Goal: Communication & Community: Answer question/provide support

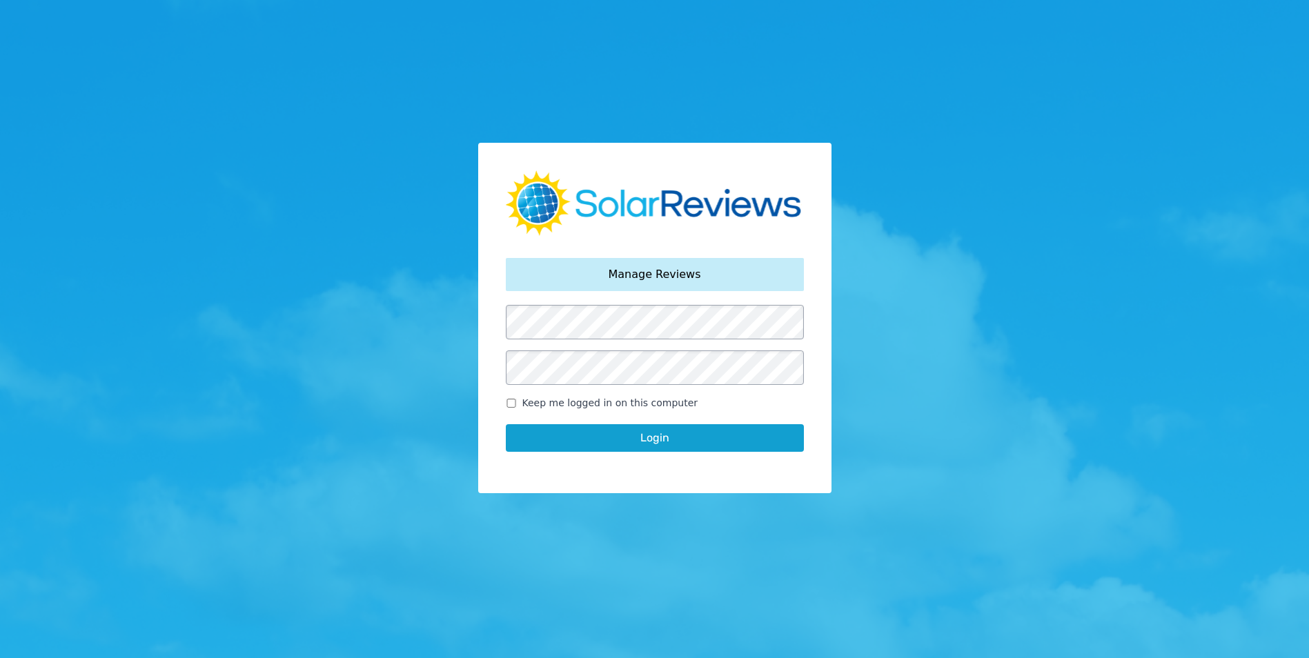
click at [624, 444] on button "Login" at bounding box center [655, 438] width 298 height 28
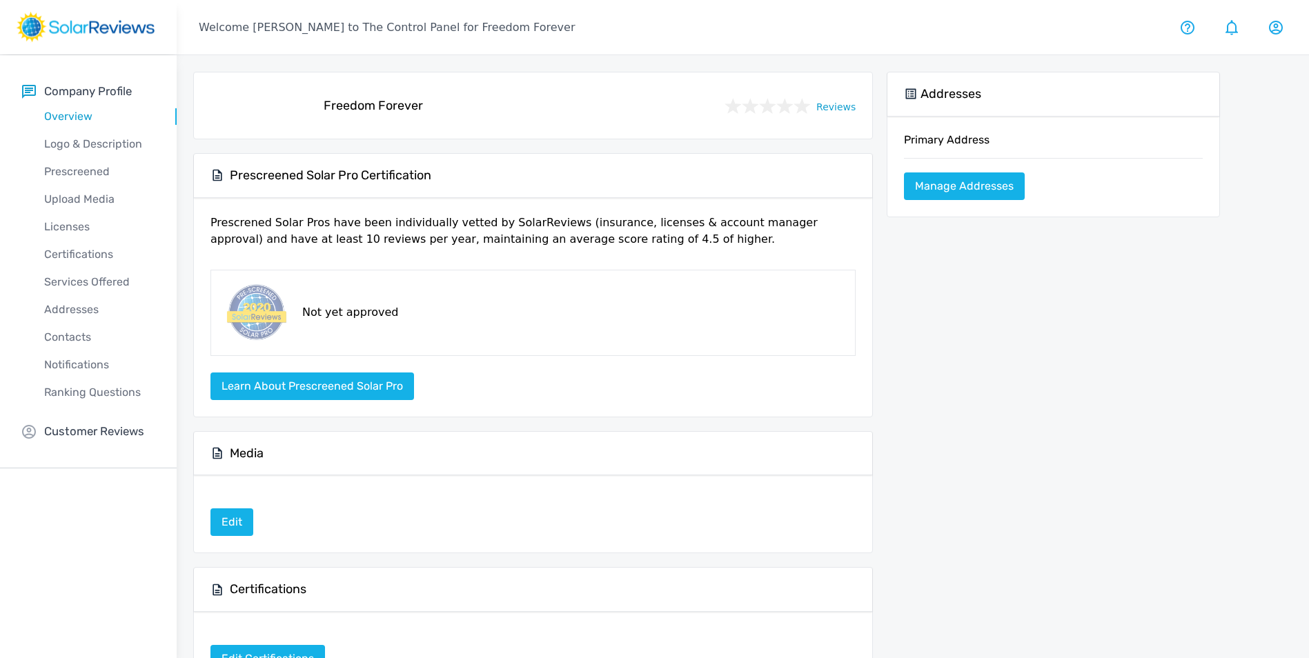
click at [633, 436] on div "Media" at bounding box center [533, 454] width 678 height 44
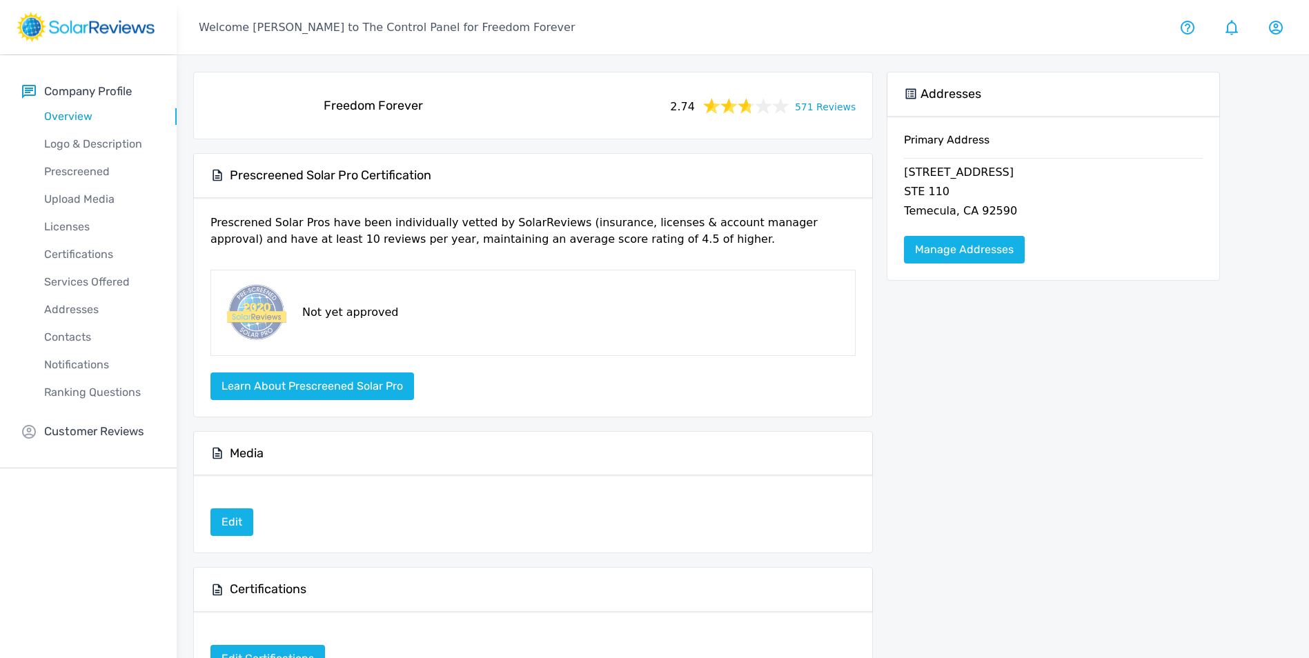
click at [846, 104] on link "571 Reviews" at bounding box center [825, 105] width 61 height 17
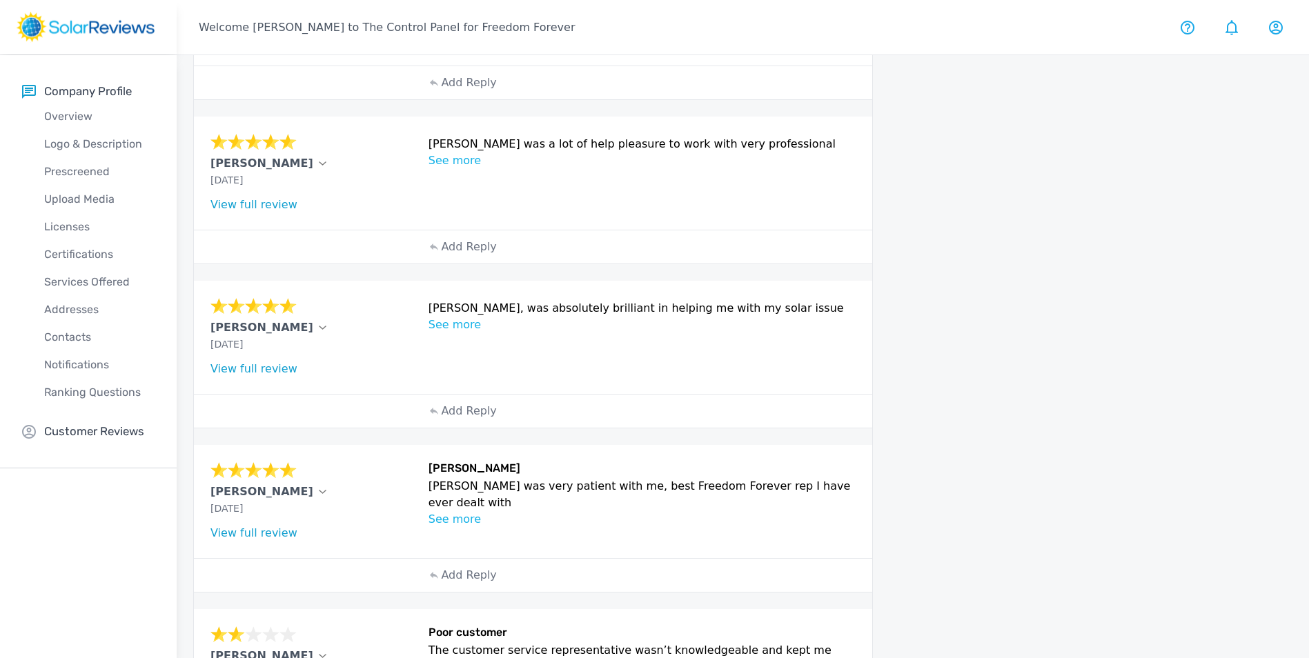
scroll to position [412, 0]
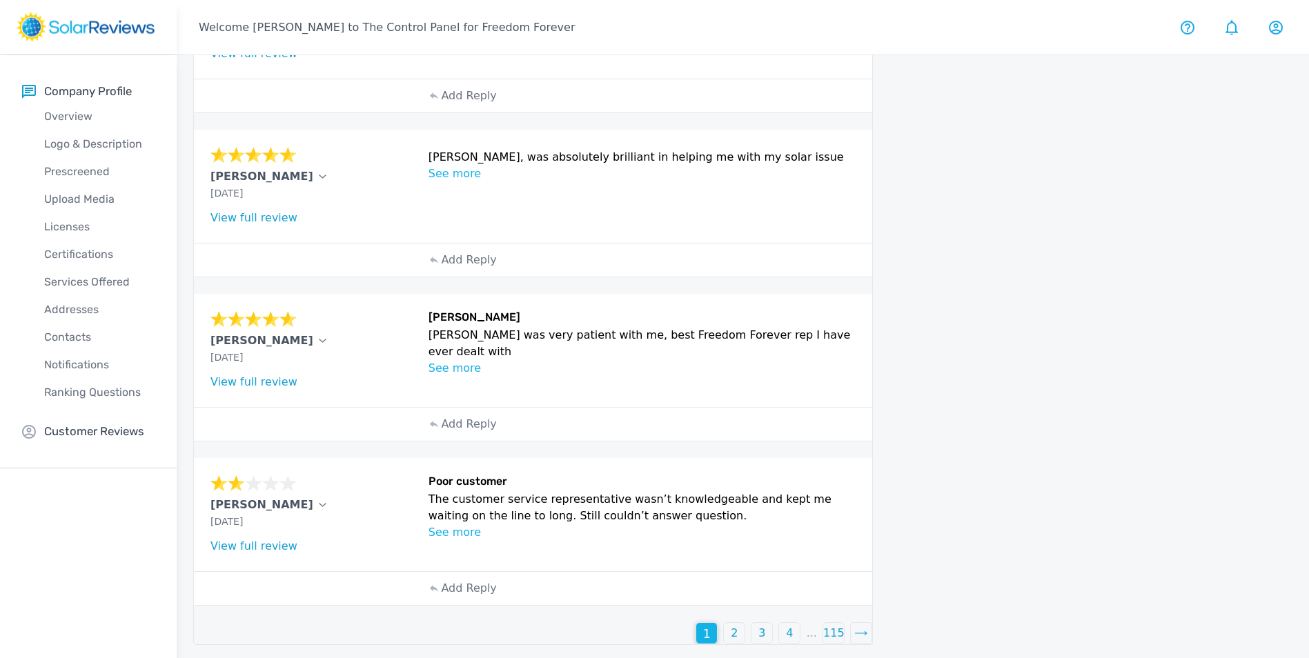
click at [733, 628] on p "2" at bounding box center [734, 633] width 7 height 17
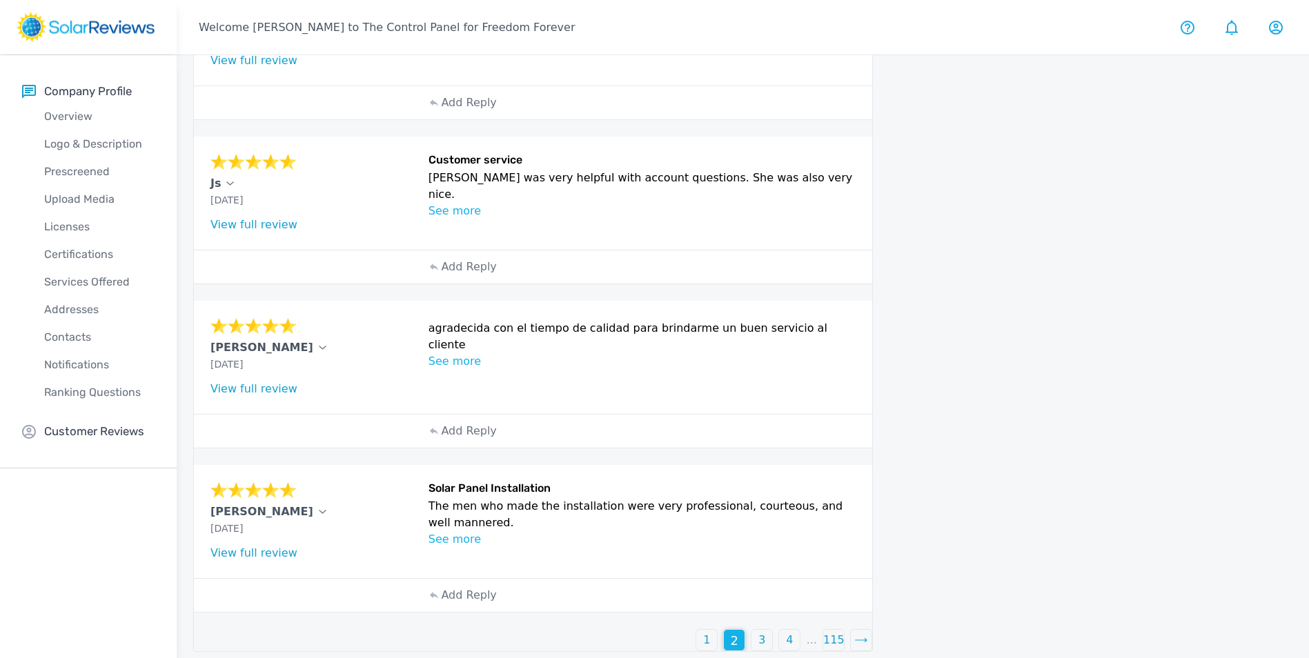
scroll to position [482, 0]
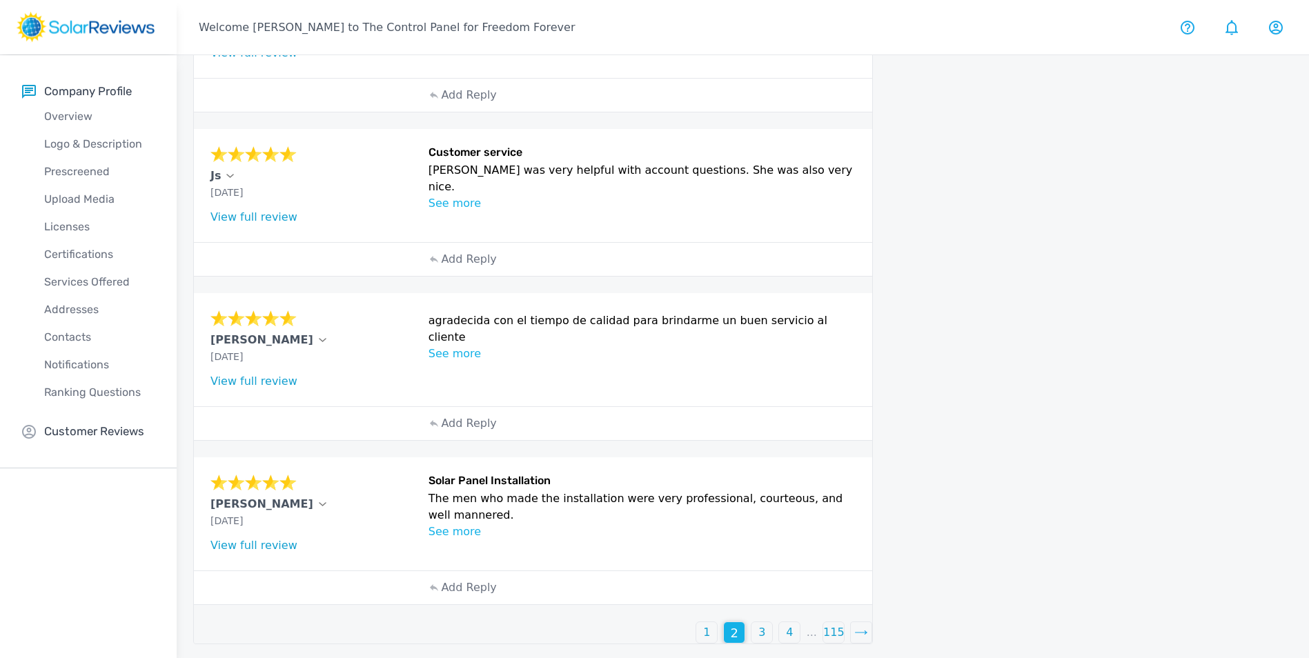
click at [760, 633] on p "3" at bounding box center [761, 632] width 7 height 17
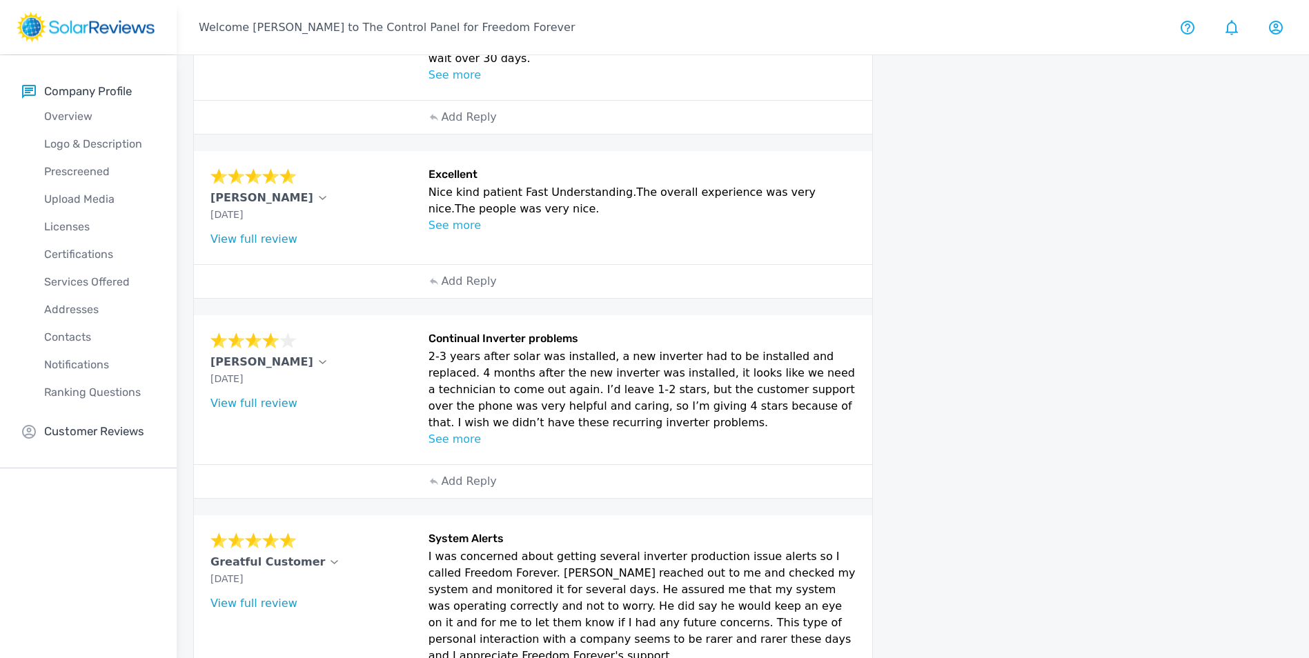
scroll to position [542, 0]
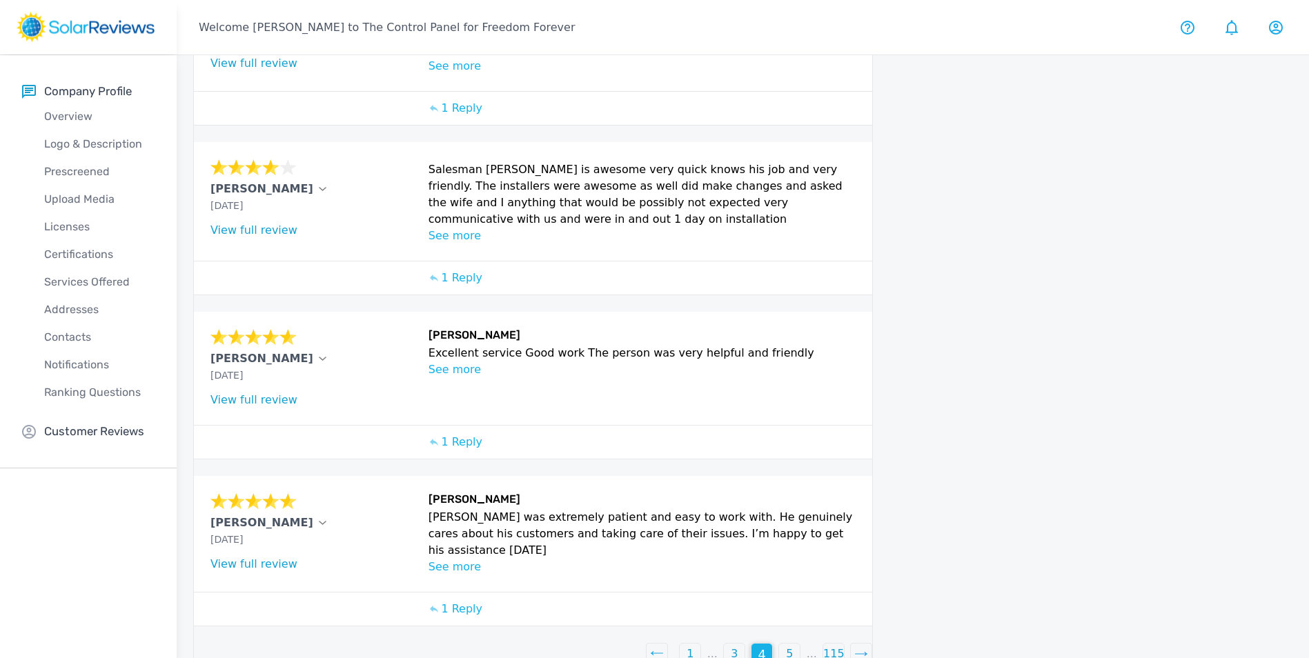
click at [691, 646] on p "1" at bounding box center [689, 654] width 7 height 17
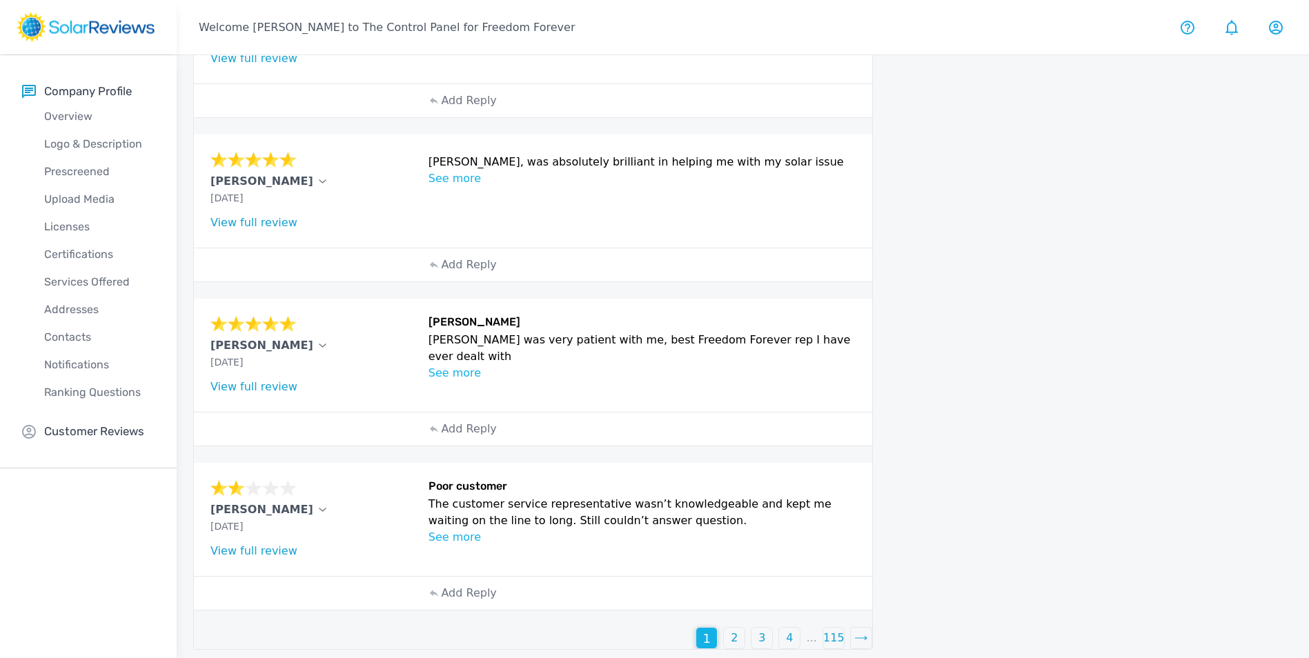
scroll to position [412, 0]
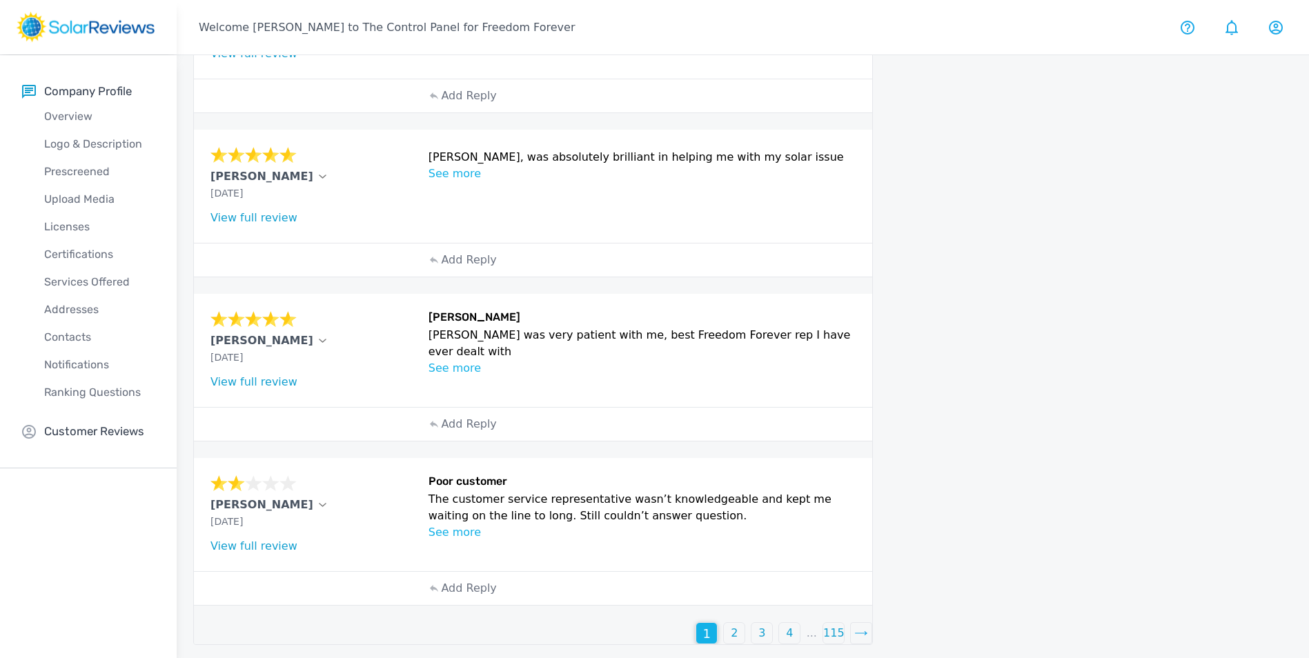
click at [737, 629] on p "2" at bounding box center [734, 633] width 7 height 17
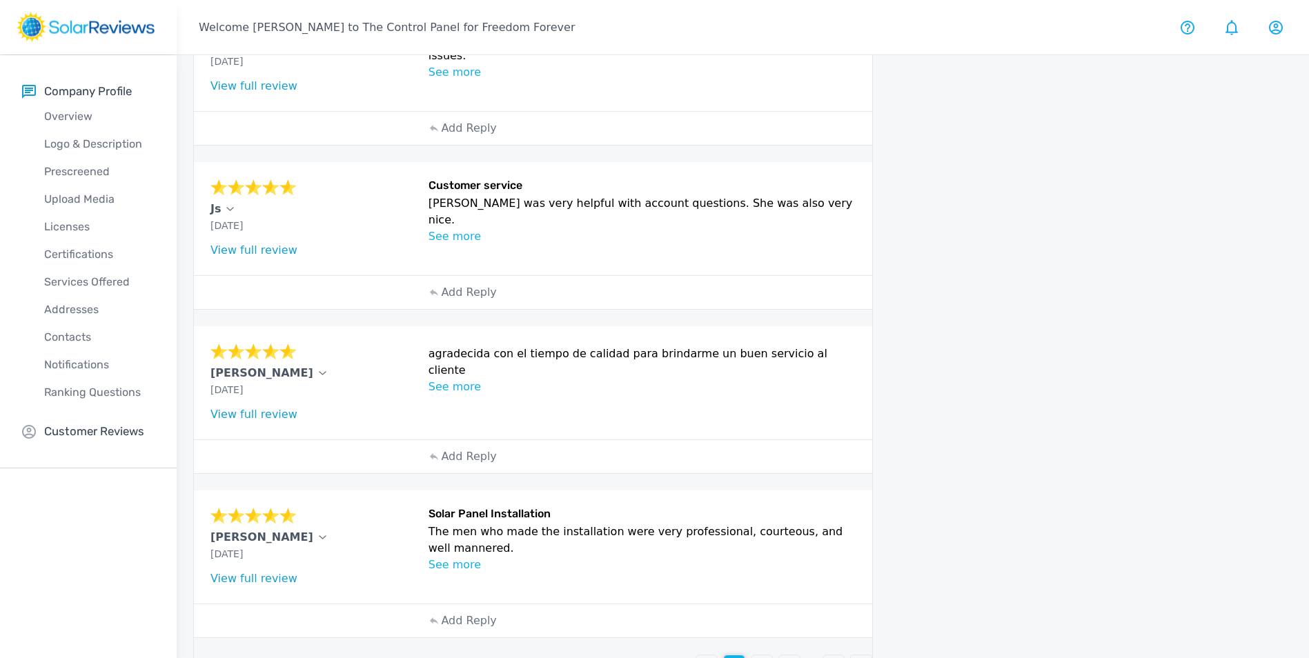
scroll to position [482, 0]
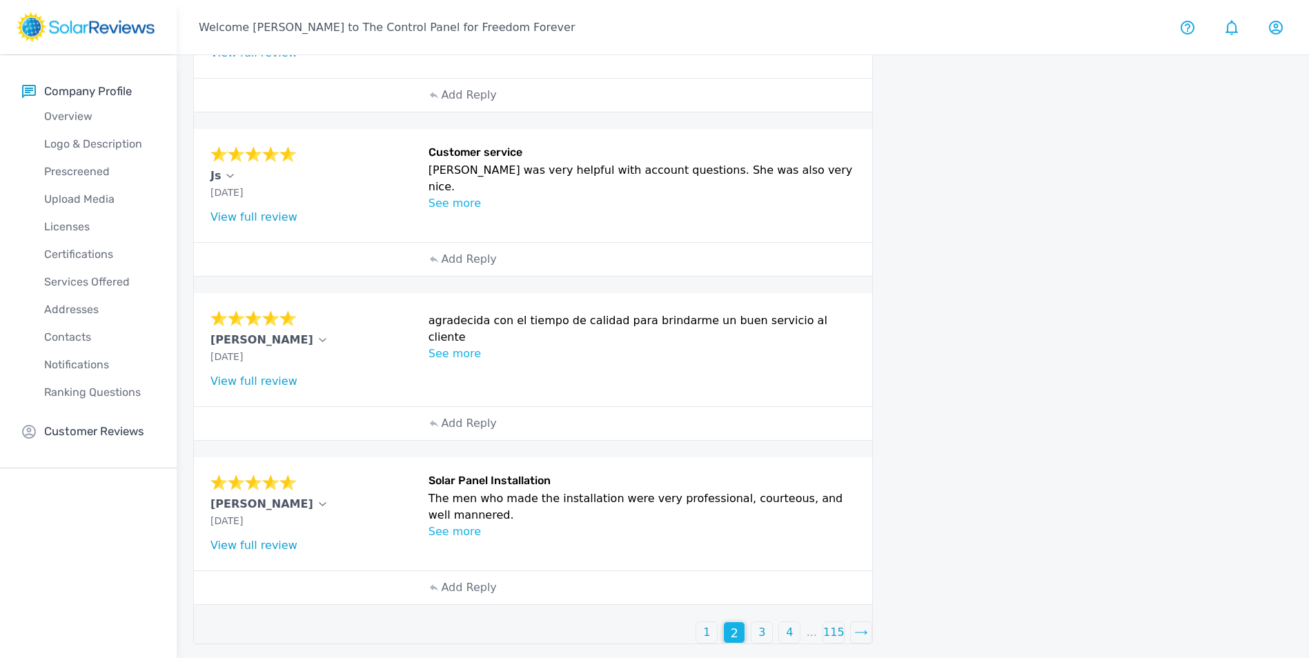
click at [762, 635] on p "3" at bounding box center [761, 632] width 7 height 17
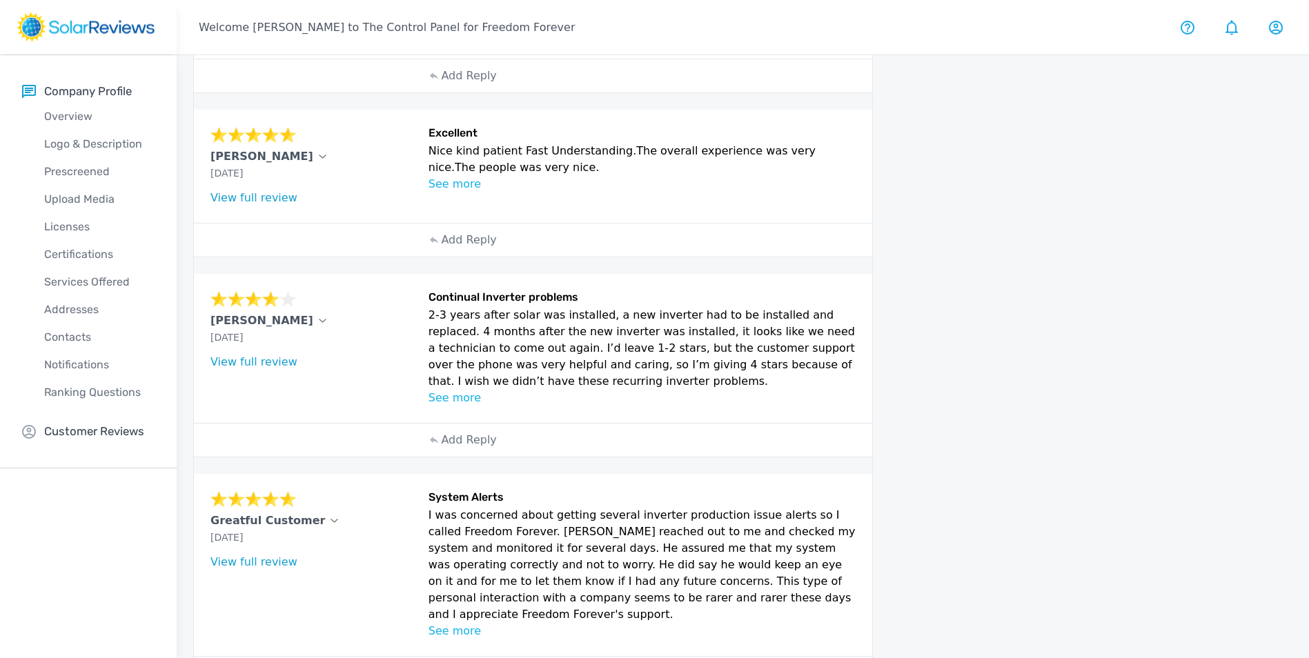
scroll to position [542, 0]
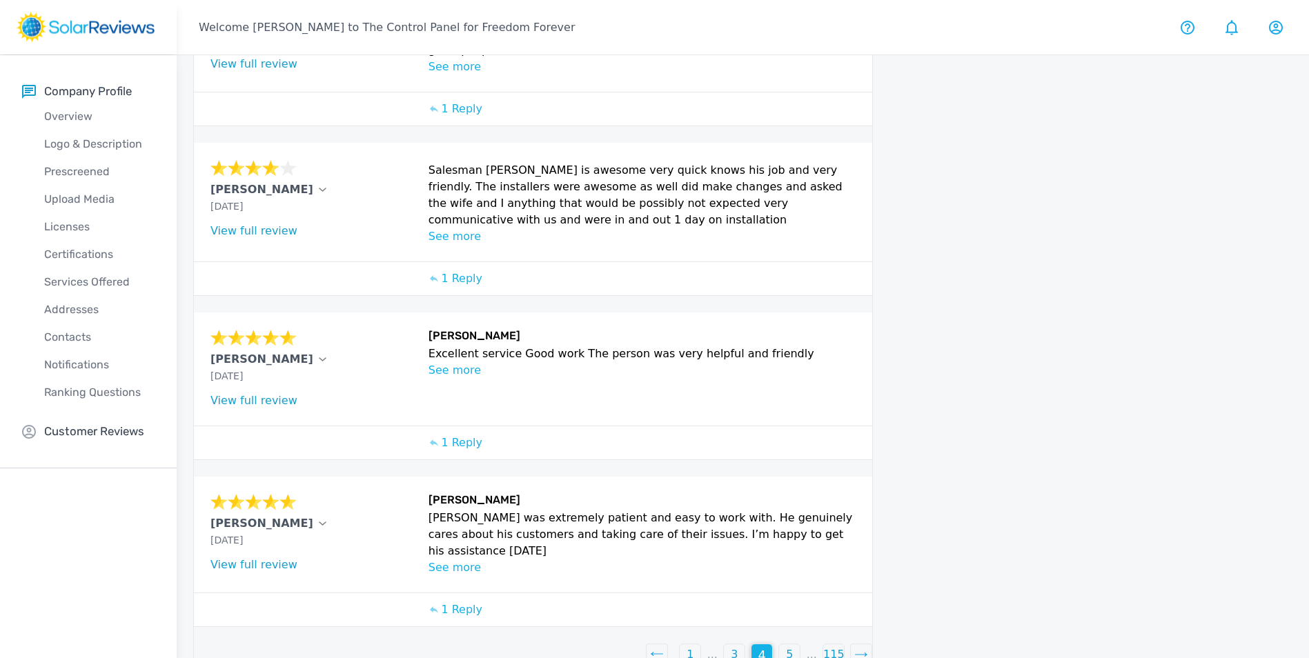
scroll to position [471, 0]
click at [738, 644] on div "3" at bounding box center [734, 654] width 21 height 21
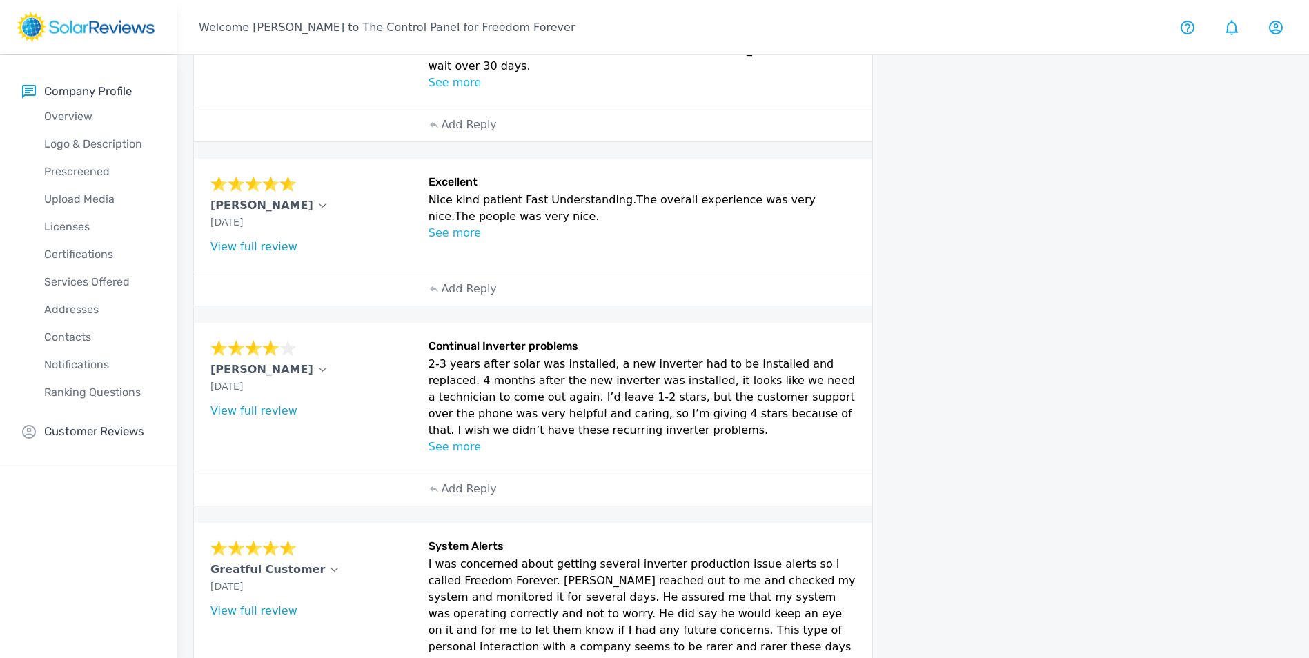
scroll to position [542, 0]
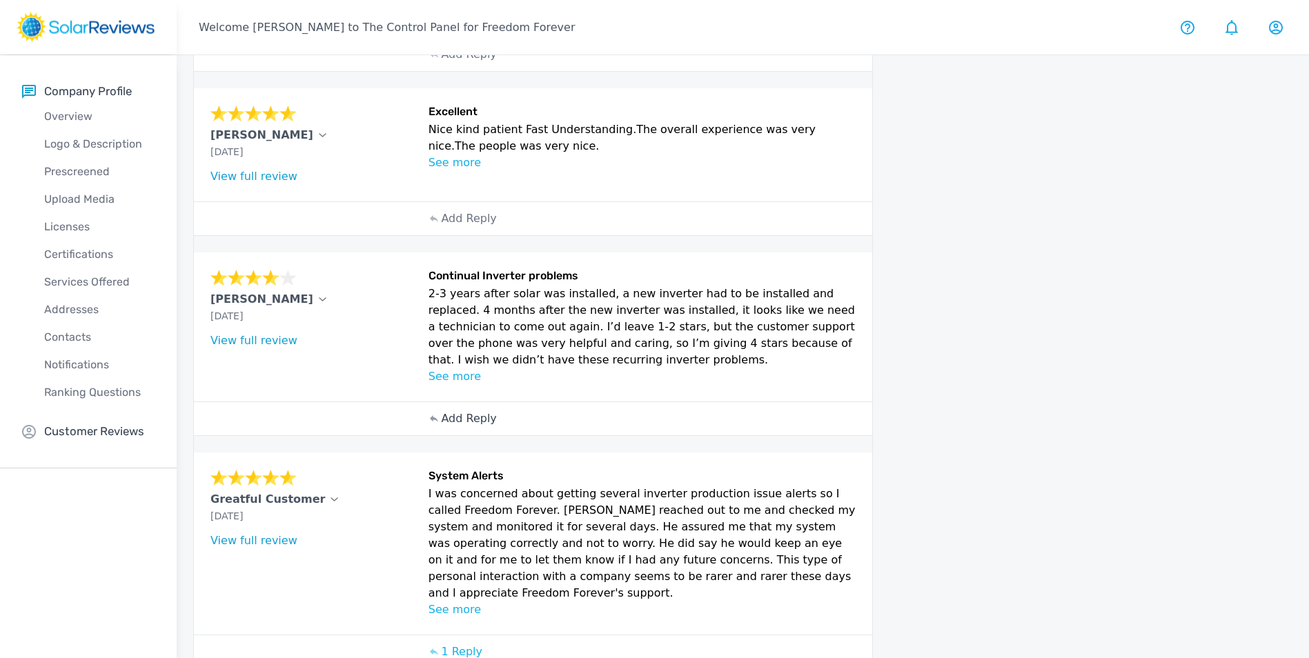
click at [451, 410] on p "Add Reply" at bounding box center [468, 418] width 55 height 17
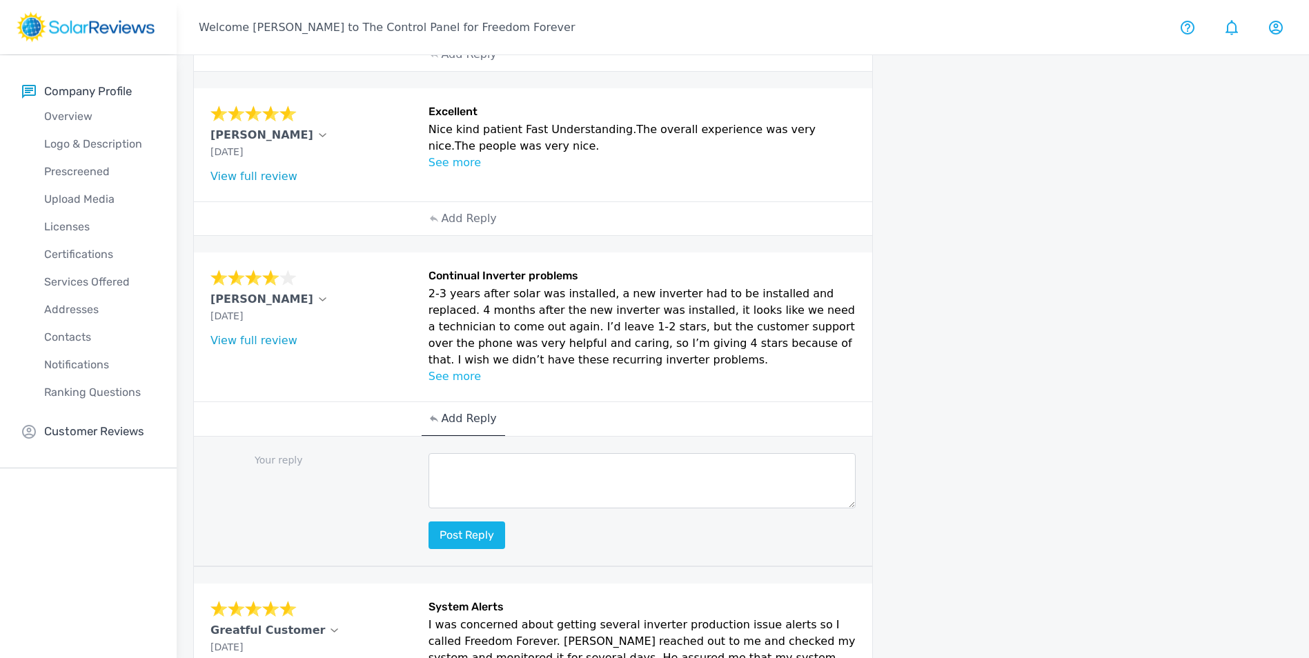
click at [511, 453] on textarea at bounding box center [642, 480] width 428 height 55
paste textarea "Hello (Customer name), we are delighted to receive your positive feedback! Know…"
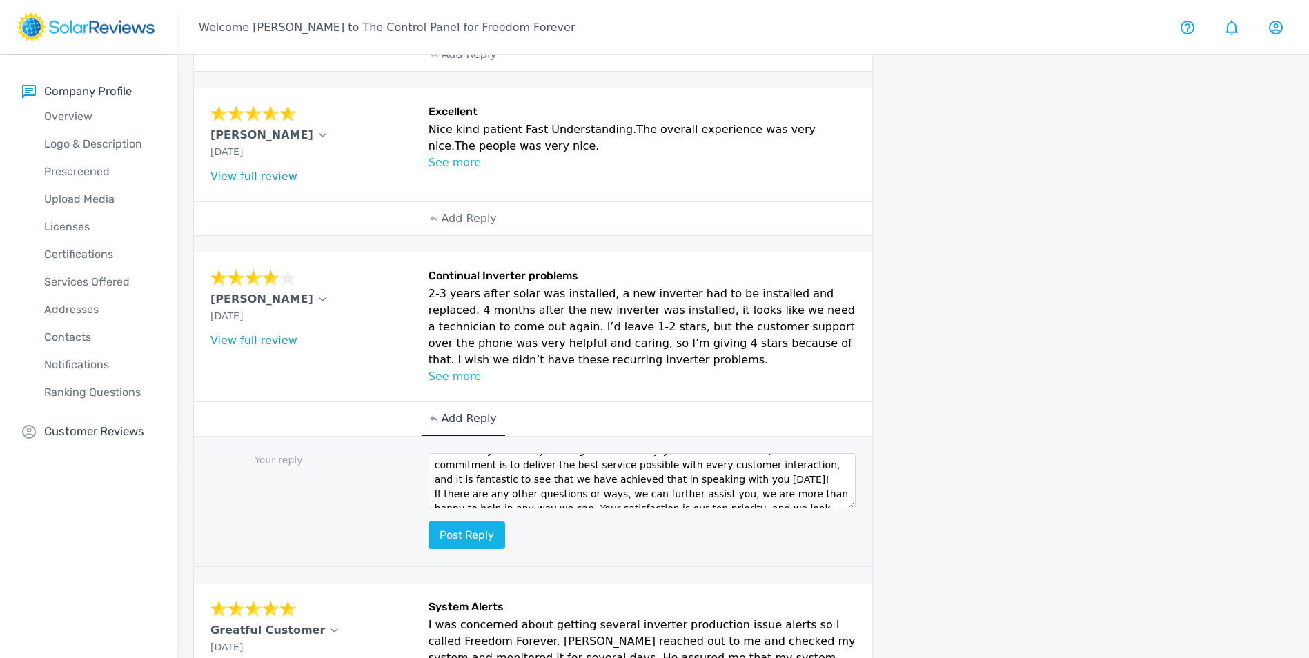
scroll to position [0, 0]
drag, startPoint x: 537, startPoint y: 415, endPoint x: 460, endPoint y: 415, distance: 76.6
click at [460, 453] on textarea "Hello (Customer name), we are delighted to receive your positive feedback! Know…" at bounding box center [642, 480] width 428 height 55
type textarea "Hello [PERSON_NAME], we are delighted to receive your positive feedback! Knowin…"
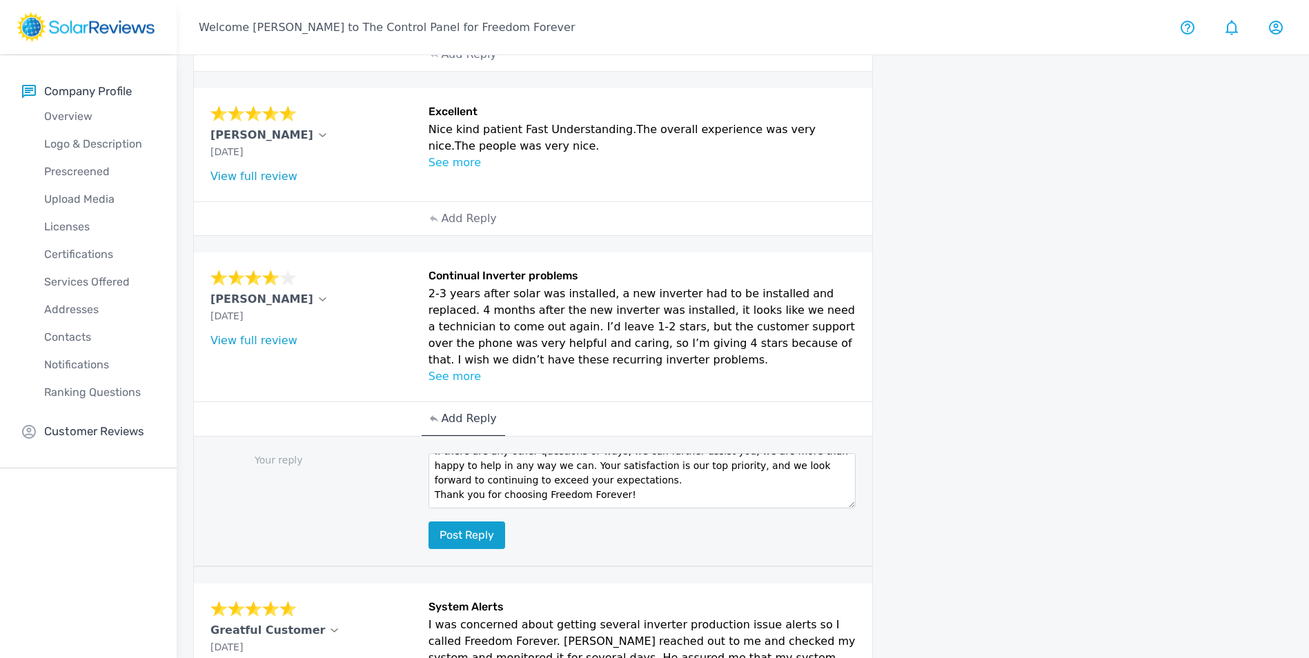
click at [467, 522] on button "Post reply" at bounding box center [466, 536] width 77 height 28
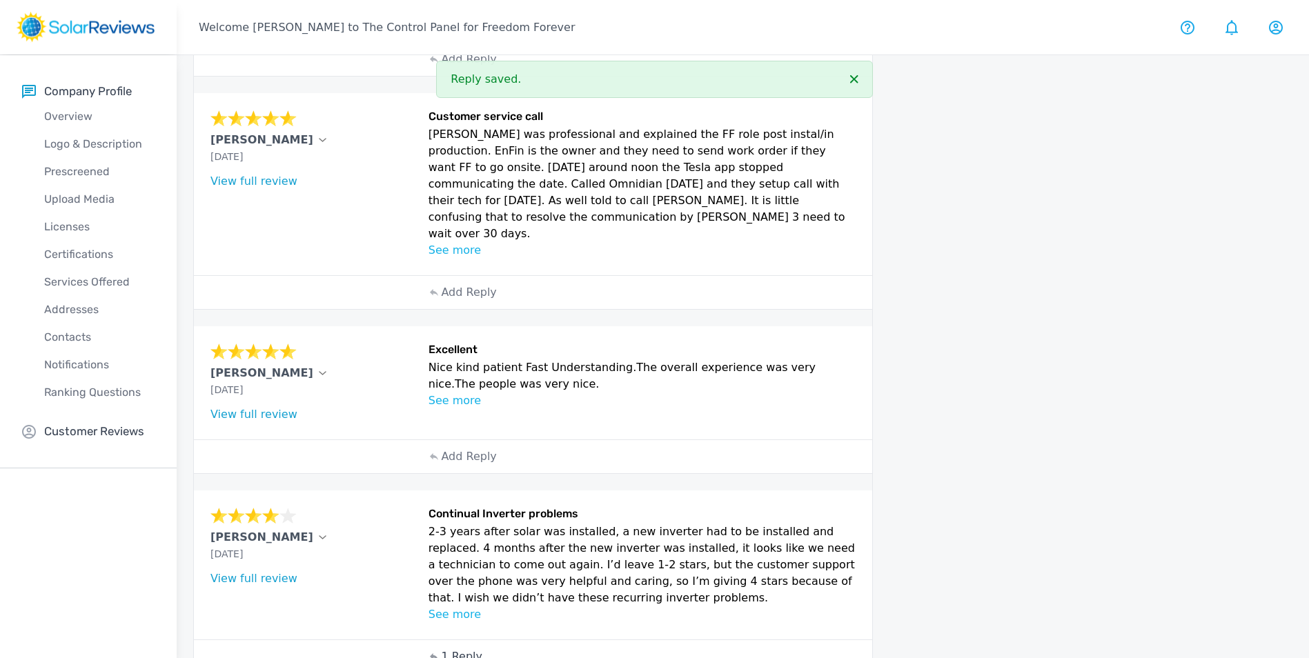
scroll to position [266, 0]
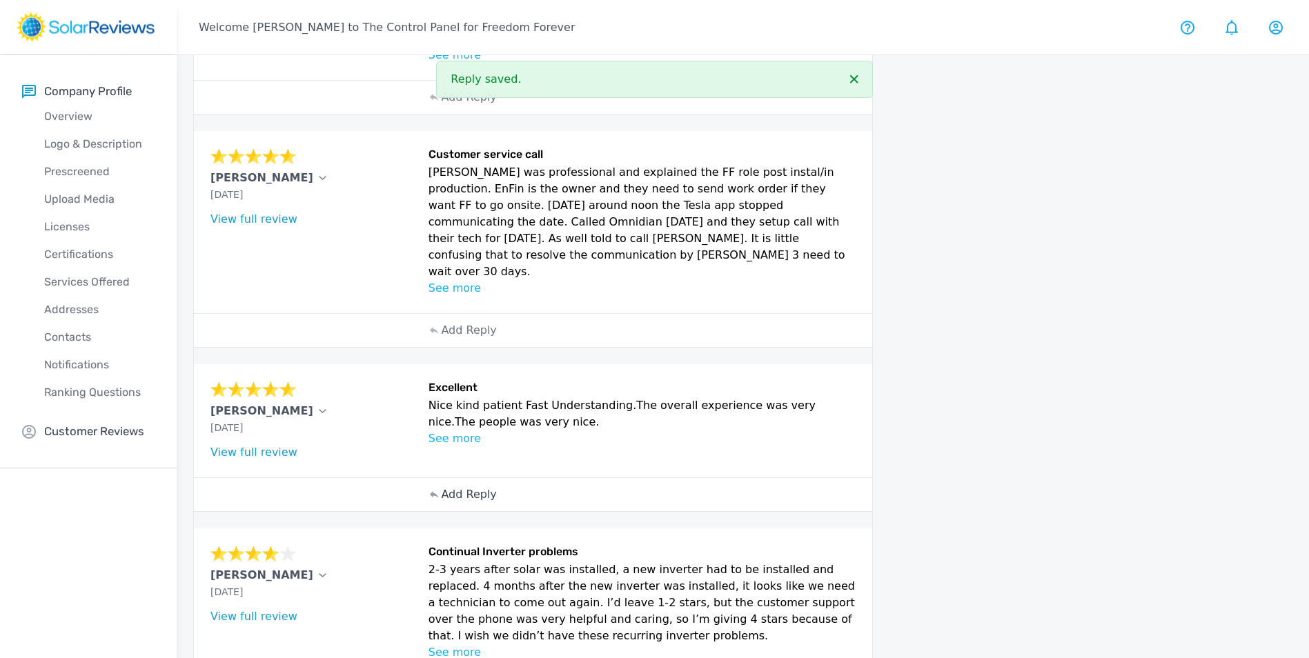
click at [462, 486] on p "Add Reply" at bounding box center [468, 494] width 55 height 17
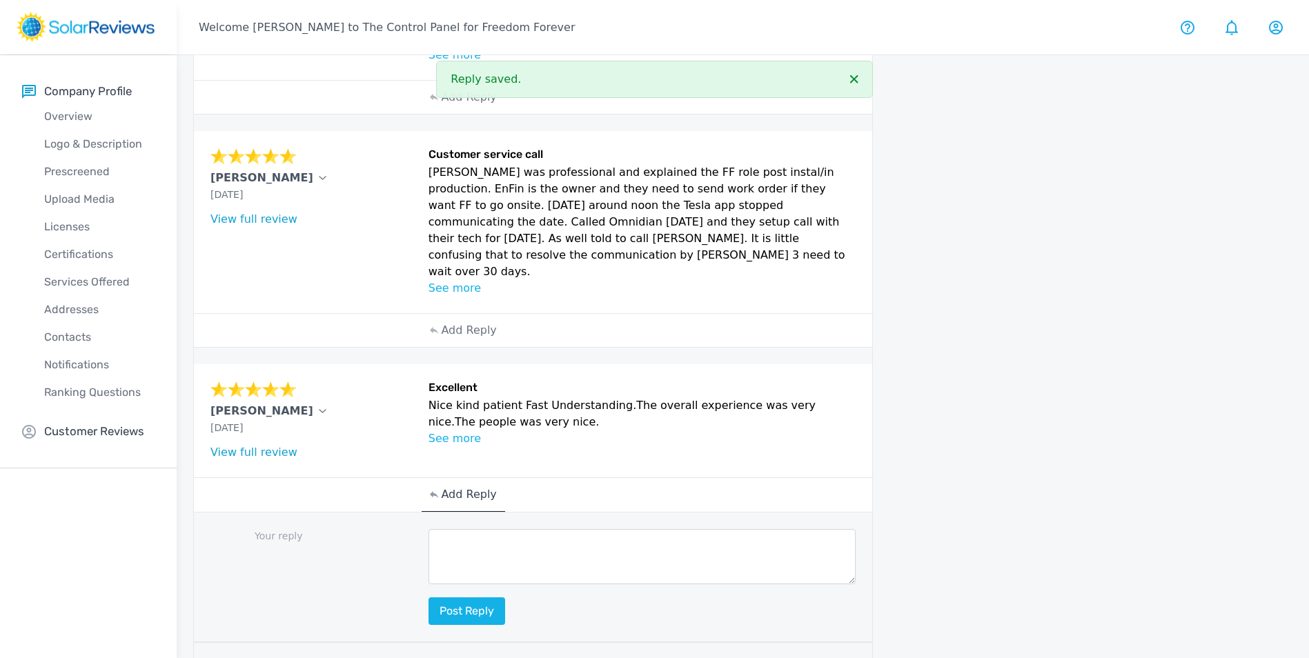
drag, startPoint x: 491, startPoint y: 518, endPoint x: 498, endPoint y: 504, distance: 15.4
click at [492, 529] on textarea at bounding box center [642, 556] width 428 height 55
paste textarea "Hello (Customer name), we are delighted to receive your positive feedback! Know…"
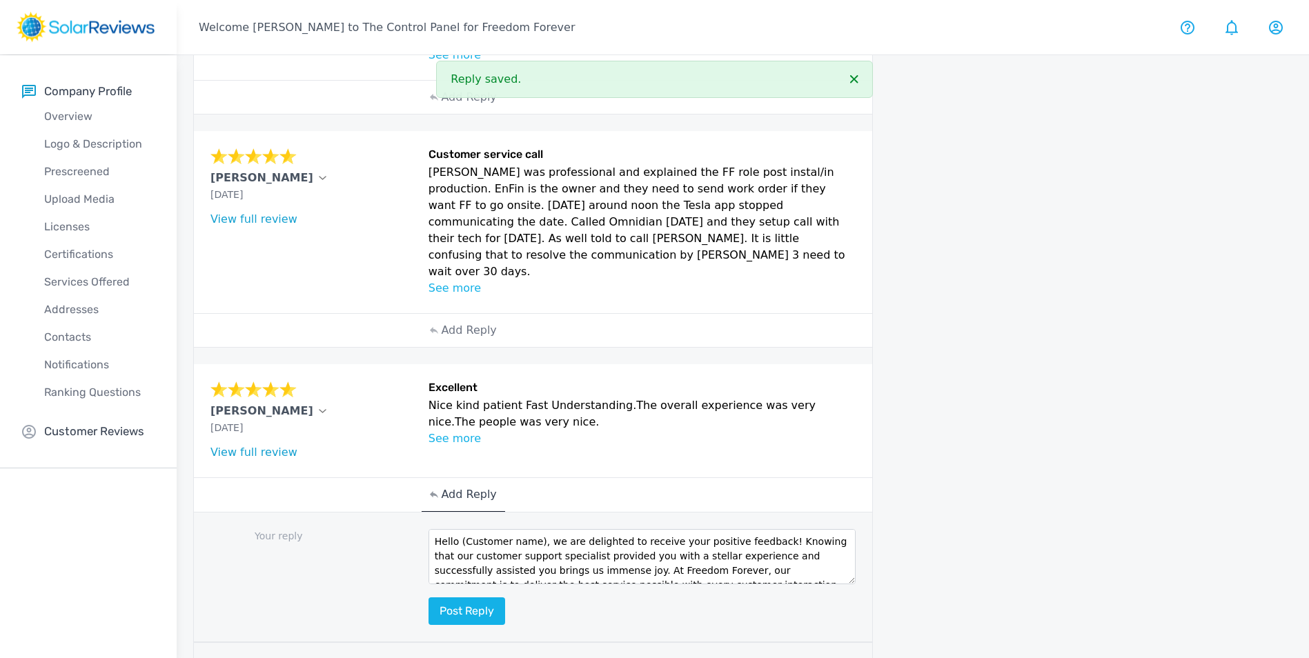
scroll to position [0, 0]
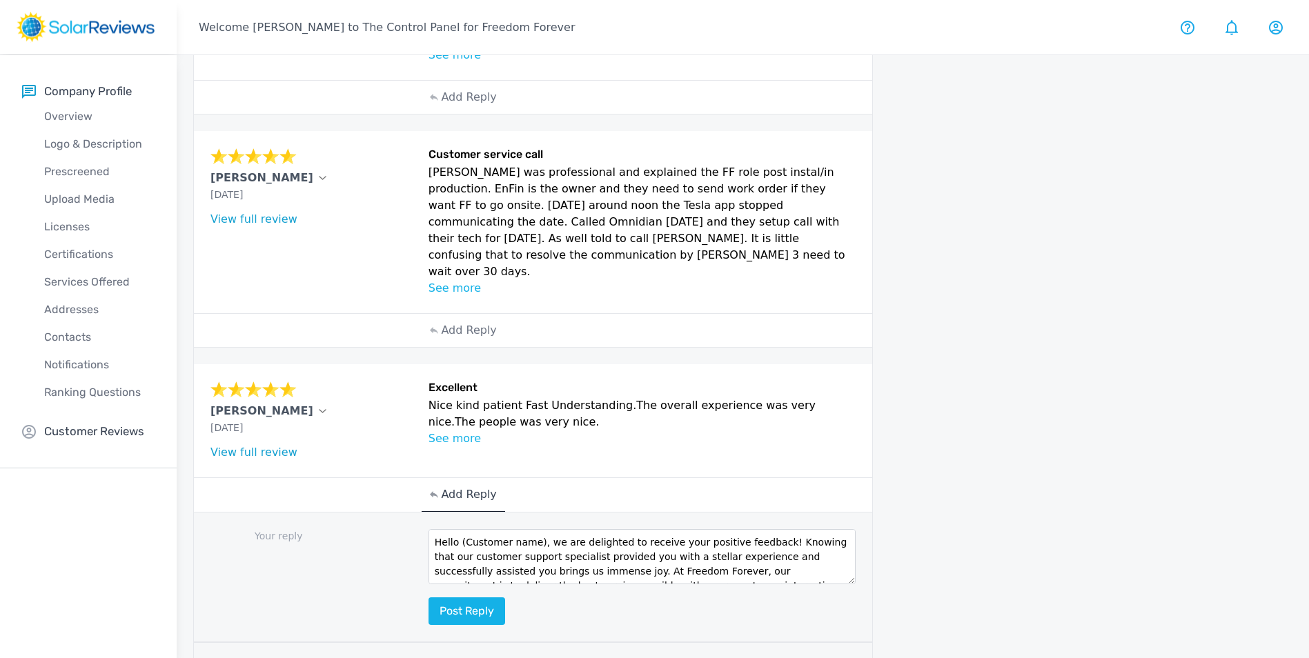
drag, startPoint x: 526, startPoint y: 494, endPoint x: 464, endPoint y: 494, distance: 62.1
click at [461, 529] on textarea "Hello (Customer name), we are delighted to receive your positive feedback! Know…" at bounding box center [642, 556] width 428 height 55
type textarea "Hello [PERSON_NAME], we are delighted to receive your positive feedback! Knowin…"
click at [484, 597] on button "Post reply" at bounding box center [466, 611] width 77 height 28
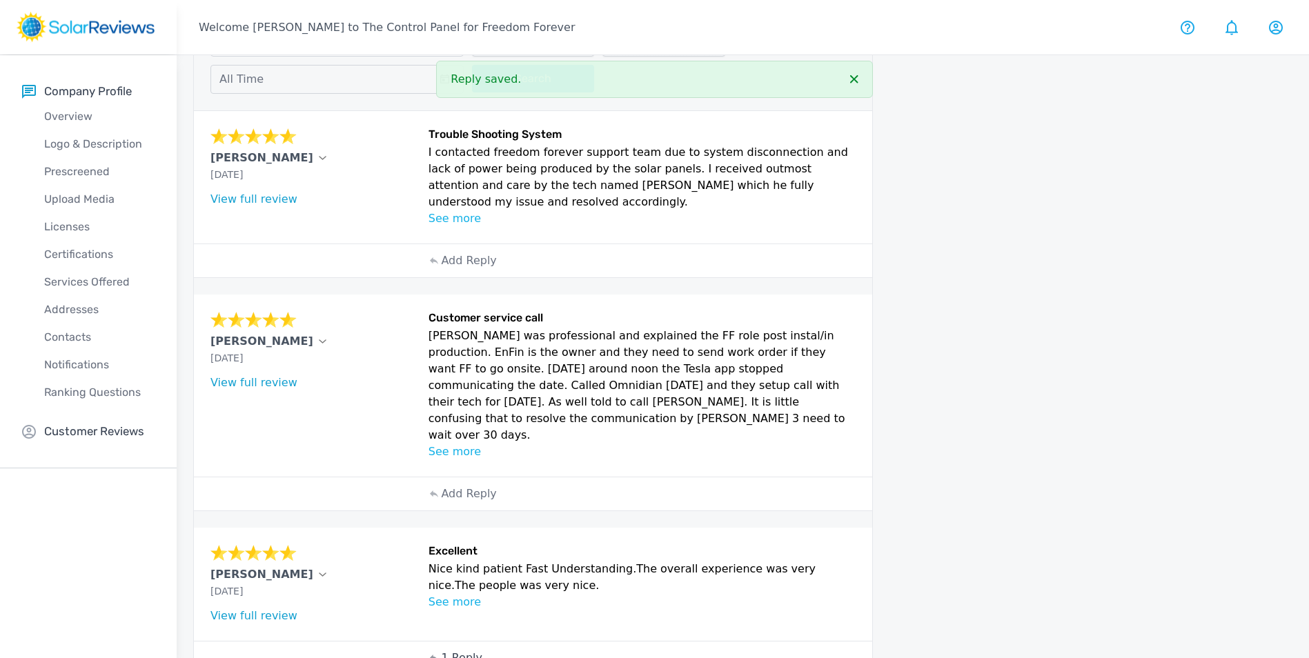
scroll to position [59, 0]
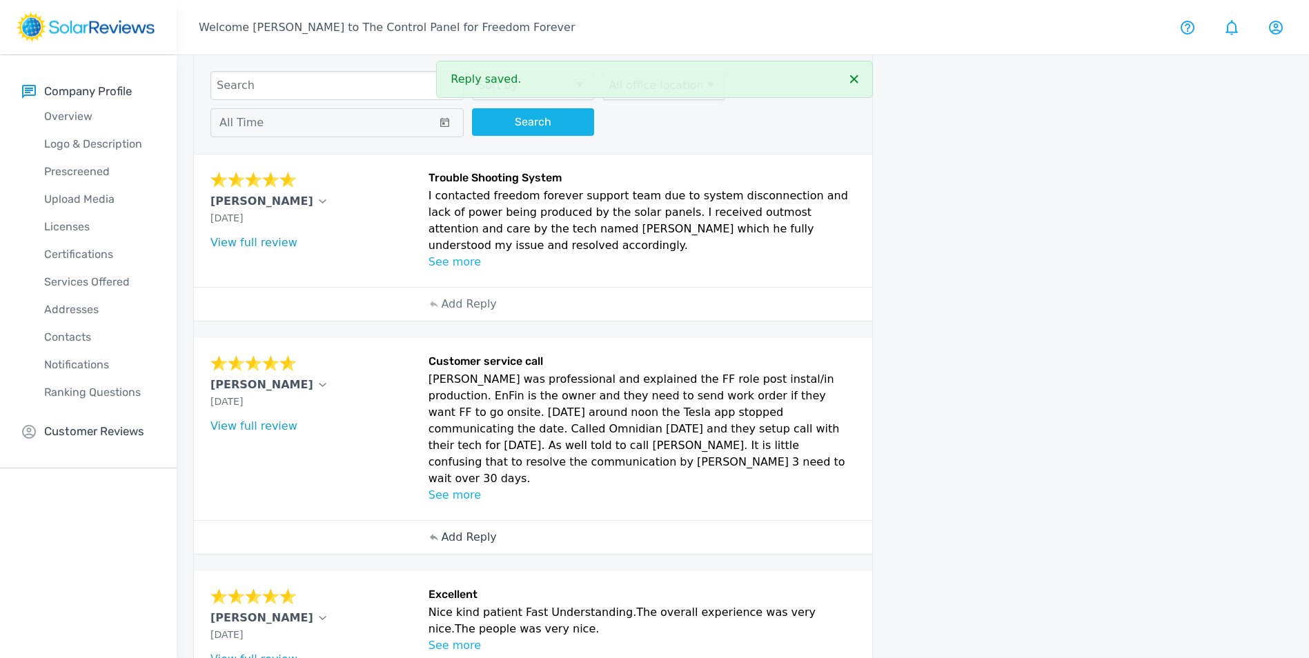
click at [464, 529] on p "Add Reply" at bounding box center [468, 537] width 55 height 17
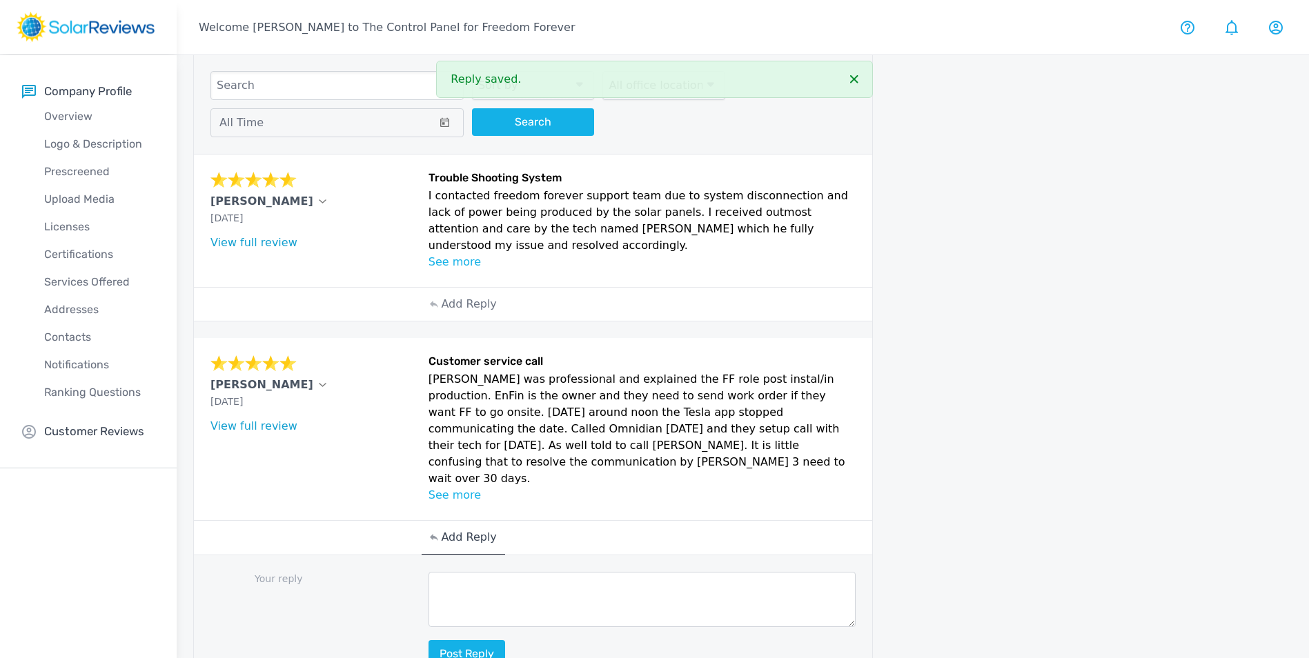
click at [495, 572] on textarea at bounding box center [642, 599] width 428 height 55
paste textarea "Hello (Customer name), we are delighted to receive your positive feedback! Know…"
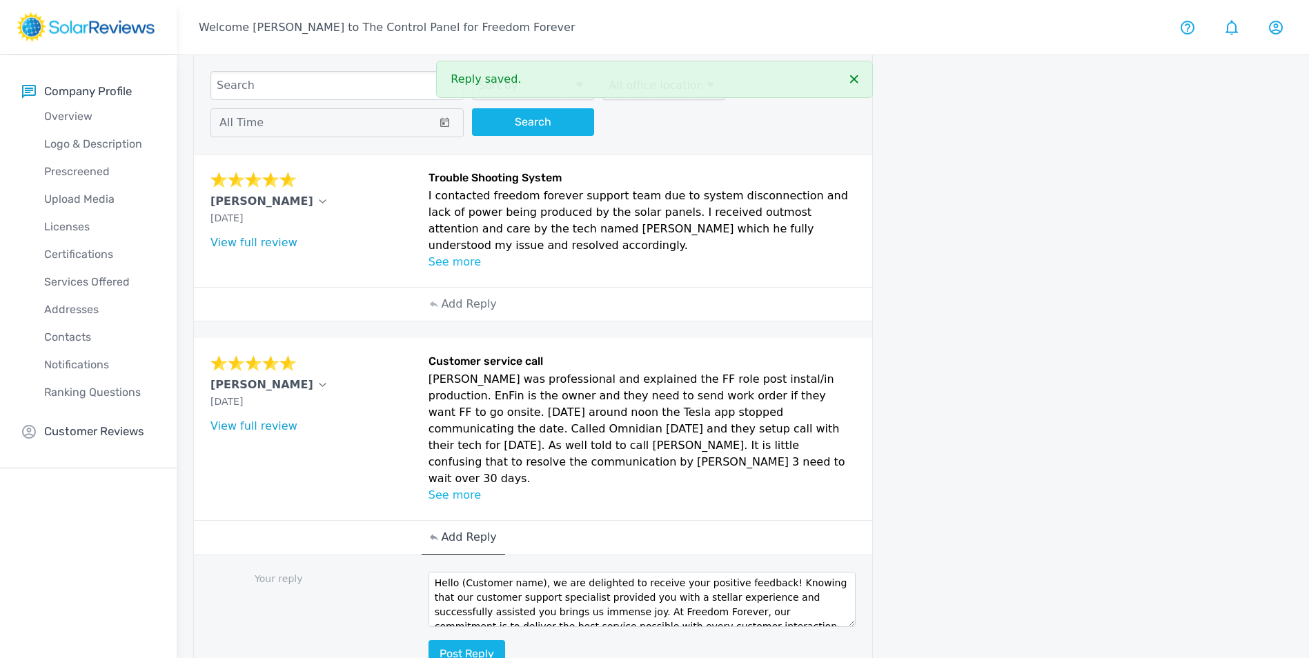
scroll to position [0, 0]
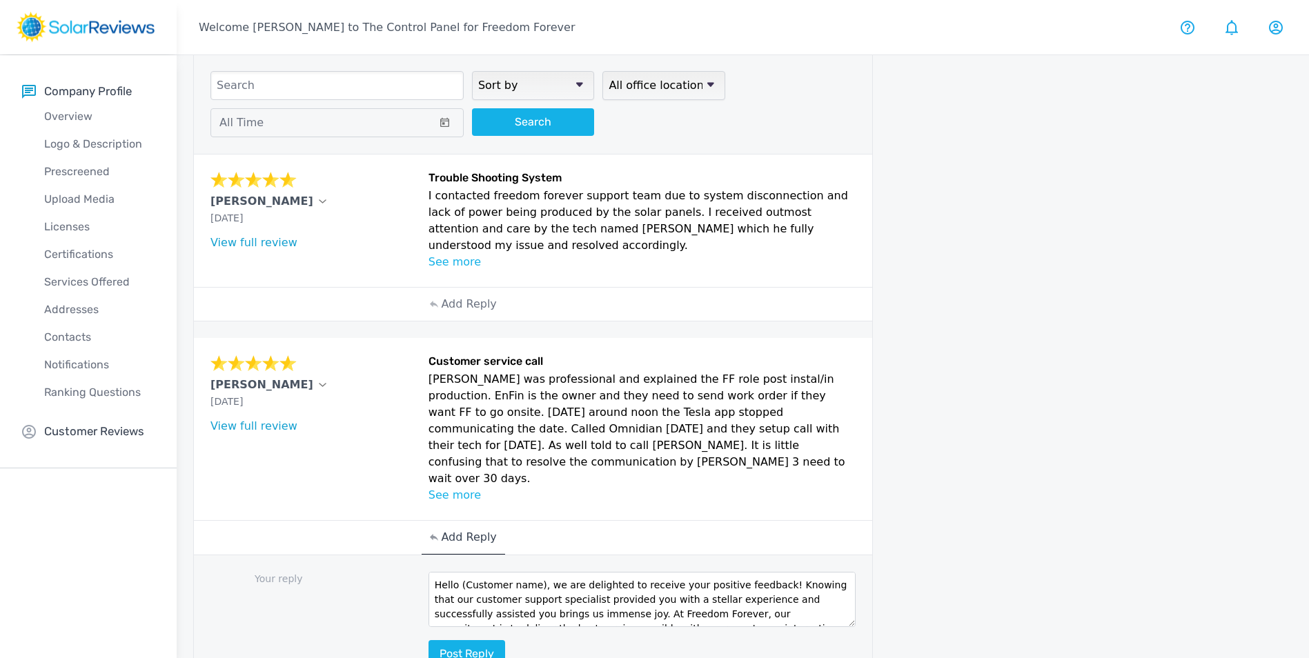
drag, startPoint x: 536, startPoint y: 537, endPoint x: 459, endPoint y: 538, distance: 76.6
click at [459, 572] on textarea "Hello (Customer name), we are delighted to receive your positive feedback! Know…" at bounding box center [642, 599] width 428 height 55
type textarea "Hello [PERSON_NAME], we are delighted to receive your positive feedback! Knowin…"
click at [471, 640] on button "Post reply" at bounding box center [466, 654] width 77 height 28
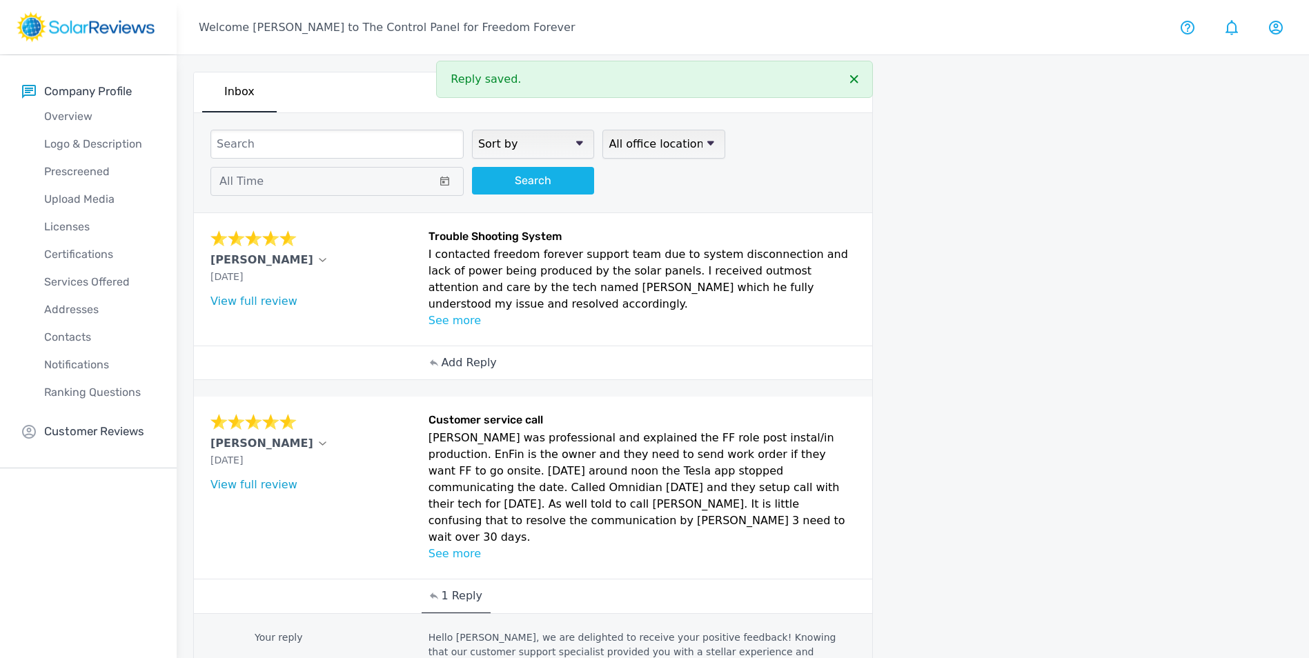
click at [457, 355] on p "Add Reply" at bounding box center [468, 363] width 55 height 17
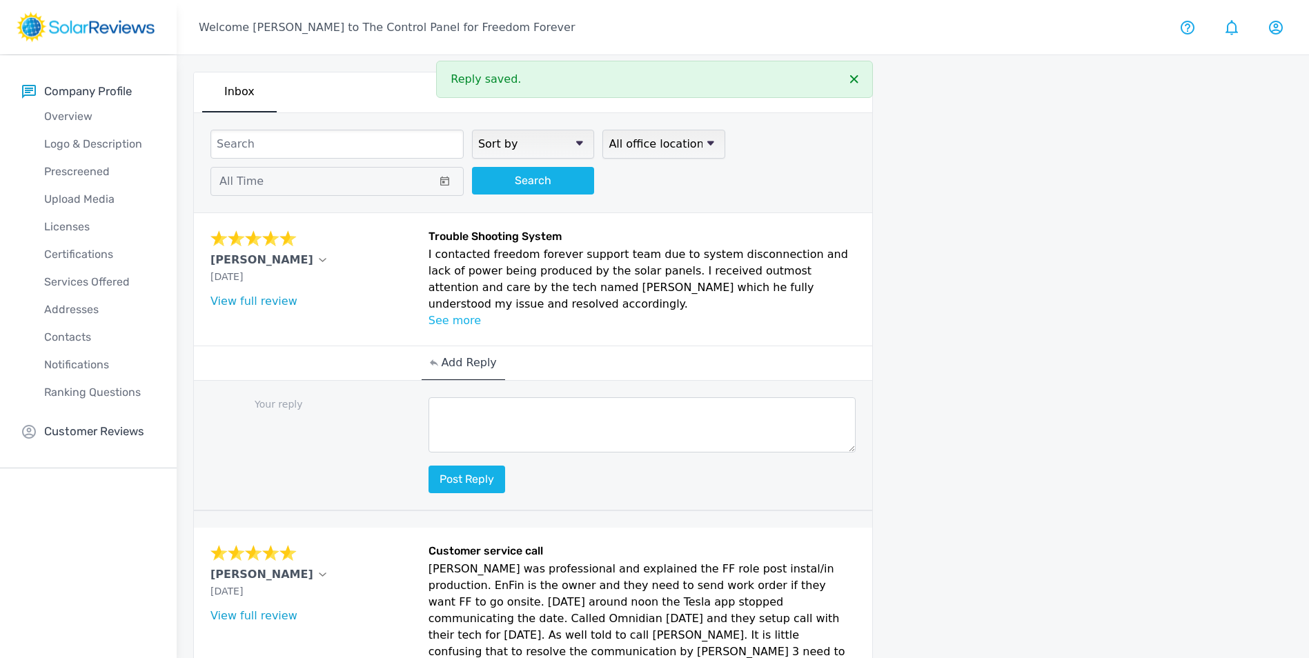
click at [458, 401] on textarea at bounding box center [642, 424] width 428 height 55
paste textarea "Hello (Customer name), we are delighted to receive your positive feedback! Know…"
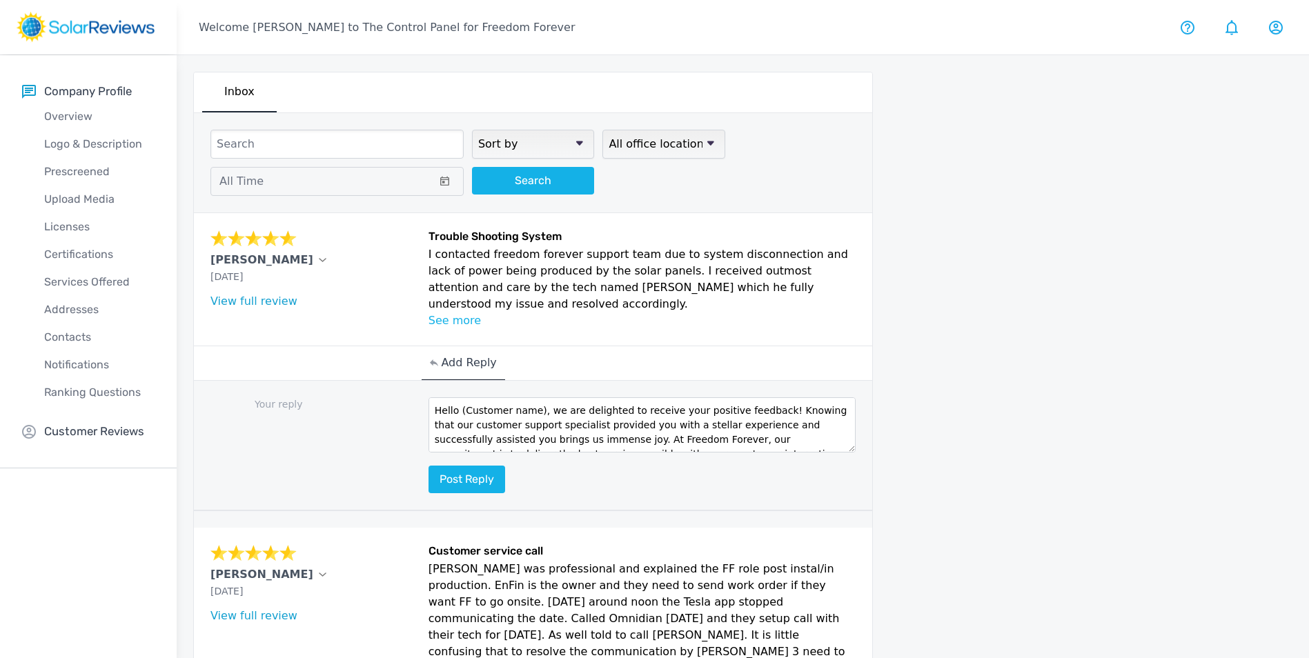
drag, startPoint x: 533, startPoint y: 393, endPoint x: 458, endPoint y: 400, distance: 74.8
click at [458, 400] on textarea "Hello (Customer name), we are delighted to receive your positive feedback! Know…" at bounding box center [642, 424] width 428 height 55
type textarea "Hello [PERSON_NAME], we are delighted to receive your positive feedback! Knowin…"
click at [450, 466] on button "Post reply" at bounding box center [466, 480] width 77 height 28
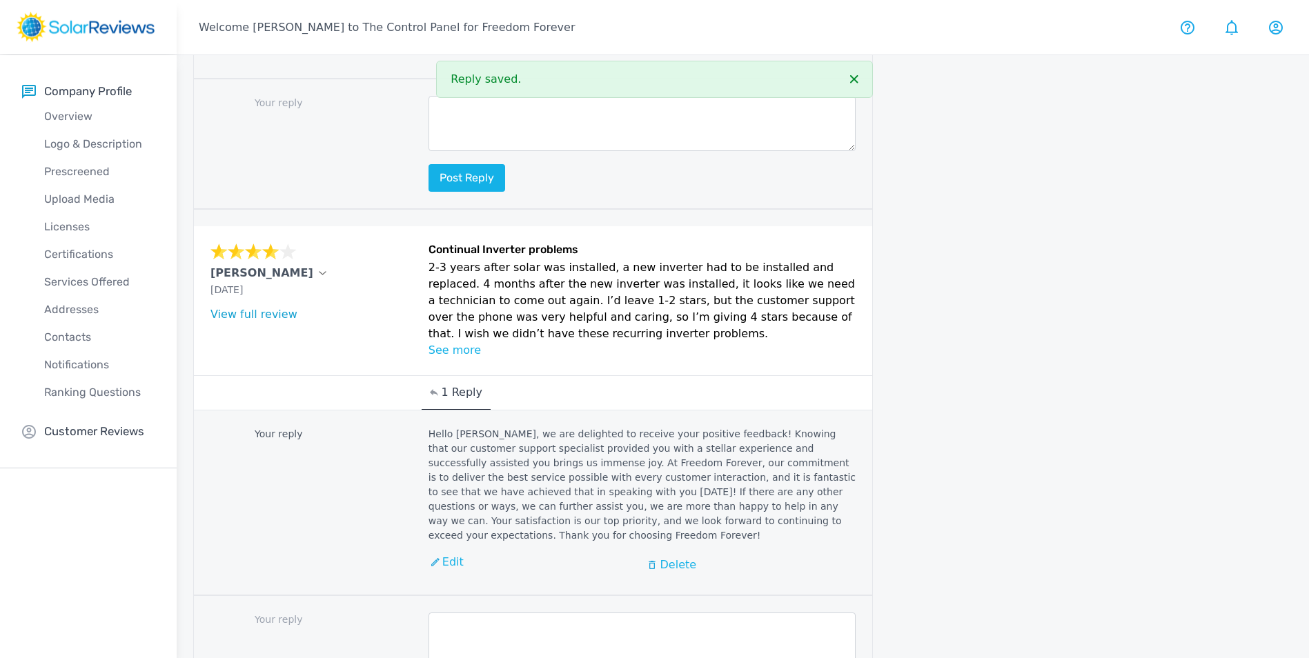
scroll to position [1745, 0]
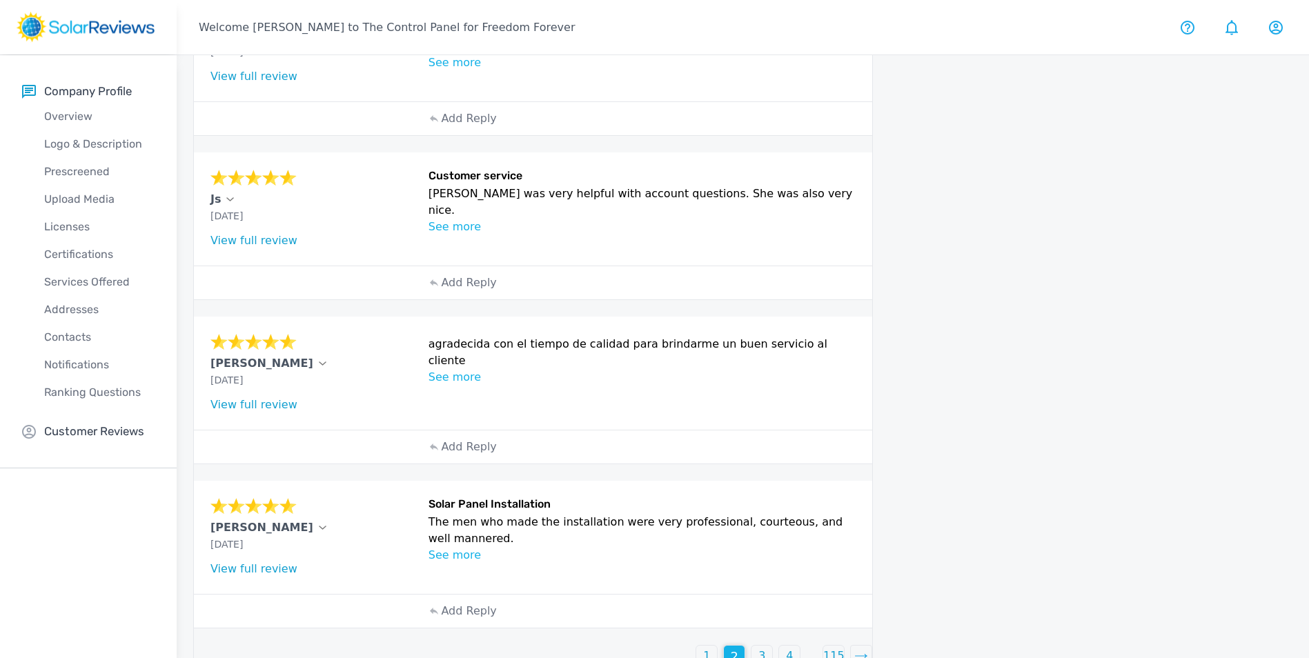
scroll to position [482, 0]
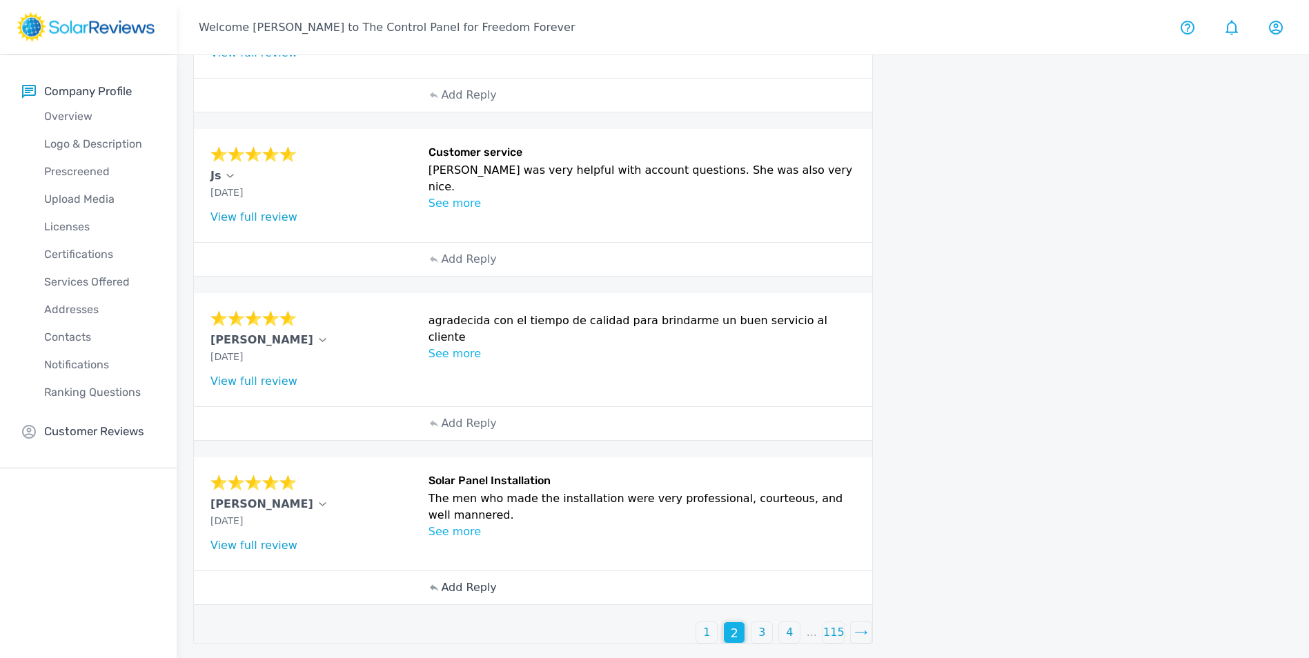
click at [473, 582] on p "Add Reply" at bounding box center [468, 587] width 55 height 17
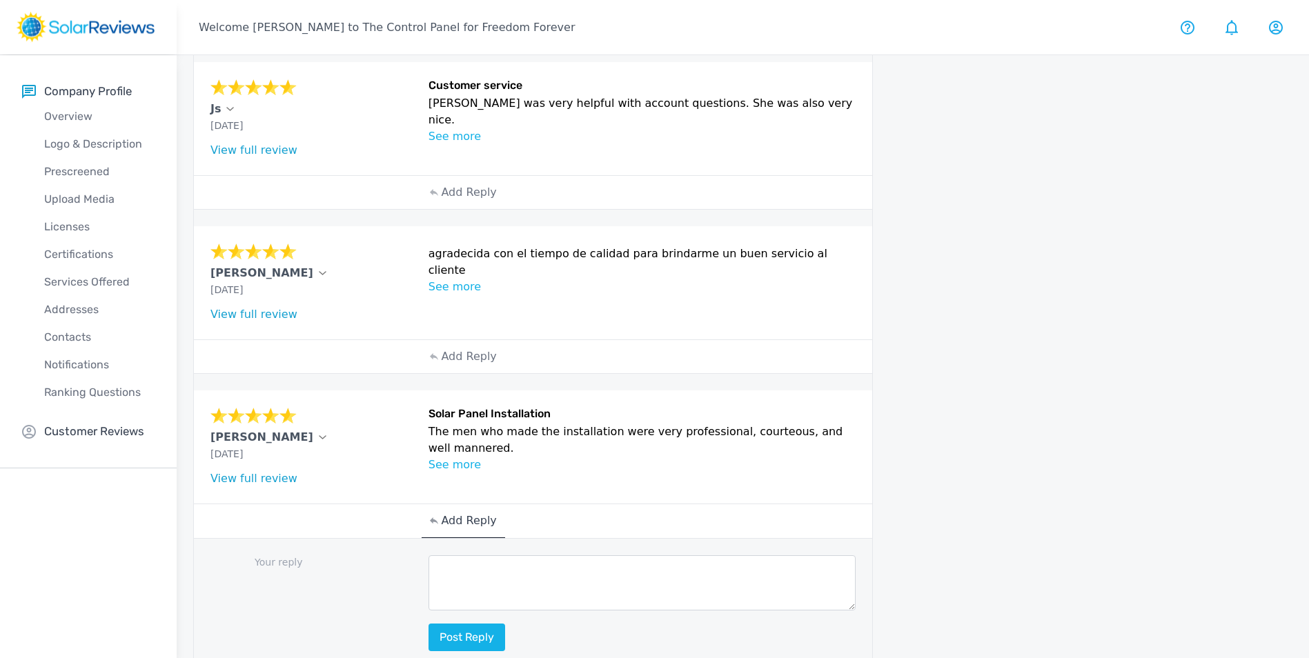
scroll to position [612, 0]
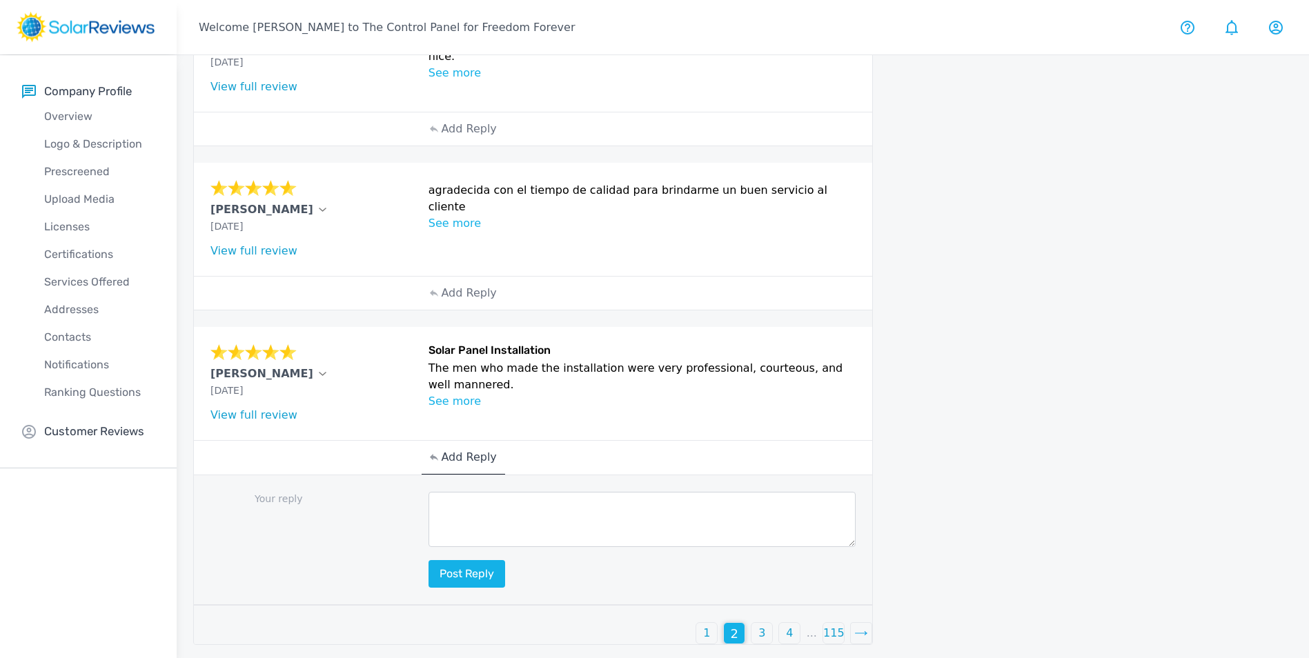
click at [503, 513] on textarea at bounding box center [642, 519] width 428 height 55
paste textarea "Hello (Customer name), we are delighted to receive your positive feedback! Know…"
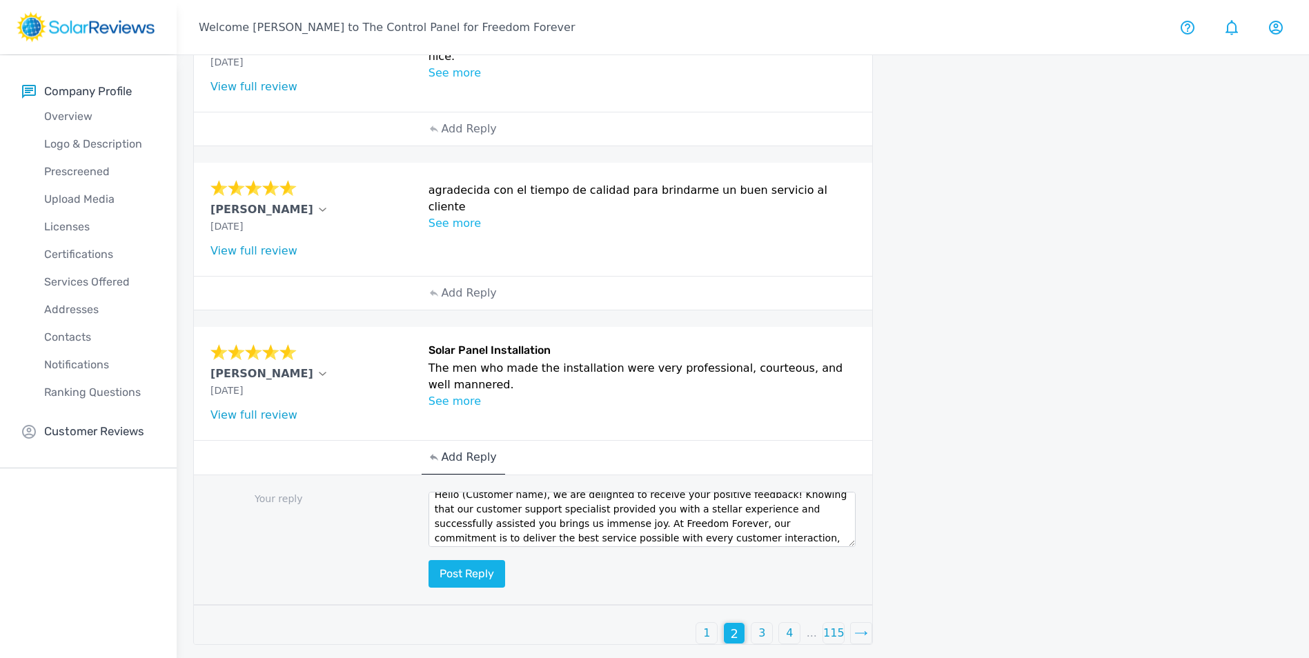
scroll to position [0, 0]
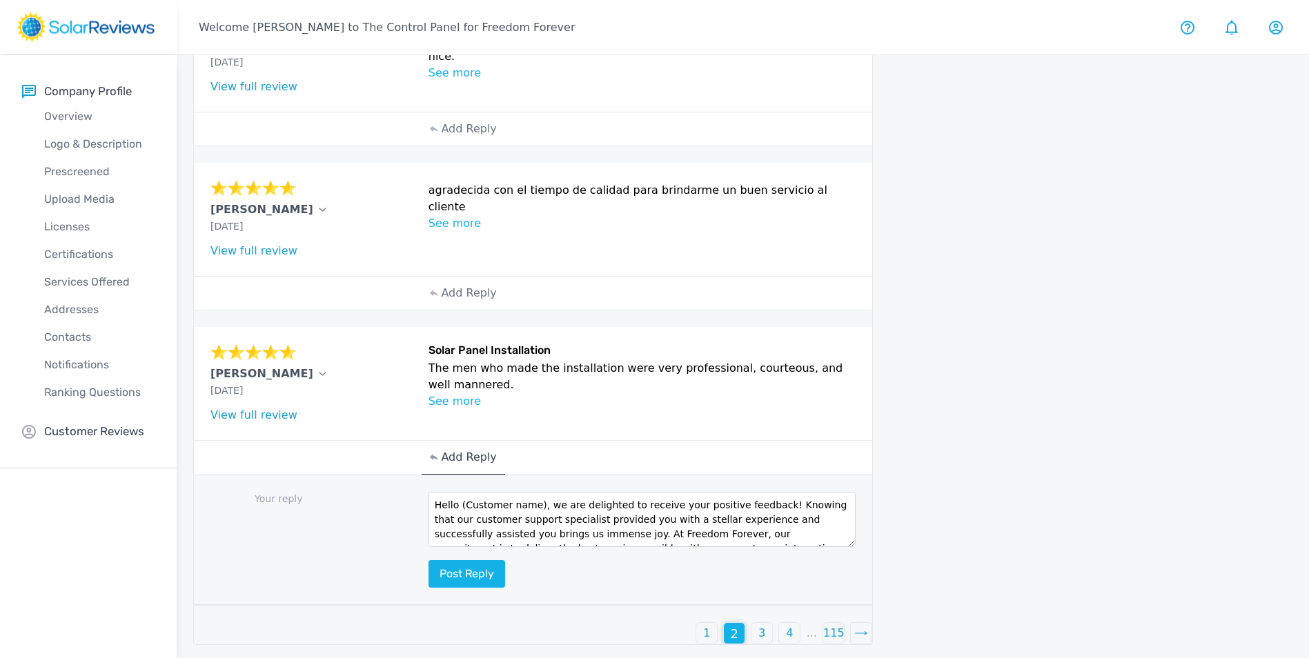
drag, startPoint x: 523, startPoint y: 504, endPoint x: 459, endPoint y: 508, distance: 63.6
click at [459, 508] on textarea "Hello (Customer name), we are delighted to receive your positive feedback! Know…" at bounding box center [642, 519] width 428 height 55
type textarea "Hello [PERSON_NAME], we are delighted to receive your positive feedback! Knowin…"
drag, startPoint x: 435, startPoint y: 504, endPoint x: 775, endPoint y: 577, distance: 347.9
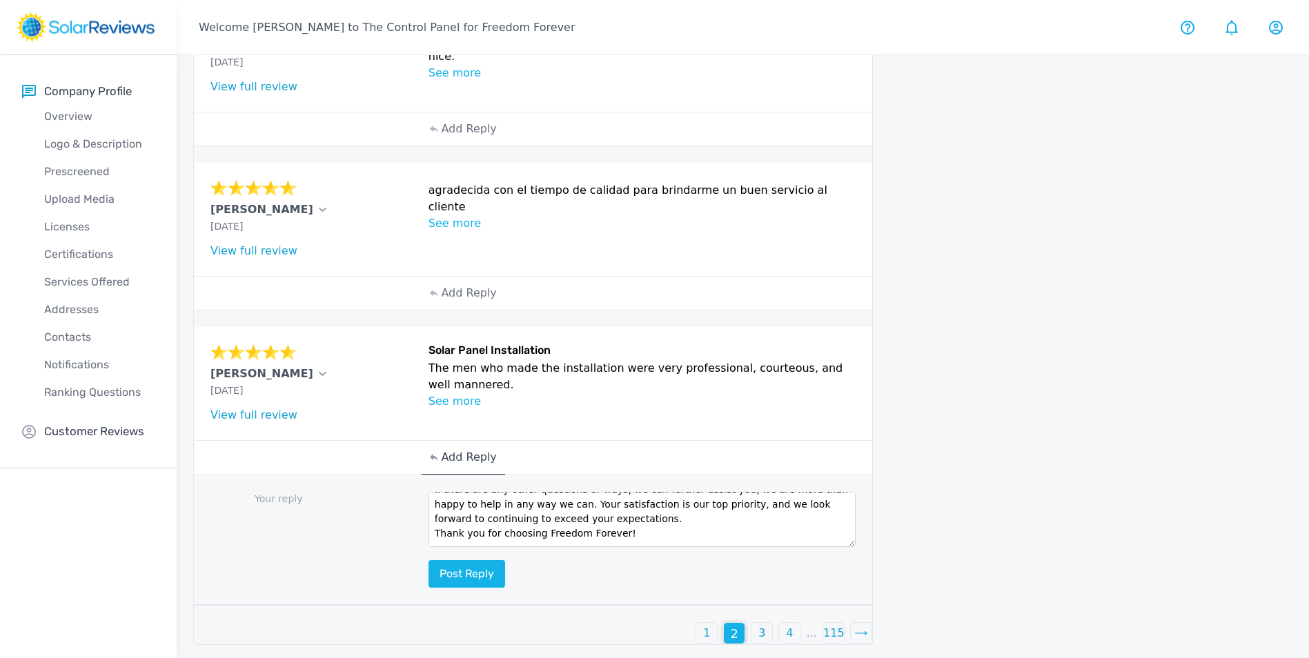
click at [777, 586] on div "Your reply Hello [PERSON_NAME], we are delighted to receive your positive feedb…" at bounding box center [533, 540] width 678 height 130
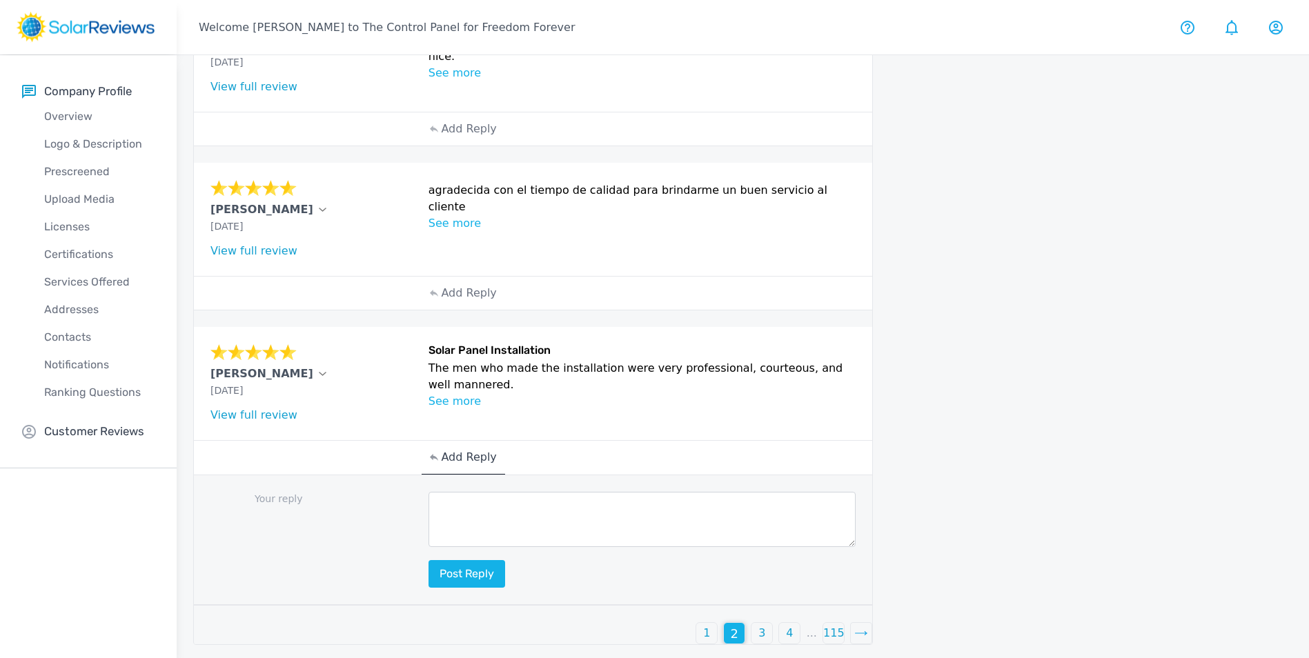
scroll to position [0, 0]
paste textarea "Hello (Customers Name), thank you so much for your wonderful review! We’re thri…"
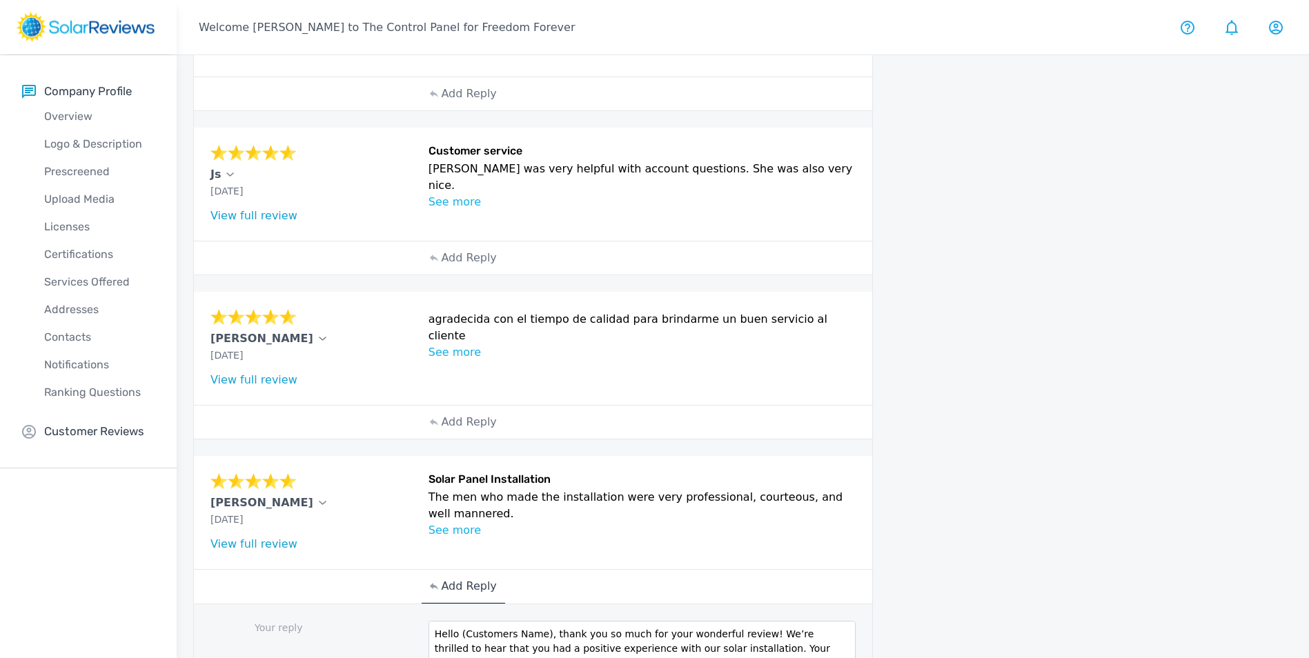
scroll to position [612, 0]
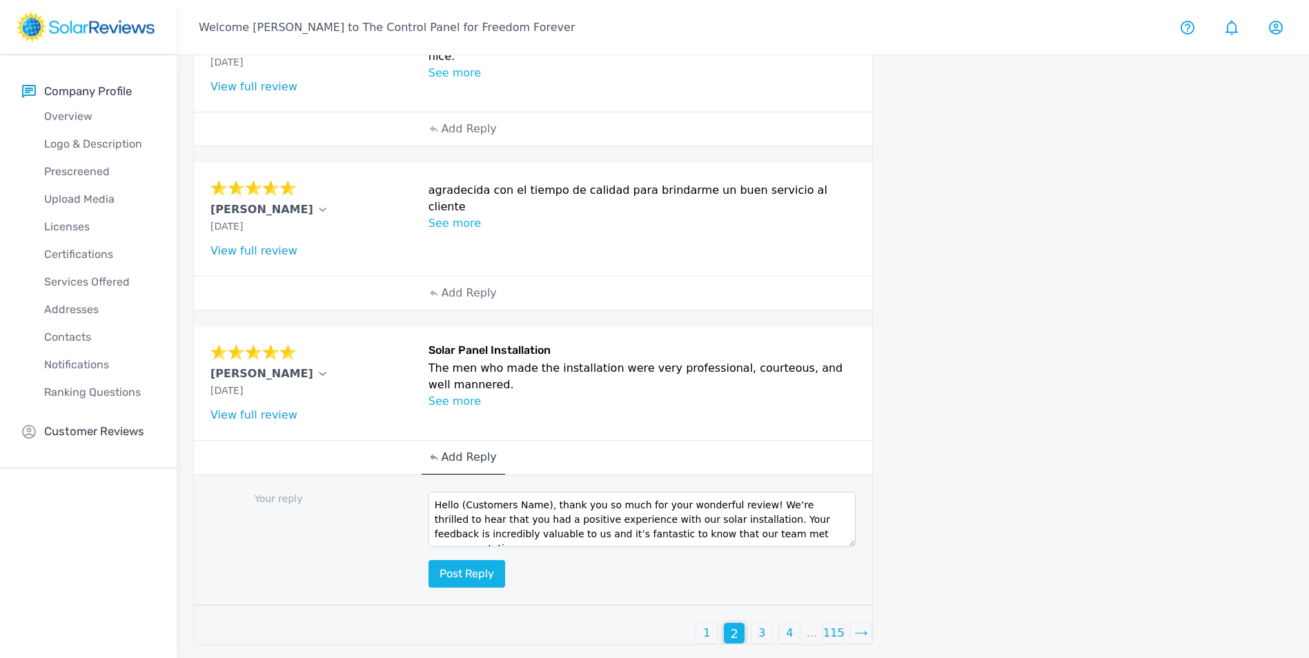
drag, startPoint x: 542, startPoint y: 502, endPoint x: 458, endPoint y: 507, distance: 84.3
click at [458, 507] on textarea "Hello (Customers Name), thank you so much for your wonderful review! We’re thri…" at bounding box center [642, 519] width 428 height 55
type textarea "Hello [PERSON_NAME], thank you so much for your wonderful review! We’re thrille…"
click at [480, 568] on button "Post reply" at bounding box center [466, 574] width 77 height 28
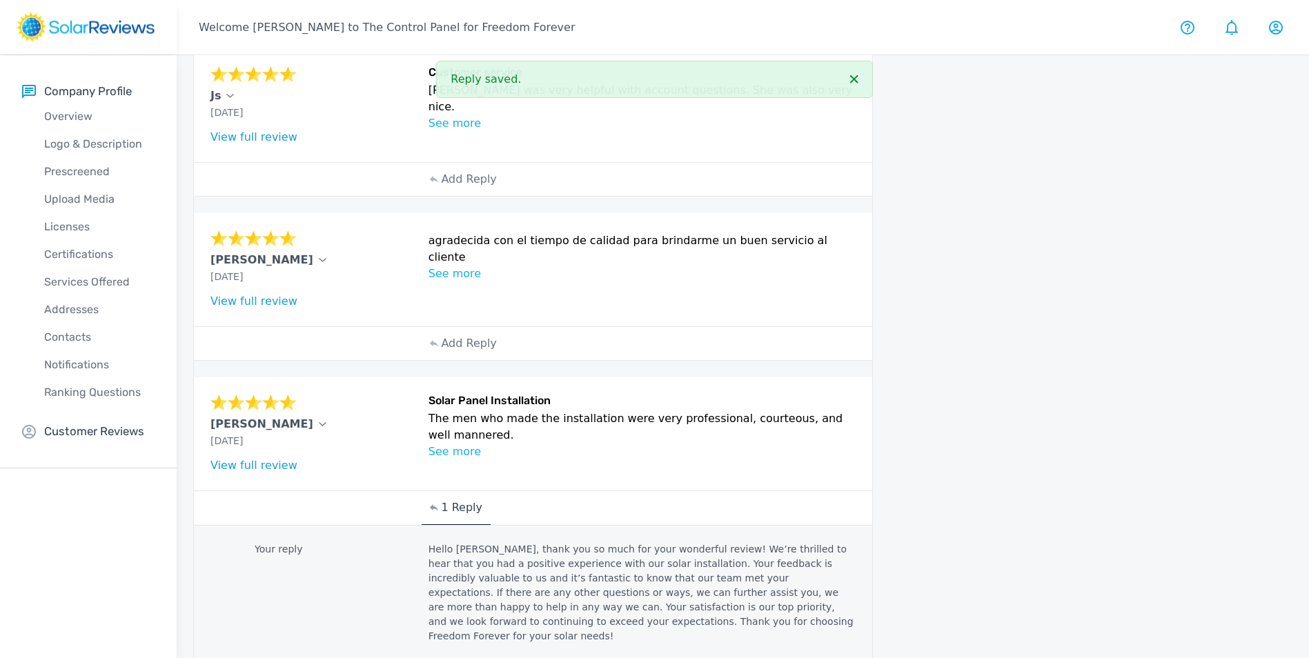
scroll to position [474, 0]
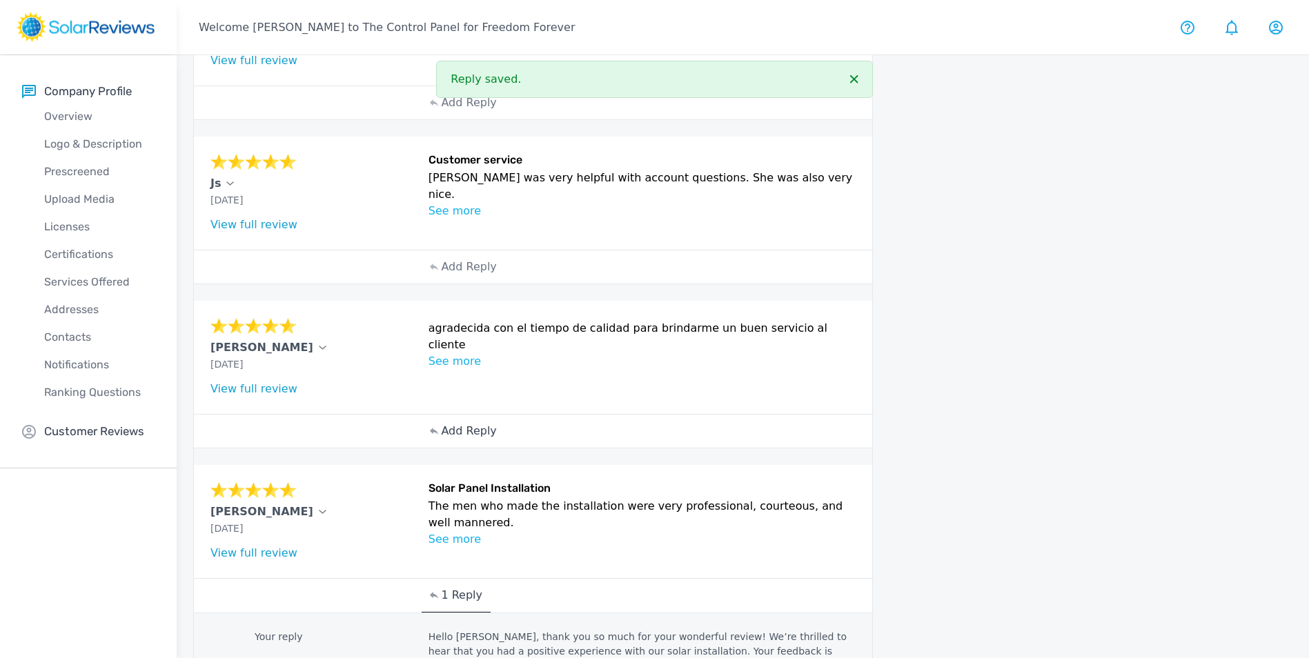
click at [465, 433] on p "Add Reply" at bounding box center [468, 431] width 55 height 17
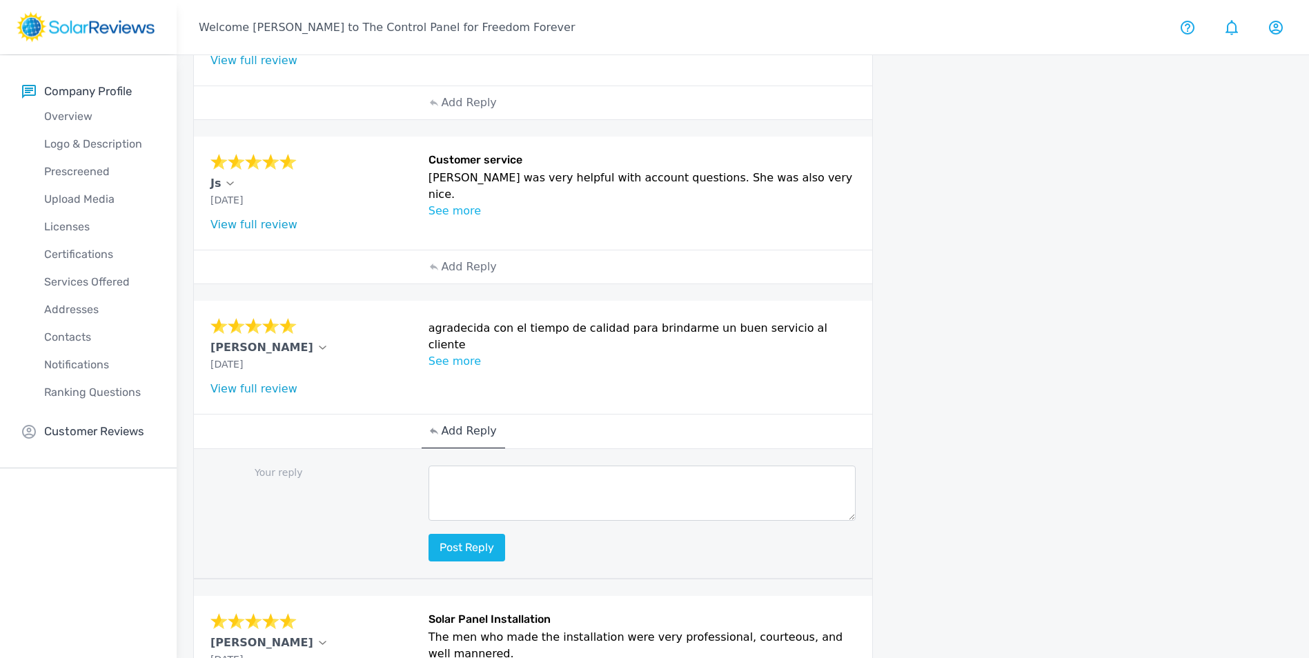
click at [536, 471] on textarea at bounding box center [642, 493] width 428 height 55
paste textarea "Hello (Customer name), we are delighted to receive your positive feedback! Know…"
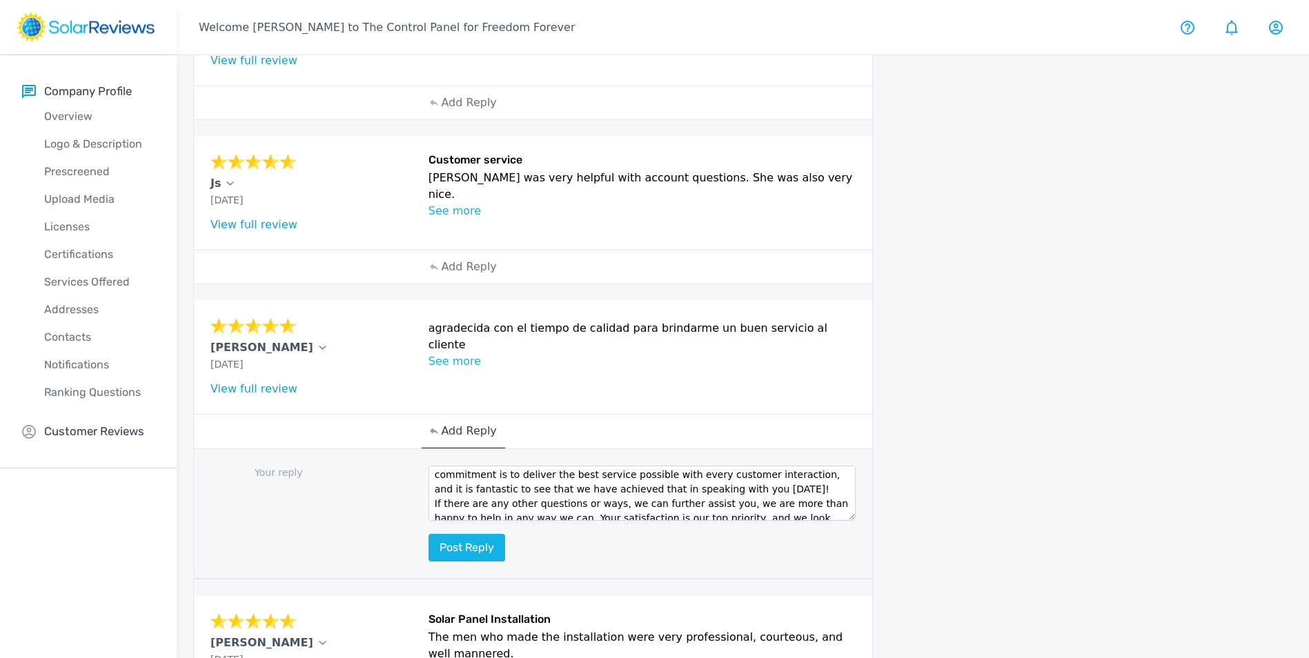
scroll to position [0, 0]
drag, startPoint x: 533, startPoint y: 479, endPoint x: 459, endPoint y: 480, distance: 74.5
click at [459, 480] on textarea "Hello (Customer name), we are delighted to receive your positive feedback! Know…" at bounding box center [642, 493] width 428 height 55
click at [464, 477] on textarea "Hello <agda, we are delighted to receive your positive feedback! Knowing that o…" at bounding box center [642, 493] width 428 height 55
type textarea "Hello [PERSON_NAME], we are delighted to receive your positive feedback! Knowin…"
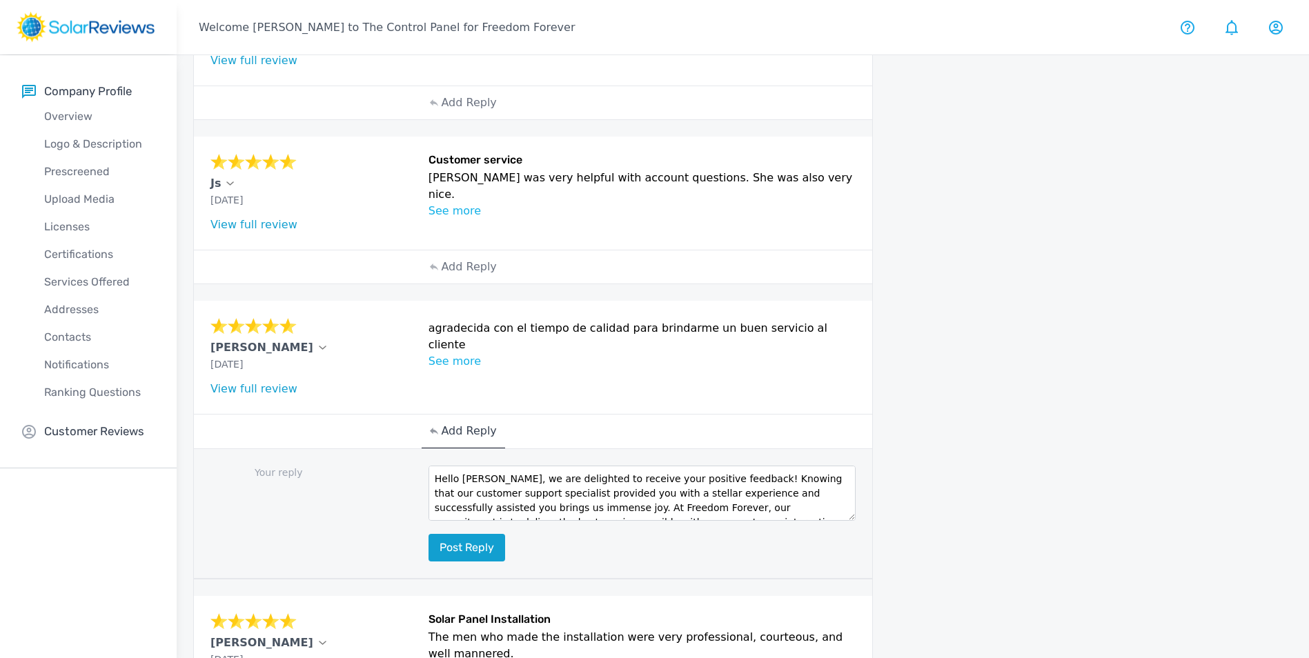
click at [494, 548] on button "Post reply" at bounding box center [466, 548] width 77 height 28
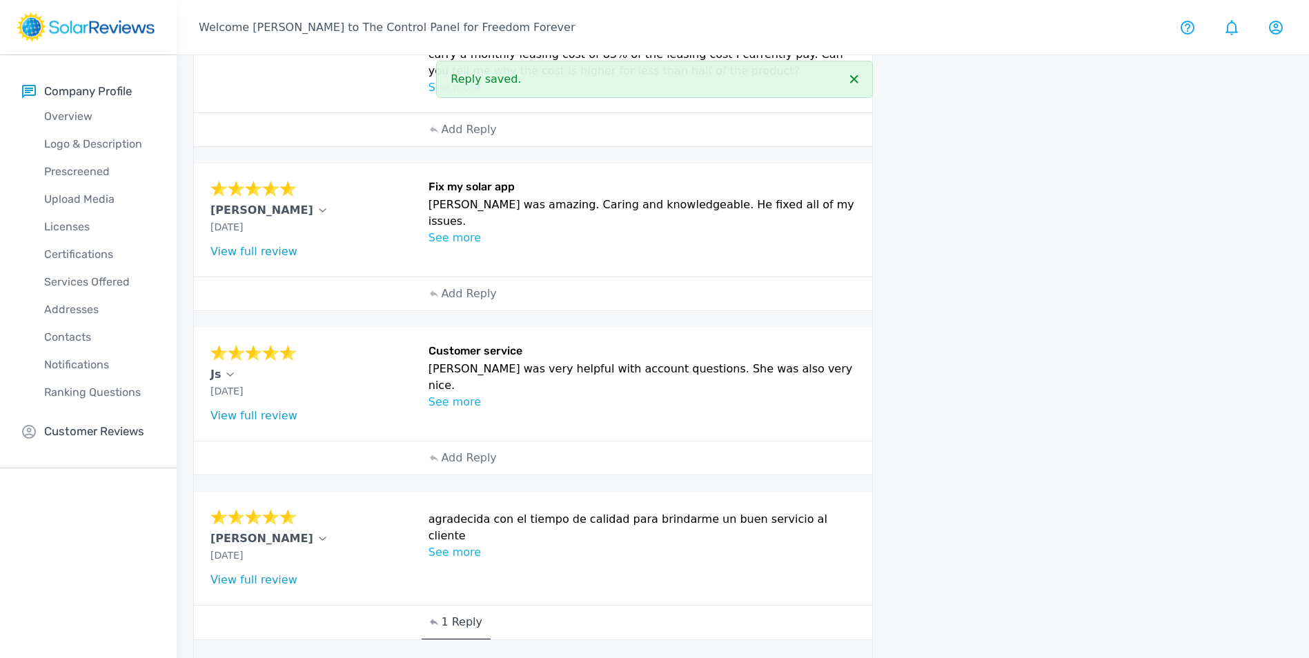
scroll to position [267, 0]
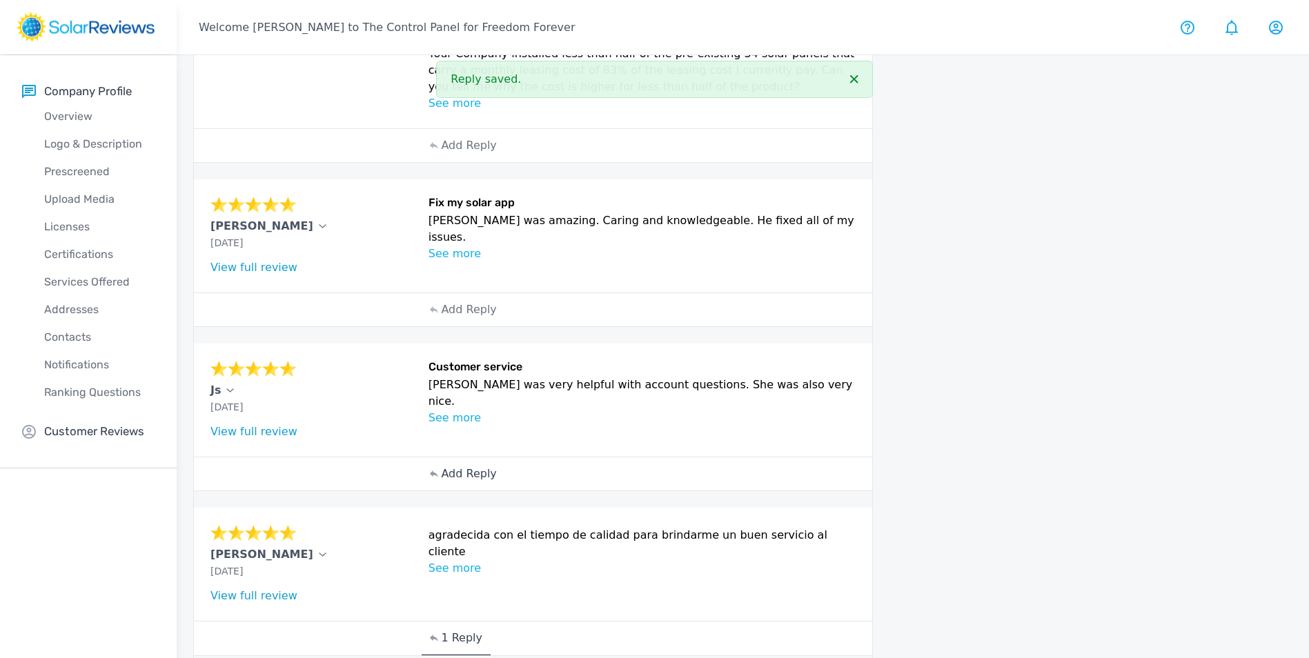
click at [461, 470] on p "Add Reply" at bounding box center [468, 474] width 55 height 17
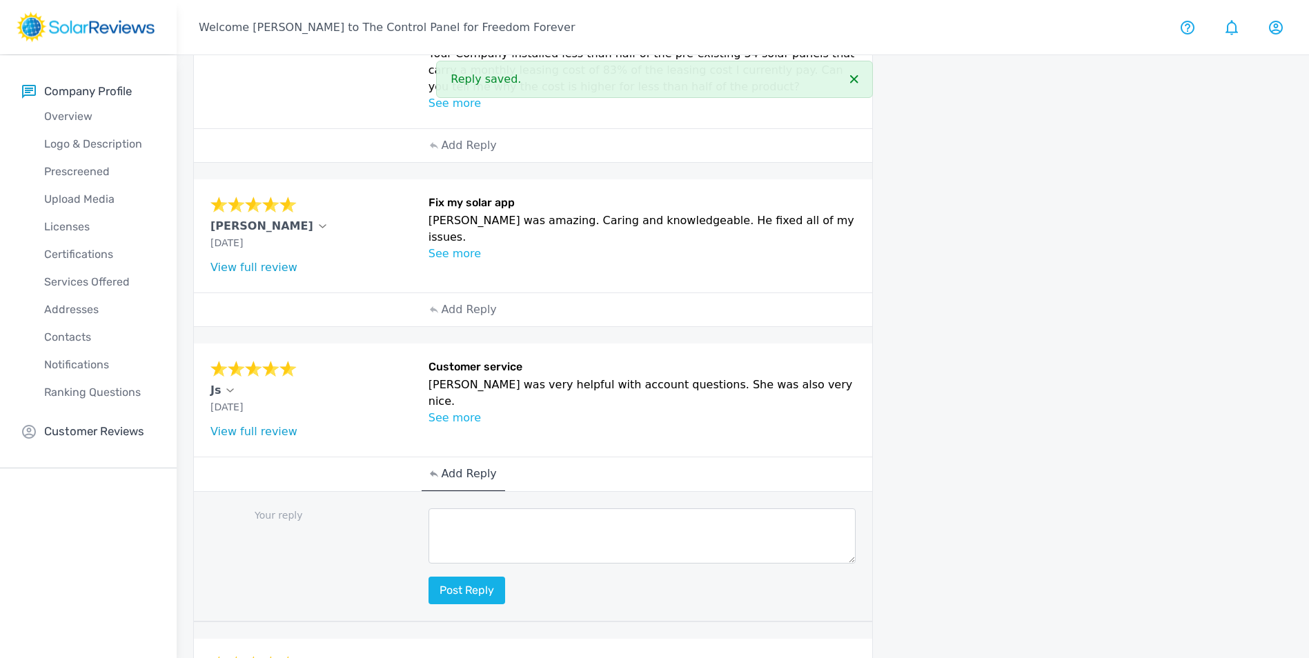
click at [471, 514] on textarea at bounding box center [642, 535] width 428 height 55
paste textarea "Hello (Customer name), we are delighted to receive your positive feedback! Know…"
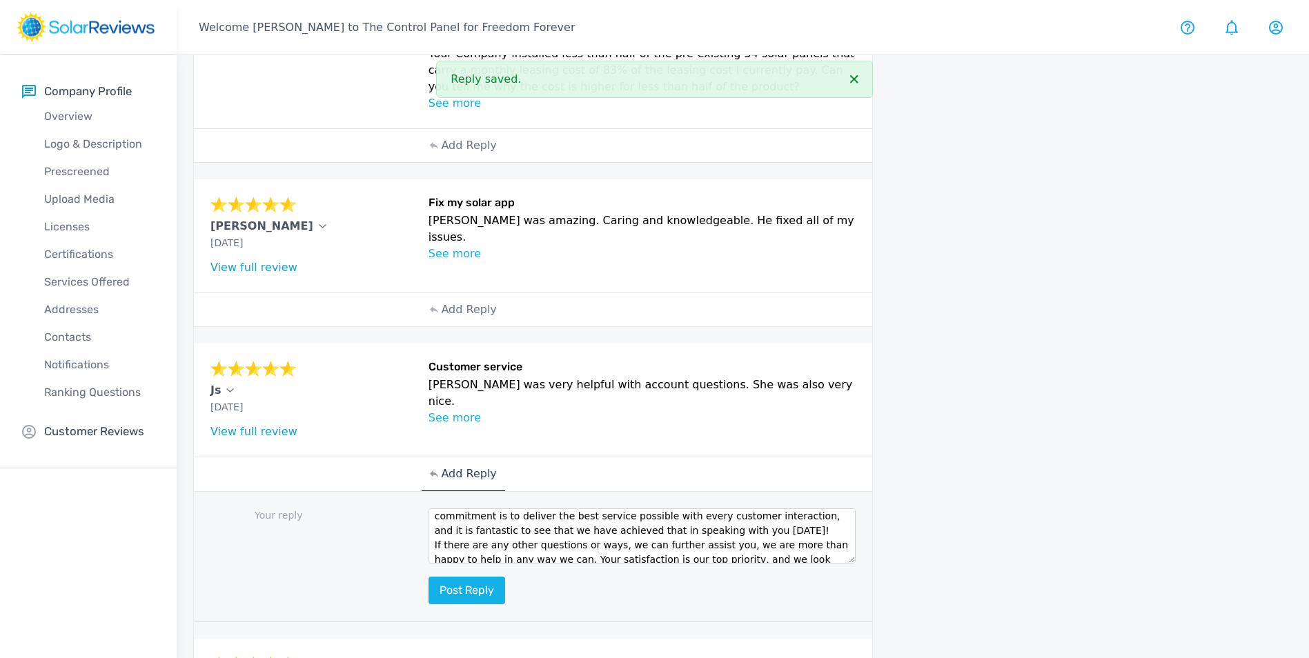
scroll to position [0, 0]
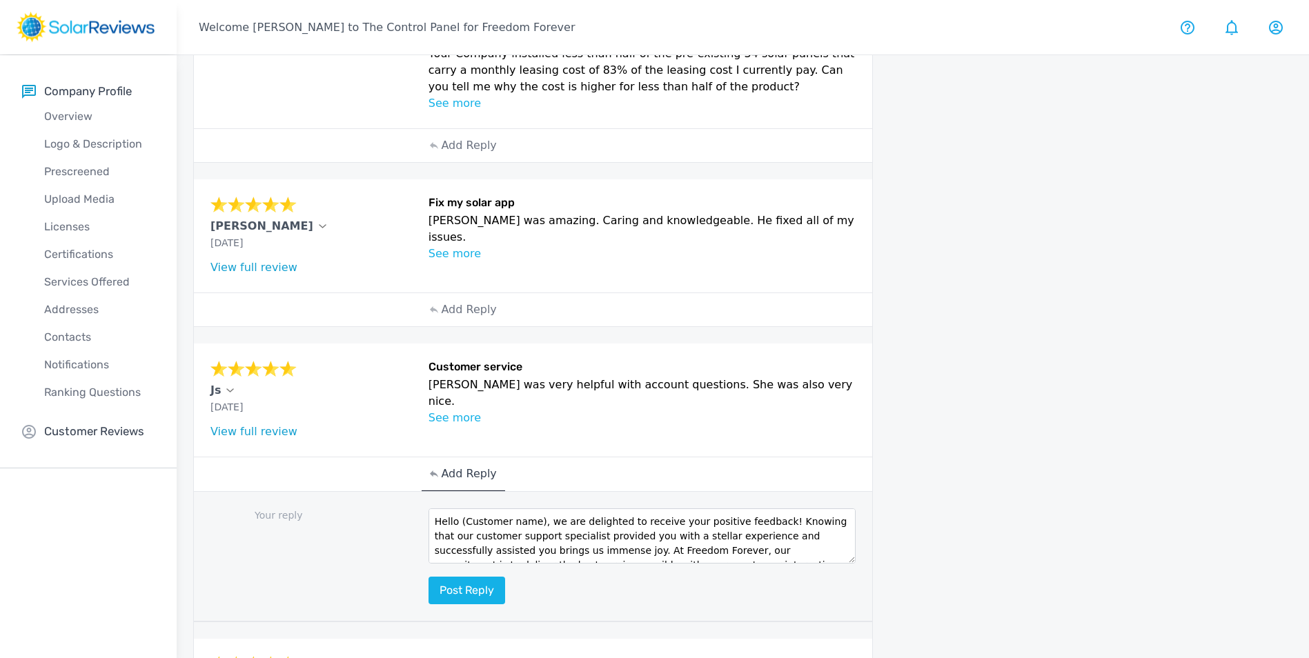
drag, startPoint x: 534, startPoint y: 524, endPoint x: 462, endPoint y: 526, distance: 71.8
click at [462, 526] on textarea "Hello (Customer name), we are delighted to receive your positive feedback! Know…" at bounding box center [642, 535] width 428 height 55
type textarea "Hello, we are delighted to receive your positive feedback! Knowing that our cus…"
click at [488, 591] on button "Post reply" at bounding box center [466, 591] width 77 height 28
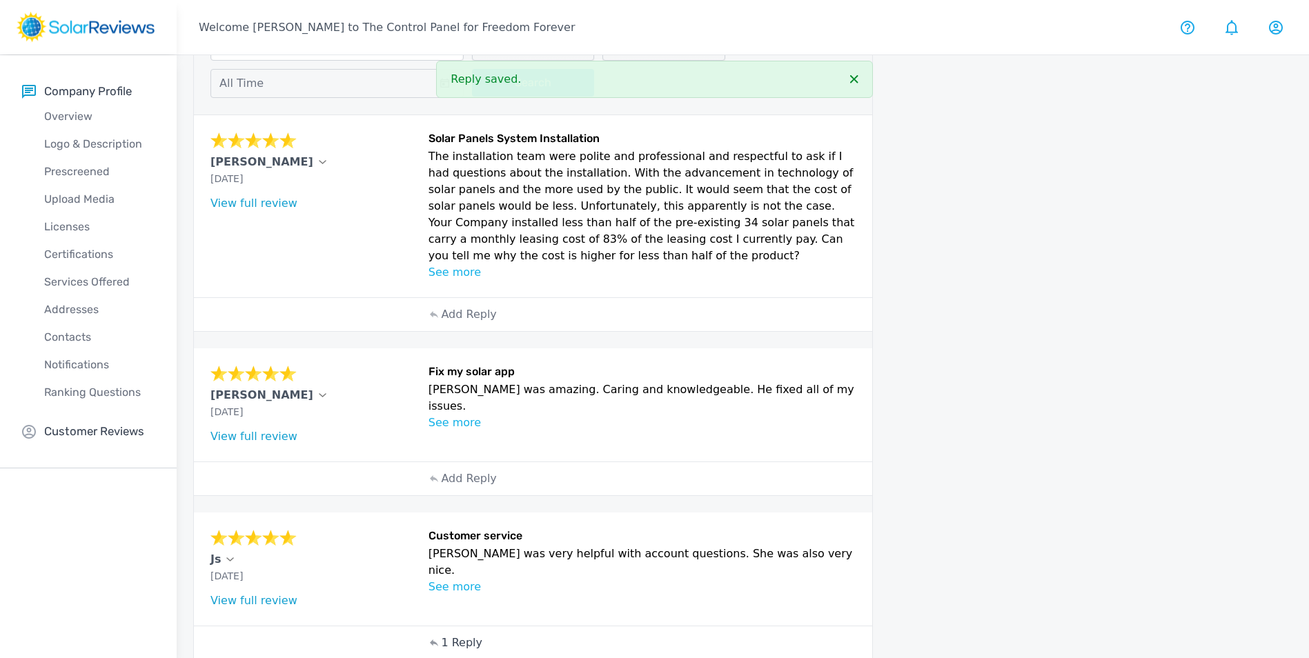
scroll to position [60, 0]
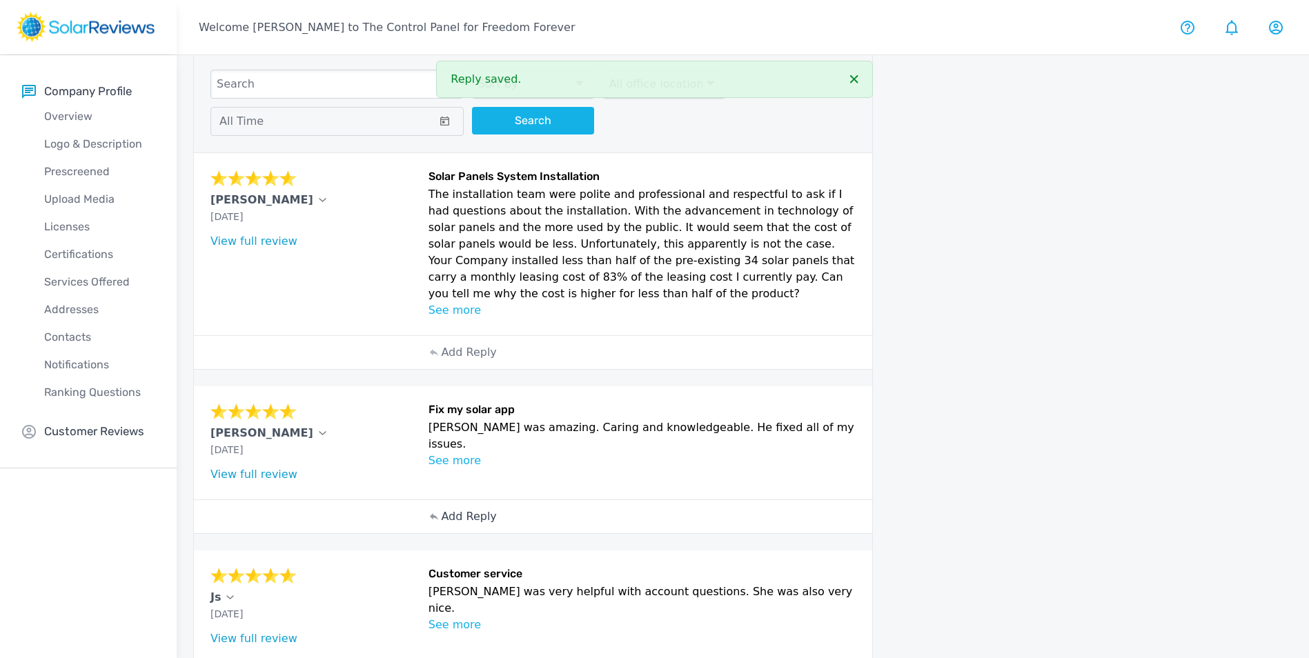
click at [455, 516] on p "Add Reply" at bounding box center [468, 516] width 55 height 17
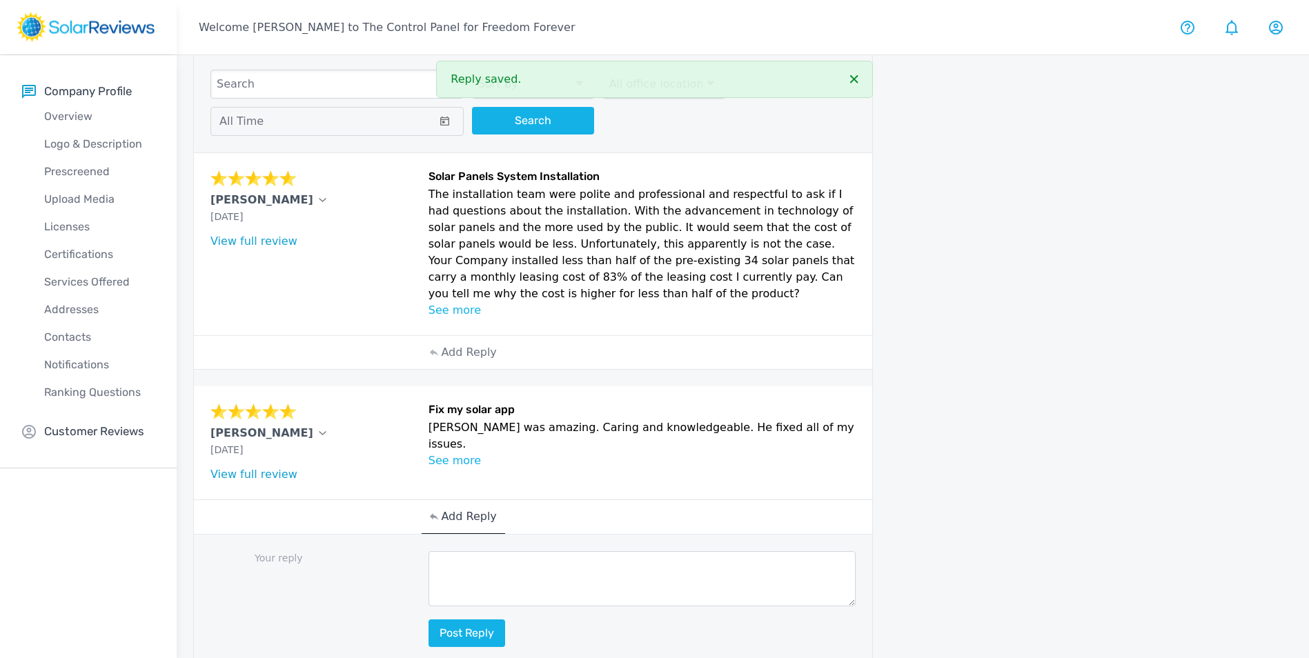
click at [492, 579] on textarea at bounding box center [642, 578] width 428 height 55
paste textarea "Hello (Customer name), we are delighted to receive your positive feedback! Know…"
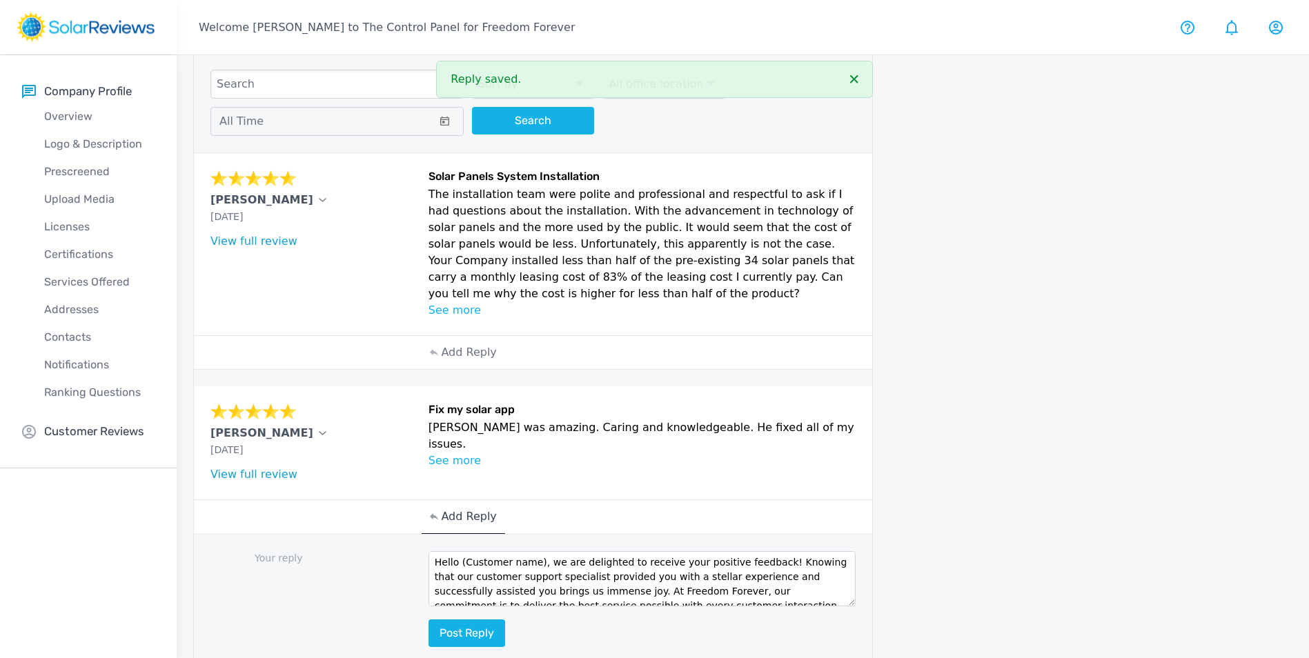
scroll to position [0, 0]
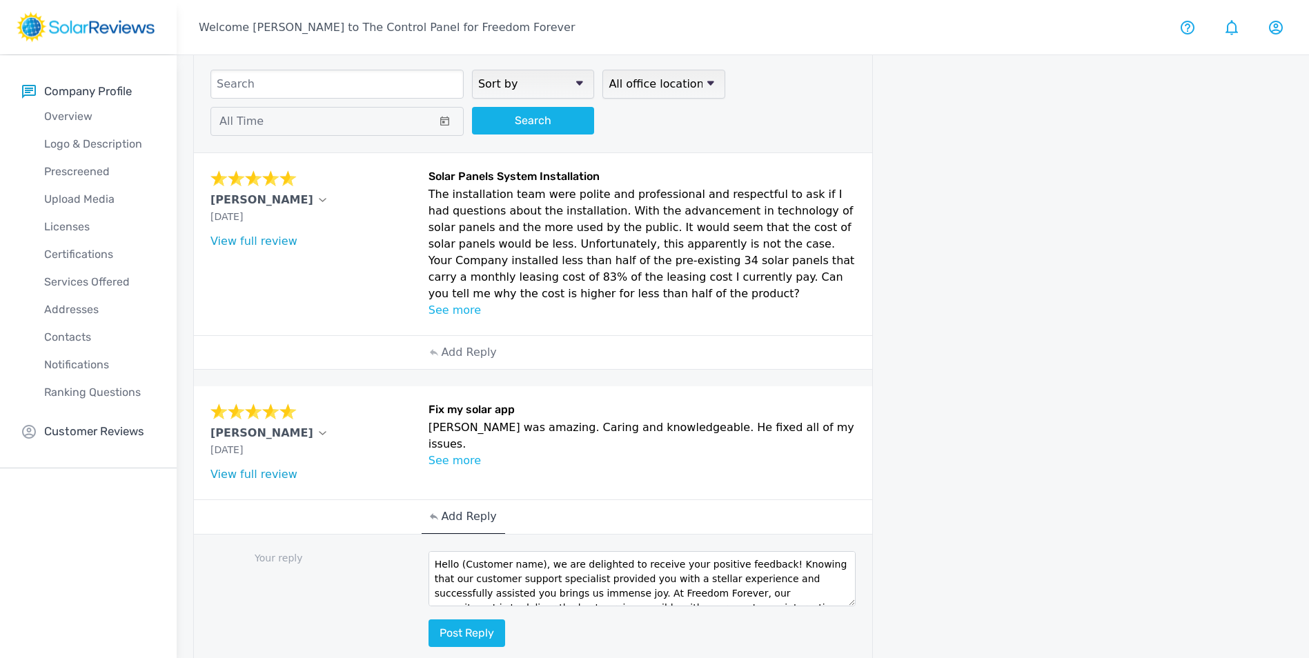
drag, startPoint x: 535, startPoint y: 566, endPoint x: 464, endPoint y: 565, distance: 70.4
click at [464, 565] on textarea "Hello (Customer name), we are delighted to receive your positive feedback! Know…" at bounding box center [642, 578] width 428 height 55
type textarea "Hello [PERSON_NAME], we are delighted to receive your positive feedback! Knowin…"
click at [488, 635] on button "Post reply" at bounding box center [466, 633] width 77 height 28
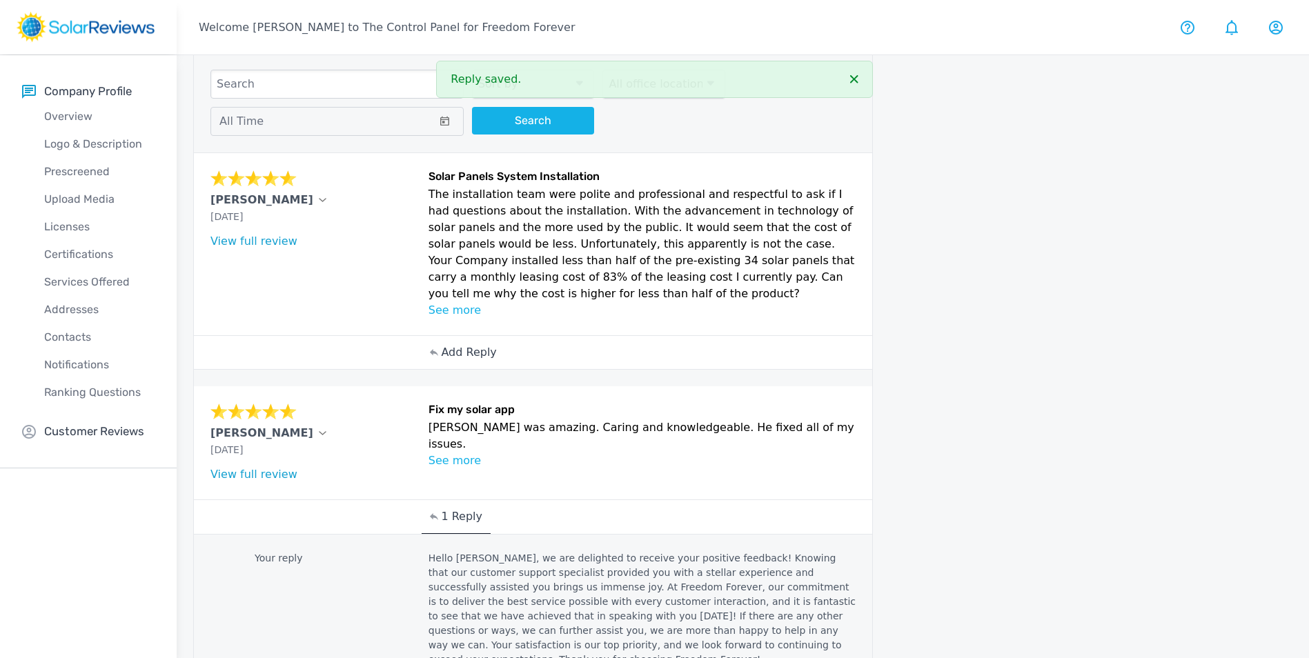
click at [468, 361] on div "Add Reply" at bounding box center [462, 352] width 83 height 33
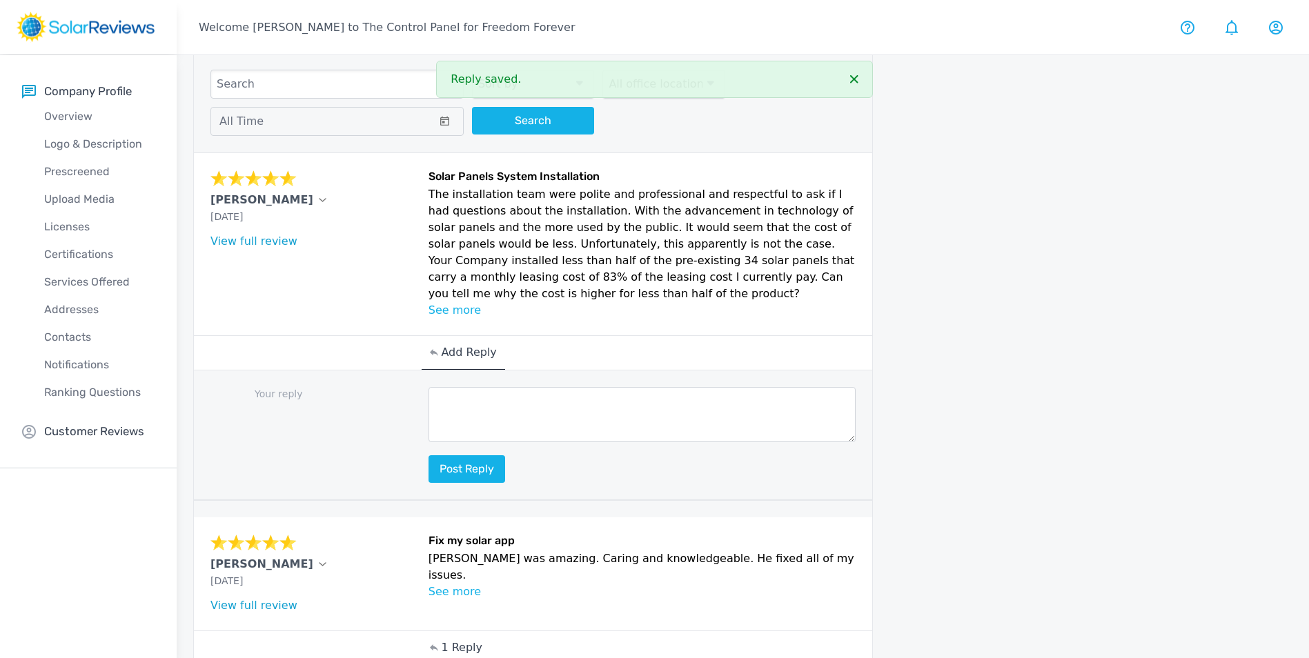
click at [495, 419] on textarea at bounding box center [642, 414] width 428 height 55
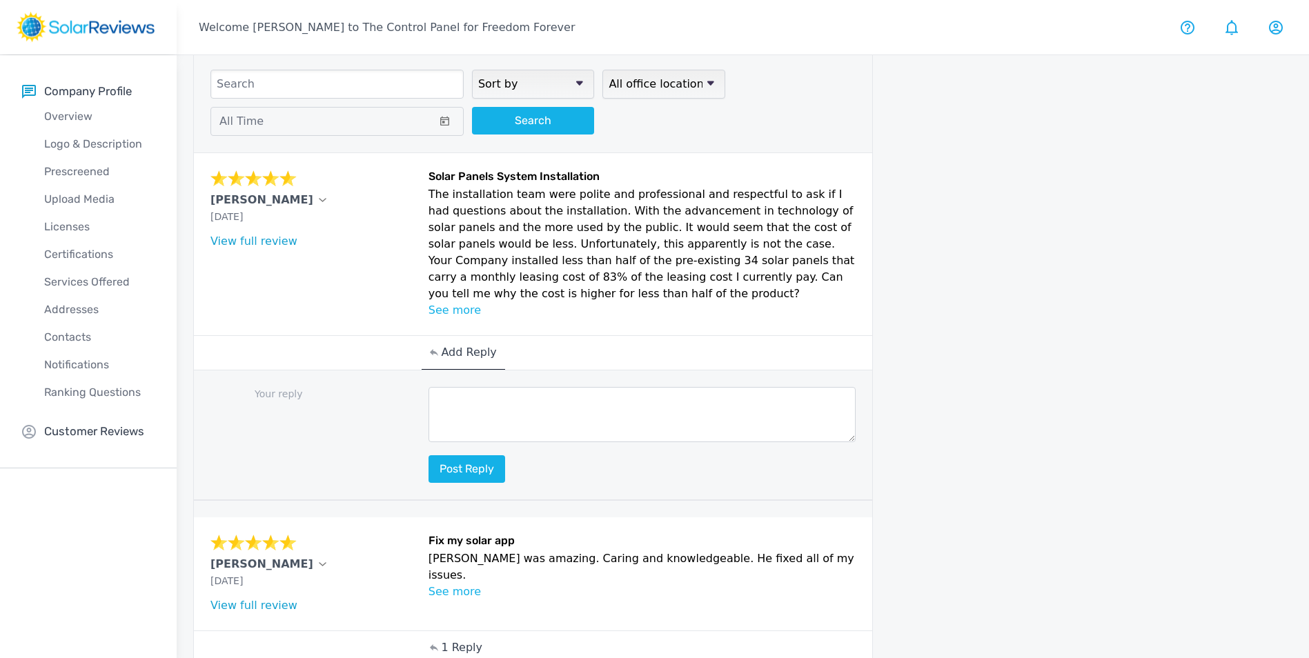
click at [572, 409] on textarea at bounding box center [642, 414] width 428 height 55
paste textarea "Hello (Customers Name), thank you so much for your wonderful review! We’re thri…"
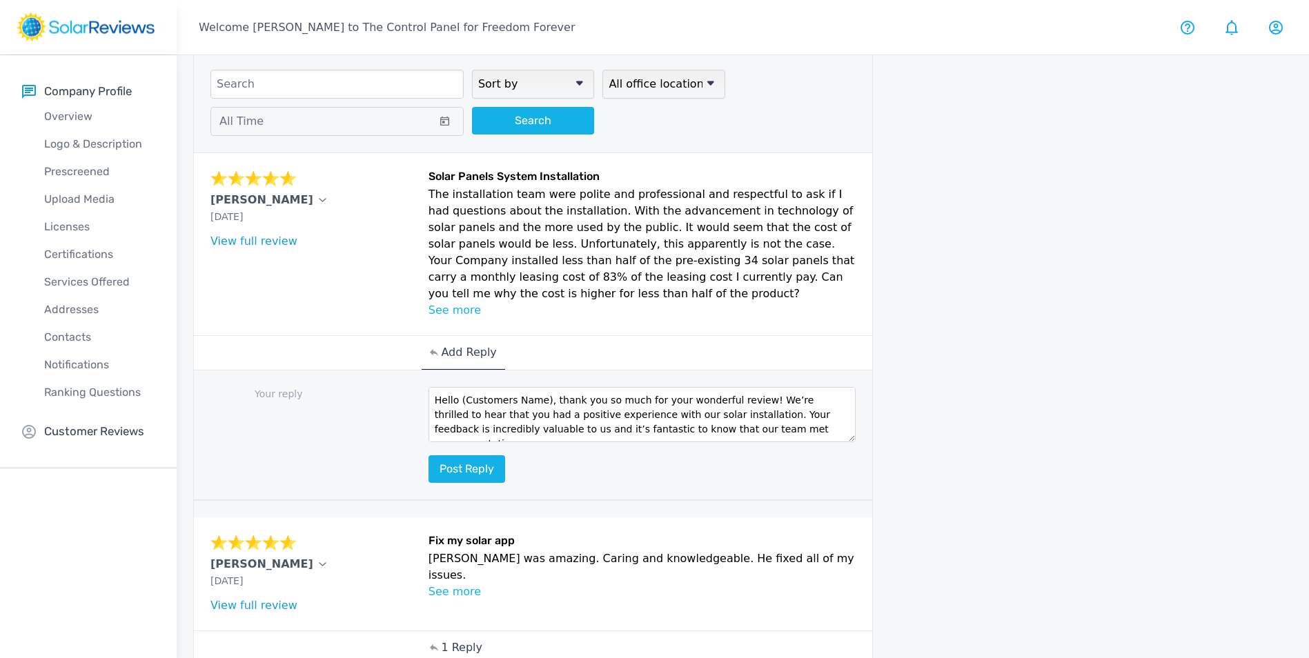
drag, startPoint x: 540, startPoint y: 401, endPoint x: 462, endPoint y: 401, distance: 78.6
click at [460, 403] on textarea "Hello (Customers Name), thank you so much for your wonderful review! We’re thri…" at bounding box center [642, 414] width 428 height 55
type textarea "Hello [PERSON_NAME], thank you so much for your wonderful review! We’re thrille…"
click at [462, 468] on button "Post reply" at bounding box center [466, 469] width 77 height 28
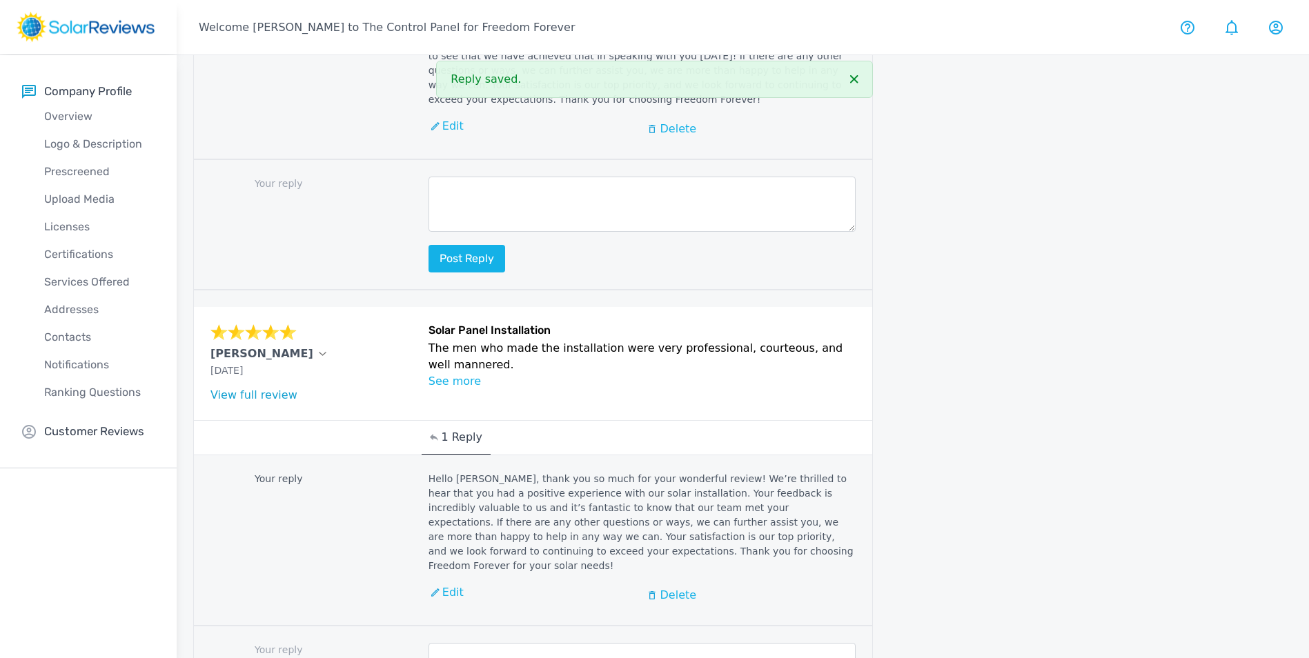
scroll to position [1956, 0]
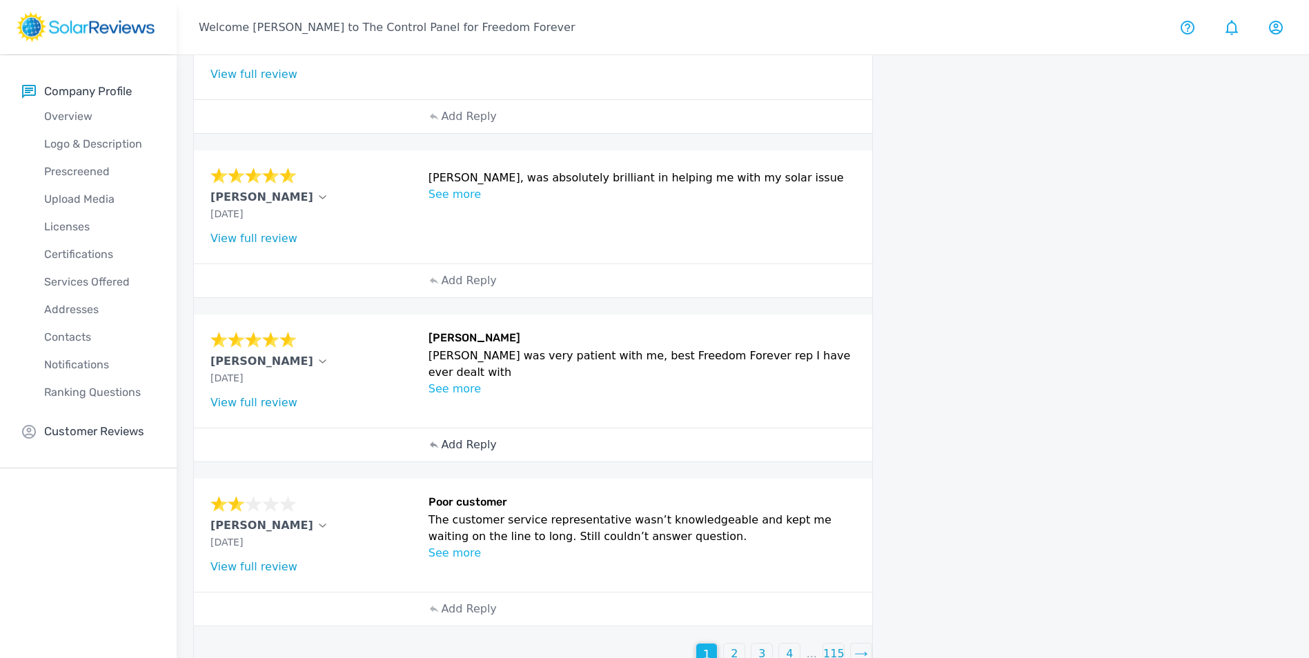
scroll to position [412, 0]
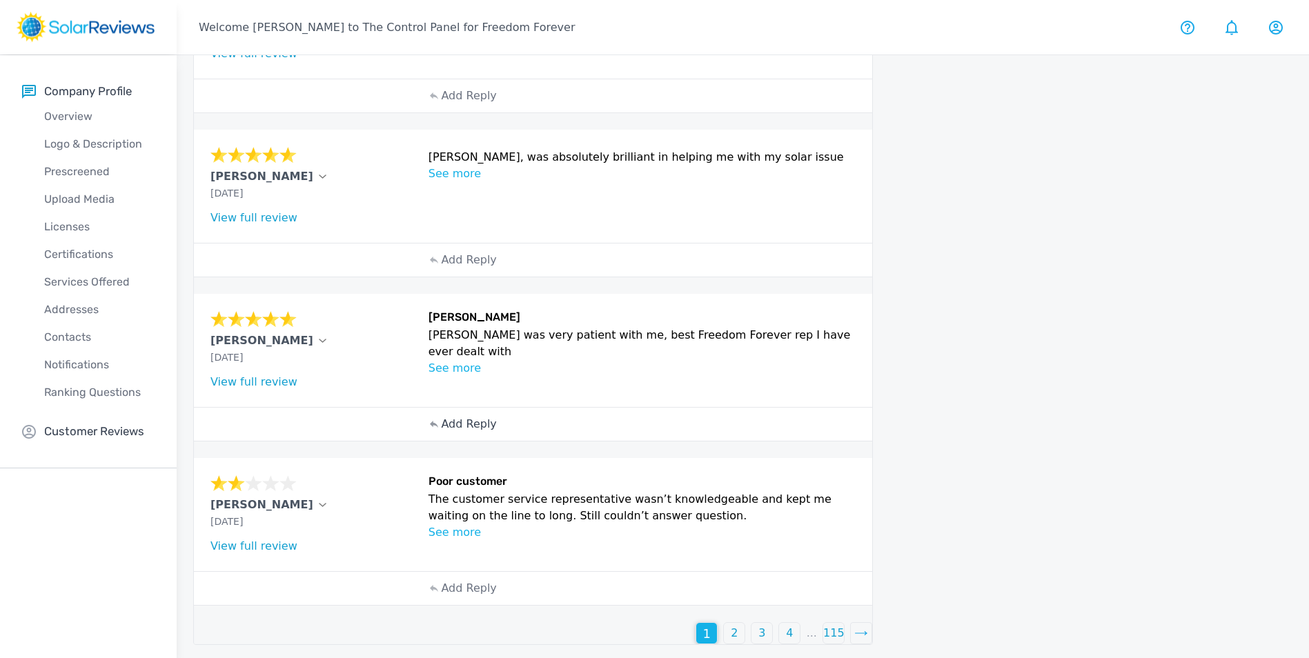
click at [455, 423] on p "Add Reply" at bounding box center [468, 424] width 55 height 17
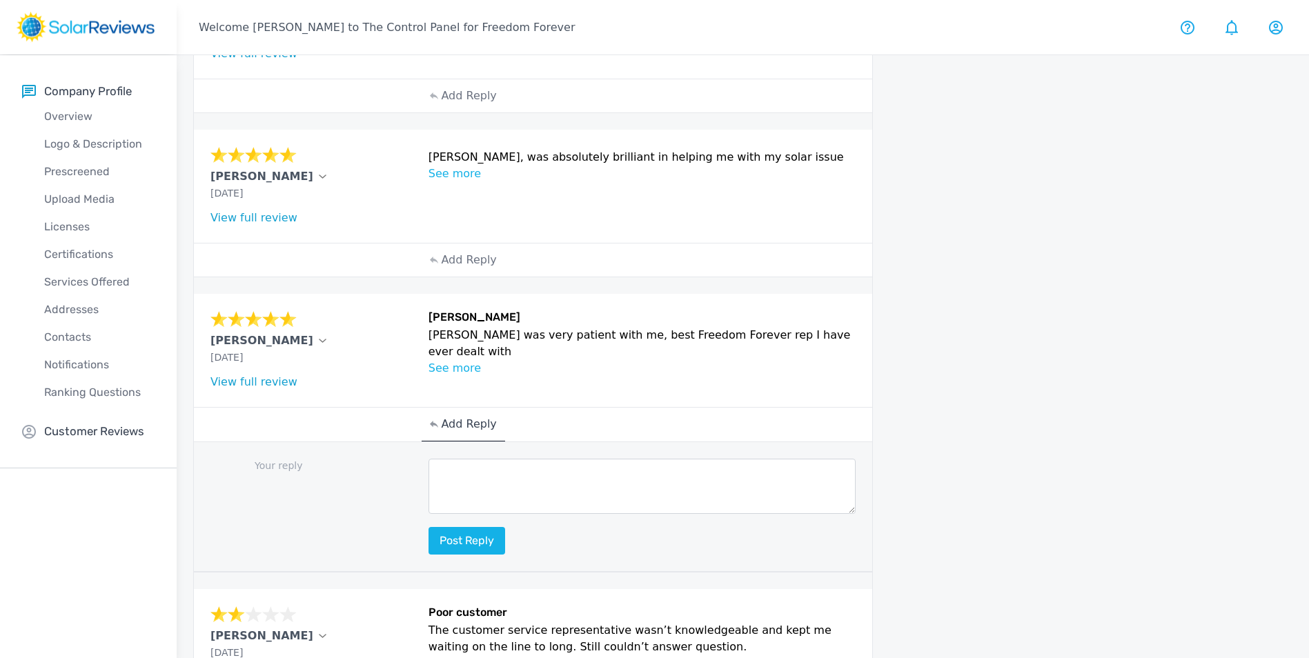
click at [498, 481] on textarea at bounding box center [642, 486] width 428 height 55
paste textarea "Hello (Customer name), we are delighted to receive your positive feedback! Know…"
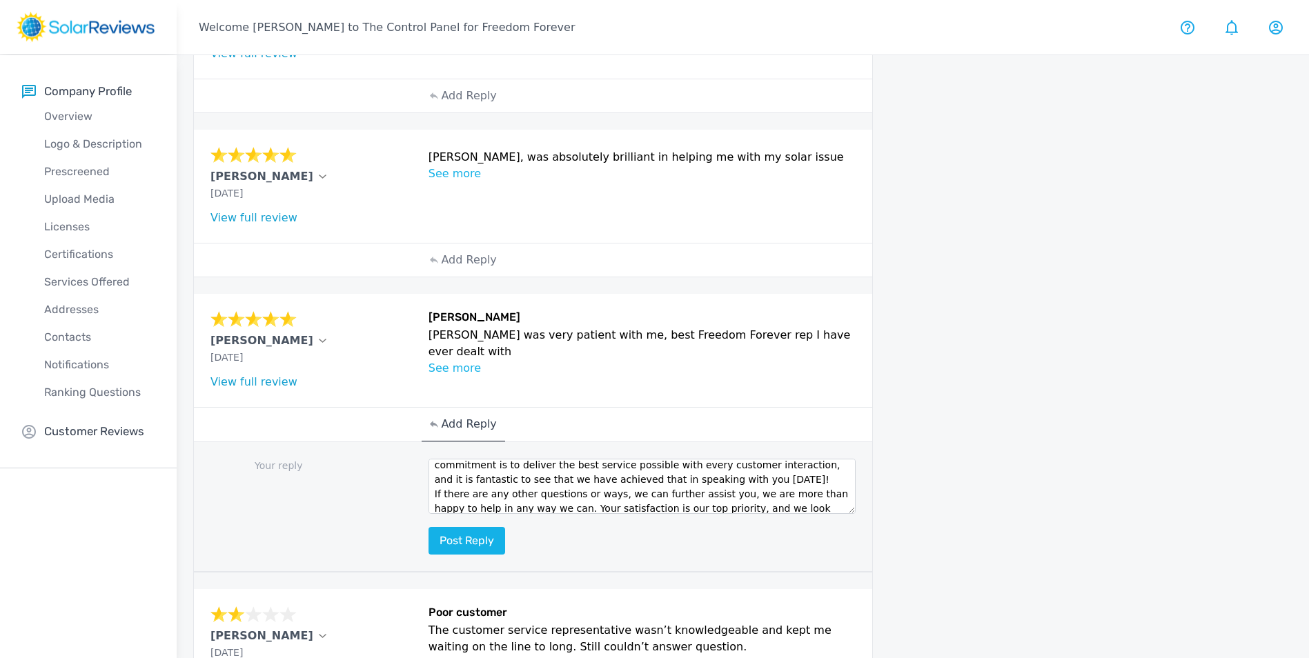
scroll to position [0, 0]
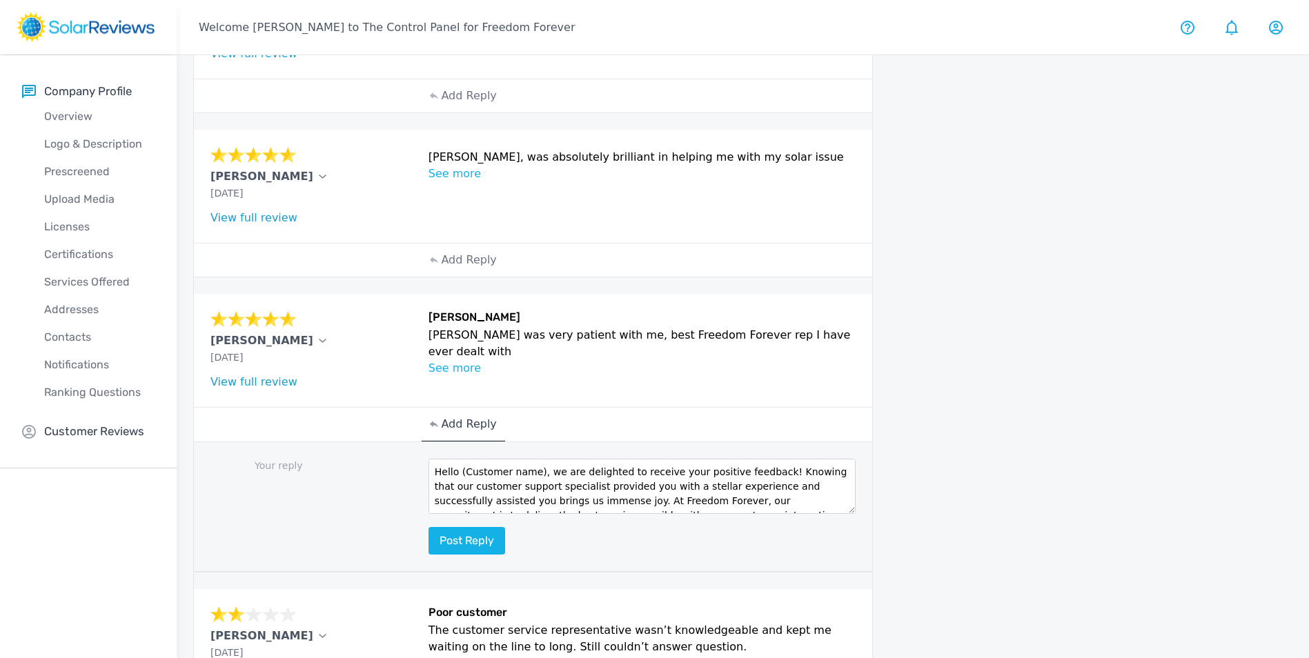
drag, startPoint x: 535, startPoint y: 470, endPoint x: 458, endPoint y: 473, distance: 77.3
click at [458, 473] on textarea "Hello (Customer name), we are delighted to receive your positive feedback! Know…" at bounding box center [642, 486] width 428 height 55
type textarea "Hello [PERSON_NAME], we are delighted to receive your positive feedback! Knowin…"
click at [471, 538] on button "Post reply" at bounding box center [466, 541] width 77 height 28
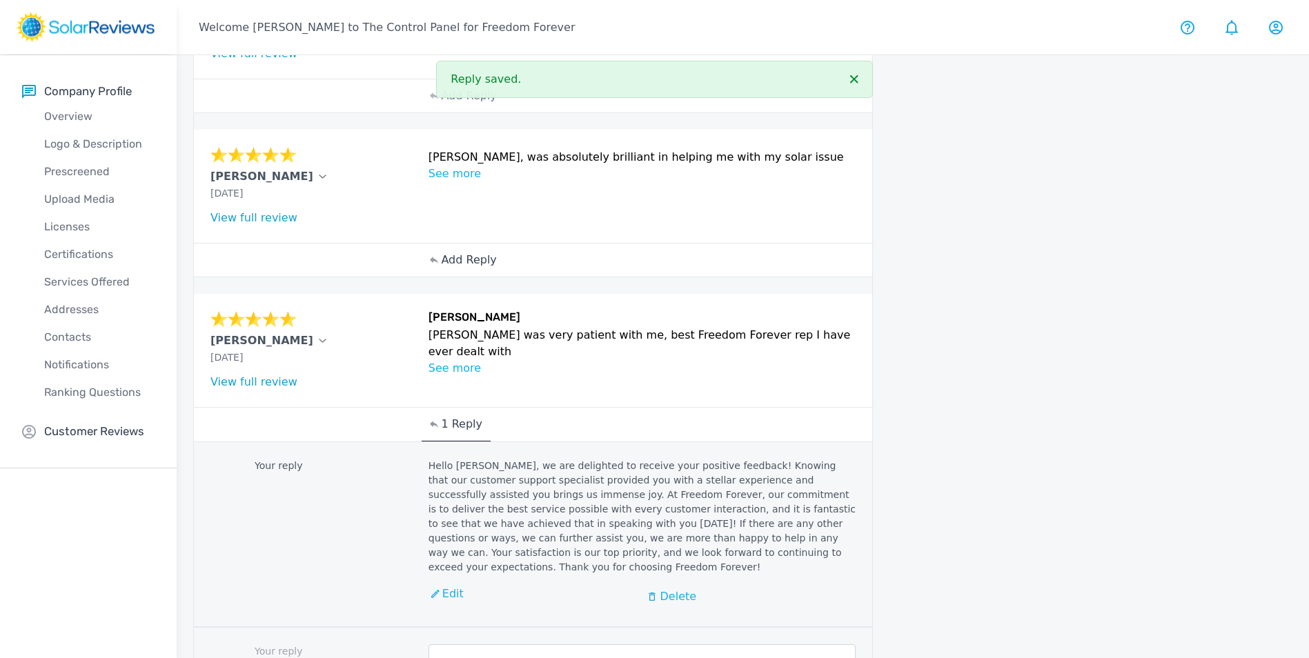
click at [470, 260] on p "Add Reply" at bounding box center [468, 260] width 55 height 17
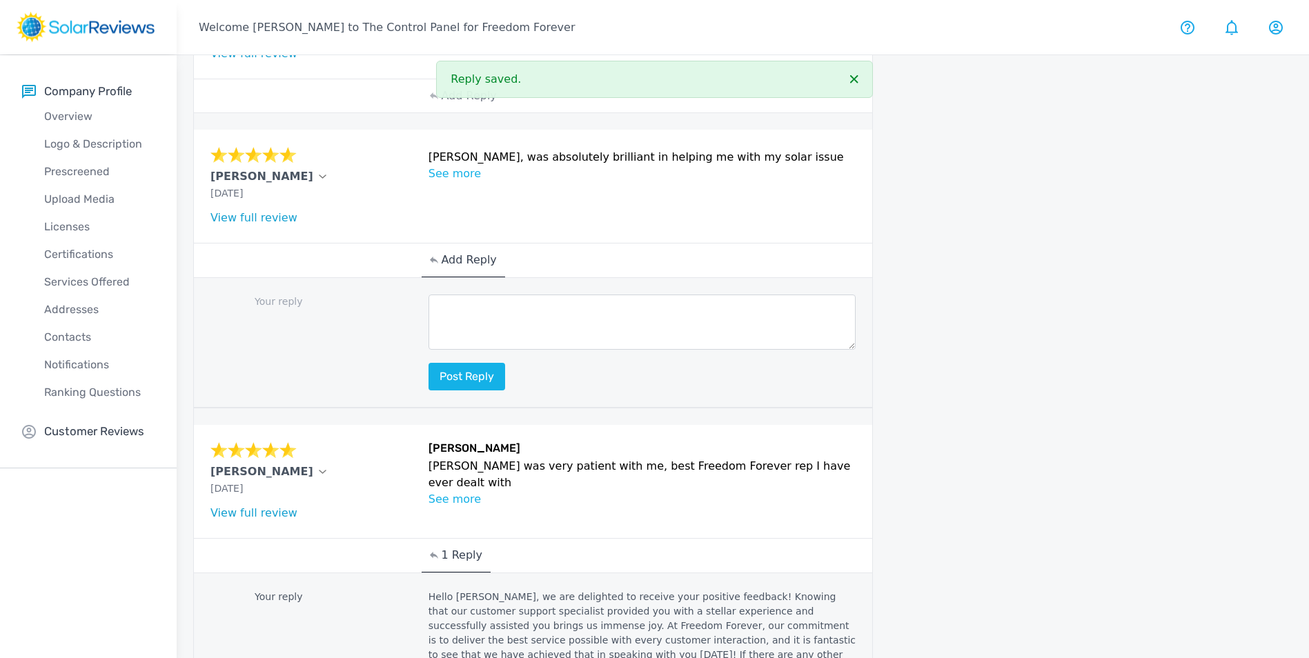
click at [506, 327] on textarea at bounding box center [642, 322] width 428 height 55
paste textarea "Hello (Customer name), we are delighted to receive your positive feedback! Know…"
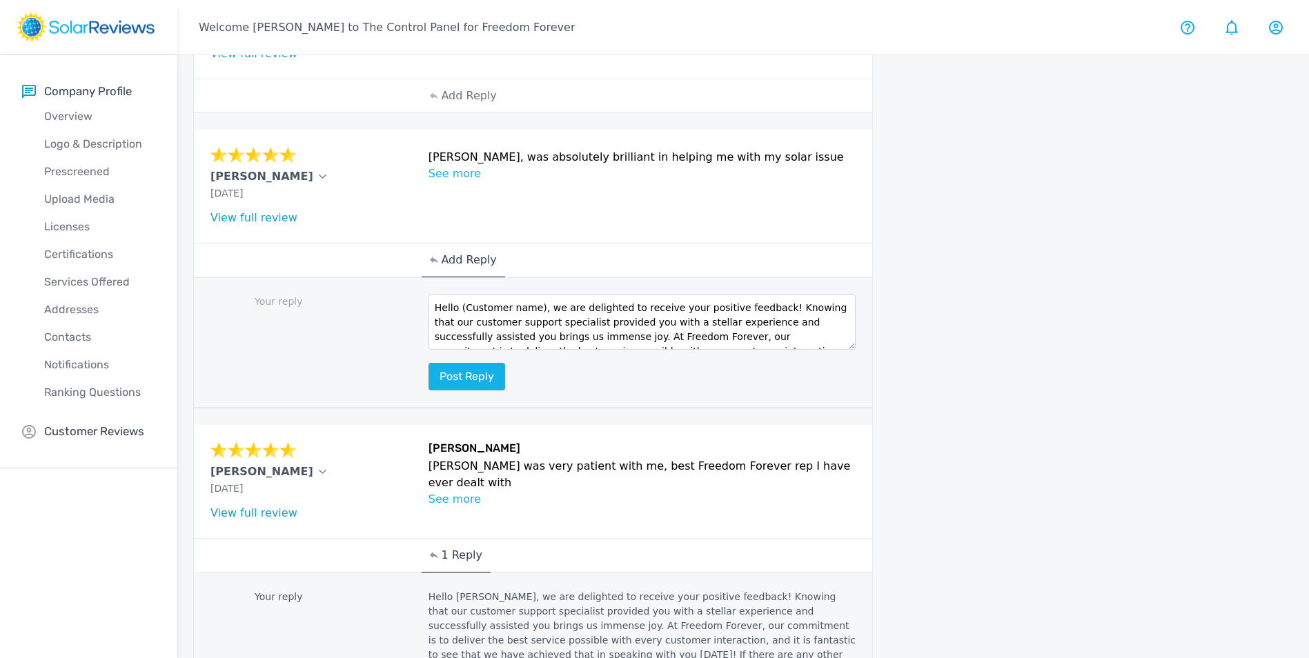
drag, startPoint x: 536, startPoint y: 306, endPoint x: 459, endPoint y: 306, distance: 76.6
click at [459, 306] on textarea "Hello (Customer name), we are delighted to receive your positive feedback! Know…" at bounding box center [642, 322] width 428 height 55
type textarea "Hello [PERSON_NAME], we are delighted to receive your positive feedback! Knowin…"
click at [473, 366] on button "Post reply" at bounding box center [466, 377] width 77 height 28
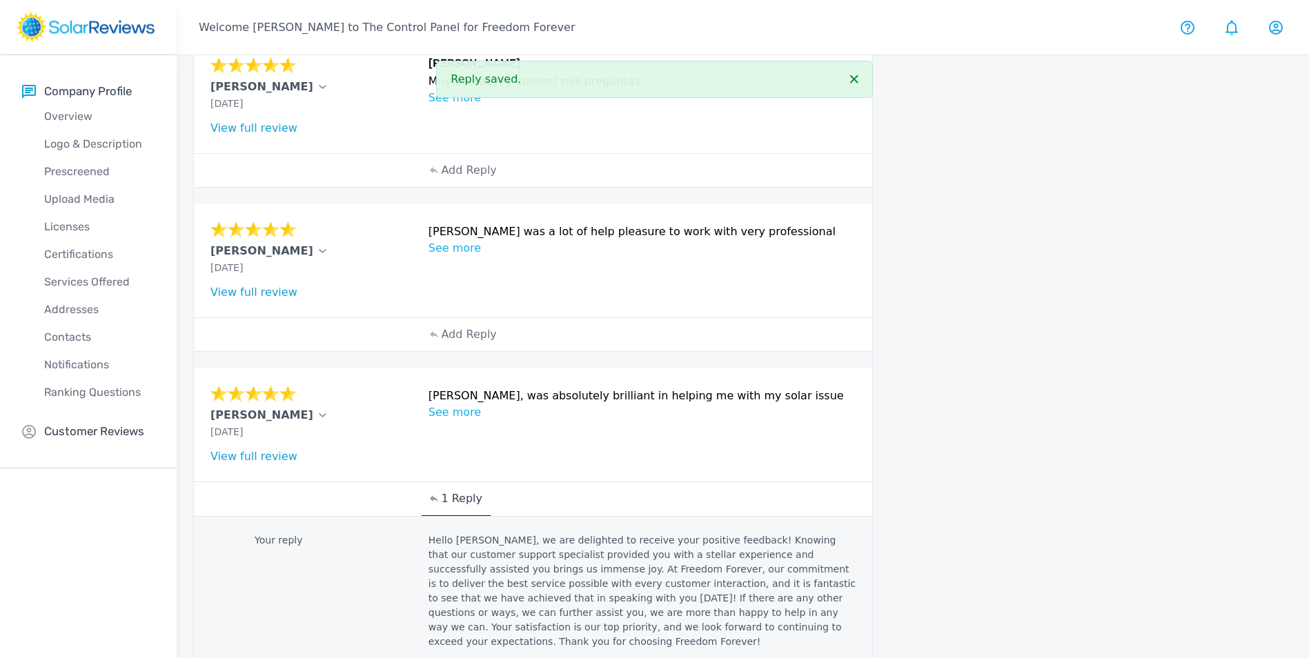
scroll to position [136, 0]
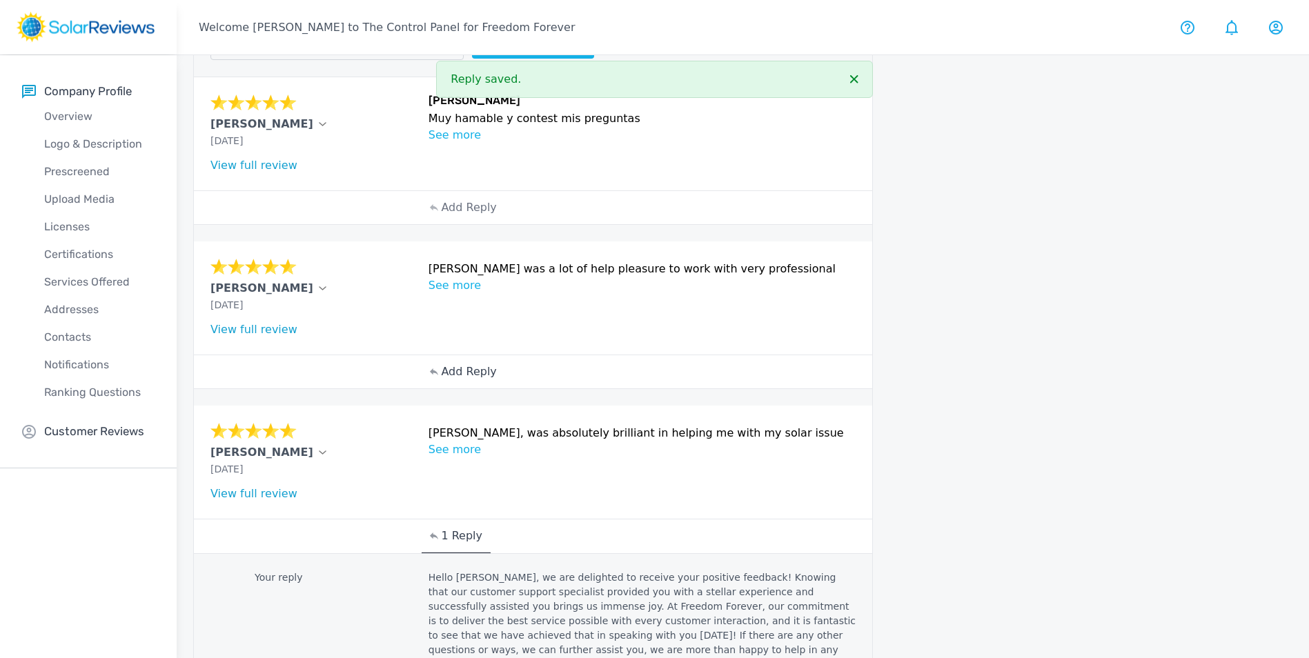
click at [464, 373] on p "Add Reply" at bounding box center [468, 372] width 55 height 17
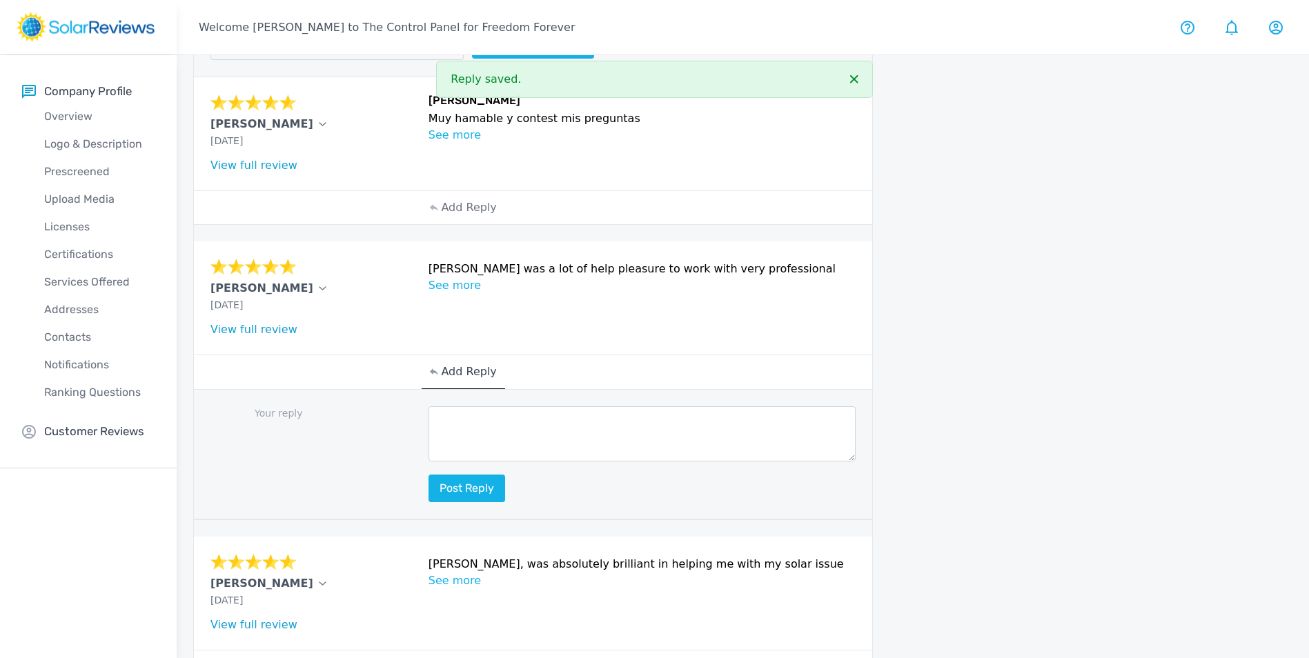
click at [506, 426] on textarea at bounding box center [642, 433] width 428 height 55
paste textarea "Hello (Customer name), we are delighted to receive your positive feedback! Know…"
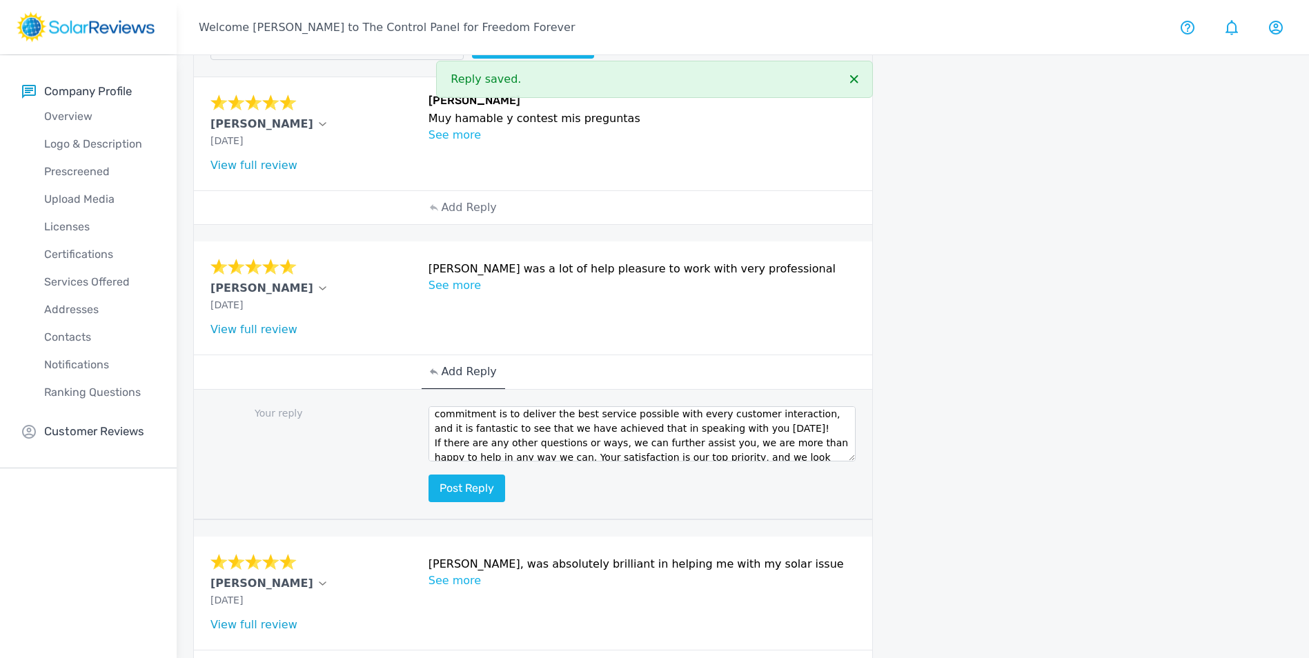
scroll to position [0, 0]
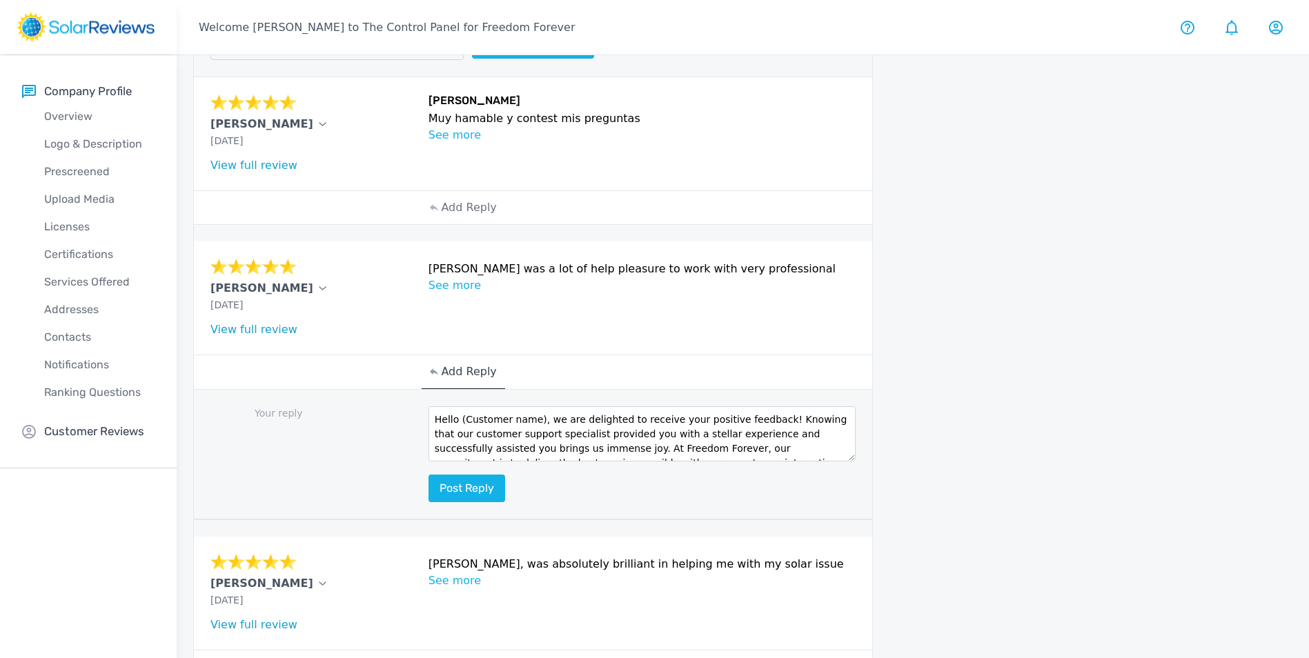
drag, startPoint x: 517, startPoint y: 420, endPoint x: 459, endPoint y: 419, distance: 58.0
click at [458, 420] on textarea "Hello (Customer name), we are delighted to receive your positive feedback! Know…" at bounding box center [642, 433] width 428 height 55
type textarea "Hello [PERSON_NAME], we are delighted to receive your positive feedback! Knowin…"
click at [462, 489] on button "Post reply" at bounding box center [466, 489] width 77 height 28
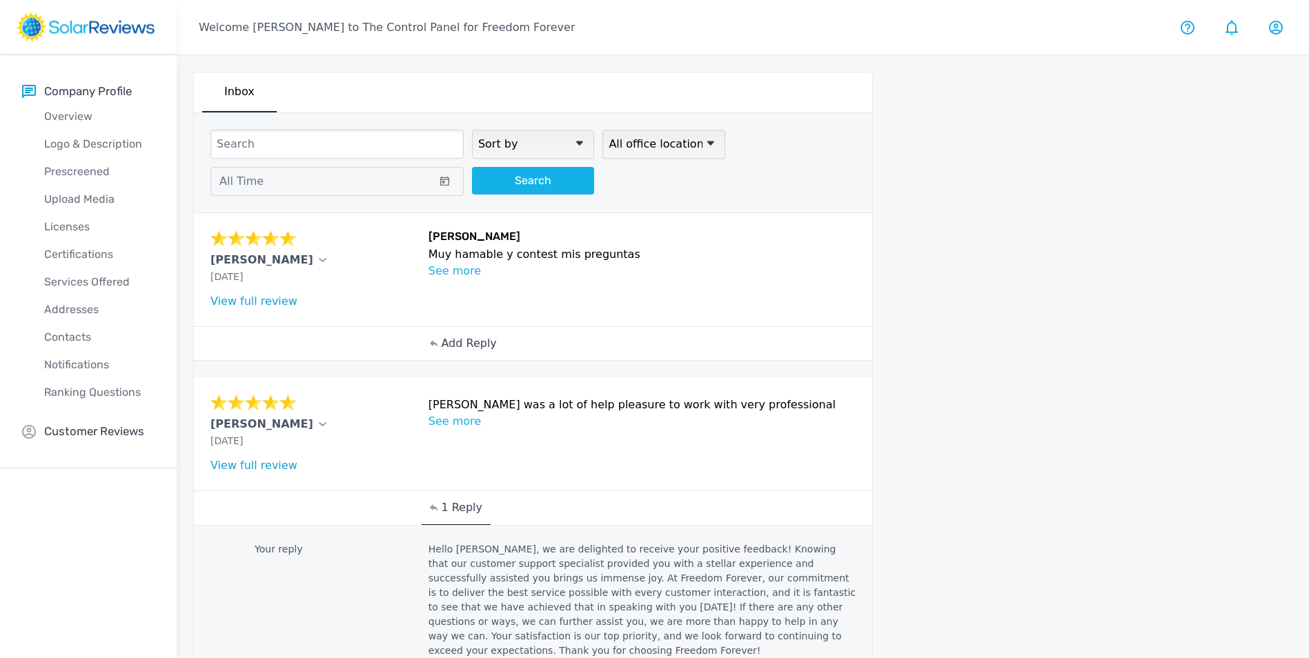
click at [455, 341] on p "Add Reply" at bounding box center [468, 343] width 55 height 17
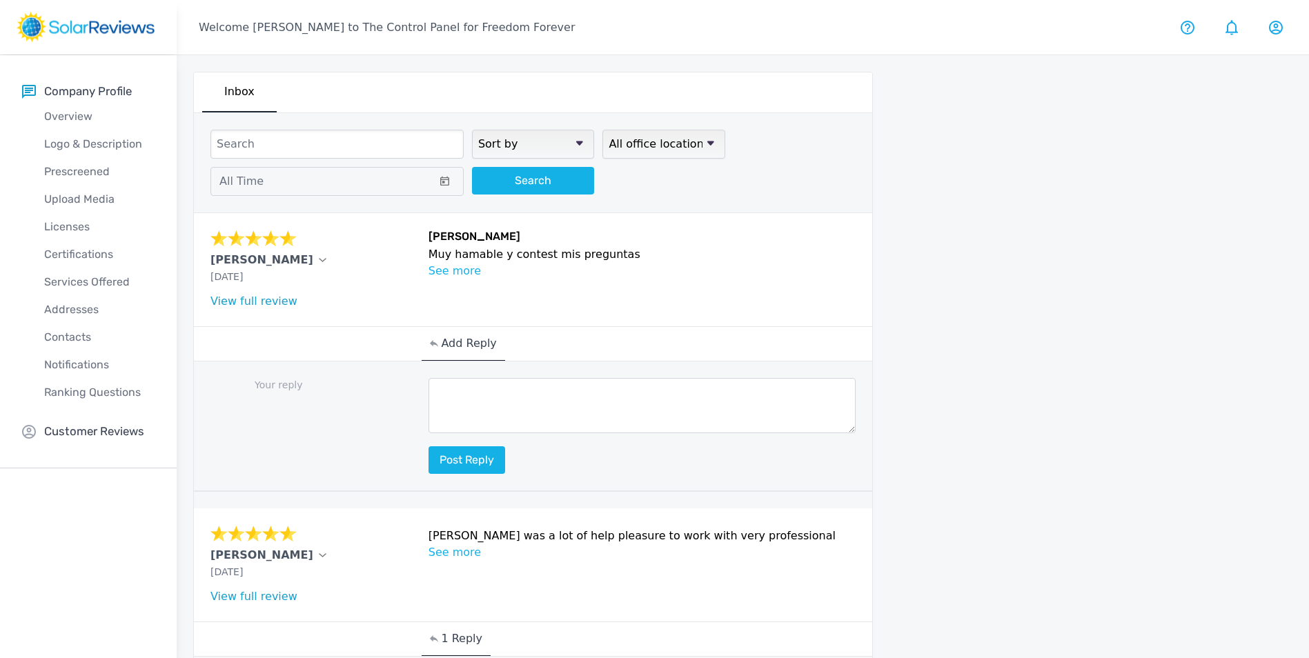
click at [497, 410] on textarea at bounding box center [642, 405] width 428 height 55
paste textarea "Hello (Customer name), we are delighted to receive your positive feedback! Know…"
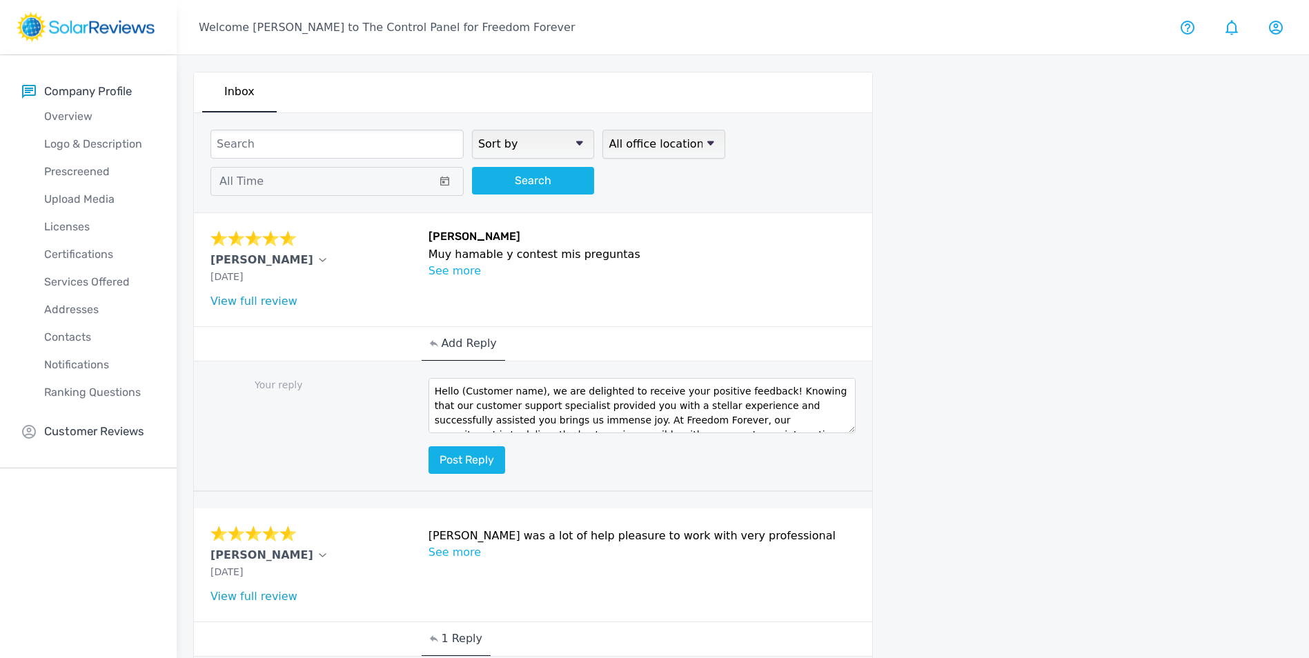
drag, startPoint x: 537, startPoint y: 388, endPoint x: 460, endPoint y: 390, distance: 76.6
click at [460, 390] on textarea "Hello (Customer name), we are delighted to receive your positive feedback! Know…" at bounding box center [642, 405] width 428 height 55
drag, startPoint x: 488, startPoint y: 393, endPoint x: 499, endPoint y: 388, distance: 12.4
click at [488, 392] on textarea "Hello Apolionar, we are delighted to receive your positive feedback! Knowing th…" at bounding box center [642, 405] width 428 height 55
type textarea "Hello [PERSON_NAME], we are delighted to receive your positive feedback! Knowin…"
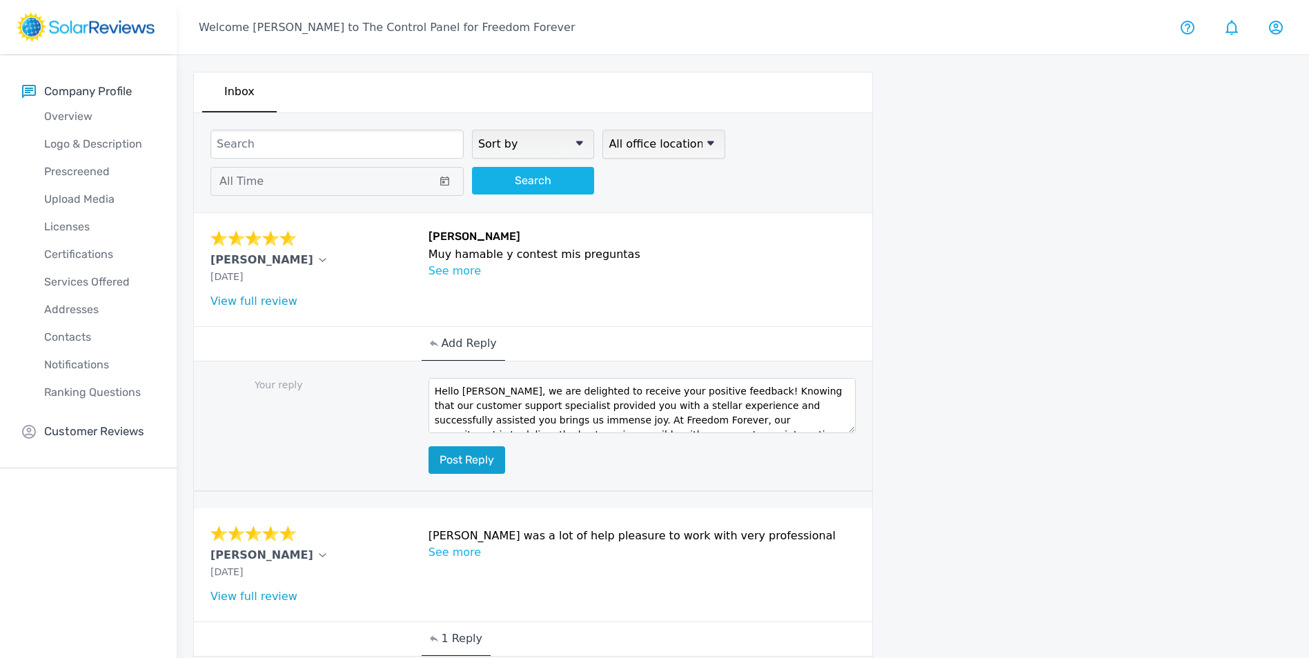
click at [459, 462] on button "Post reply" at bounding box center [466, 460] width 77 height 28
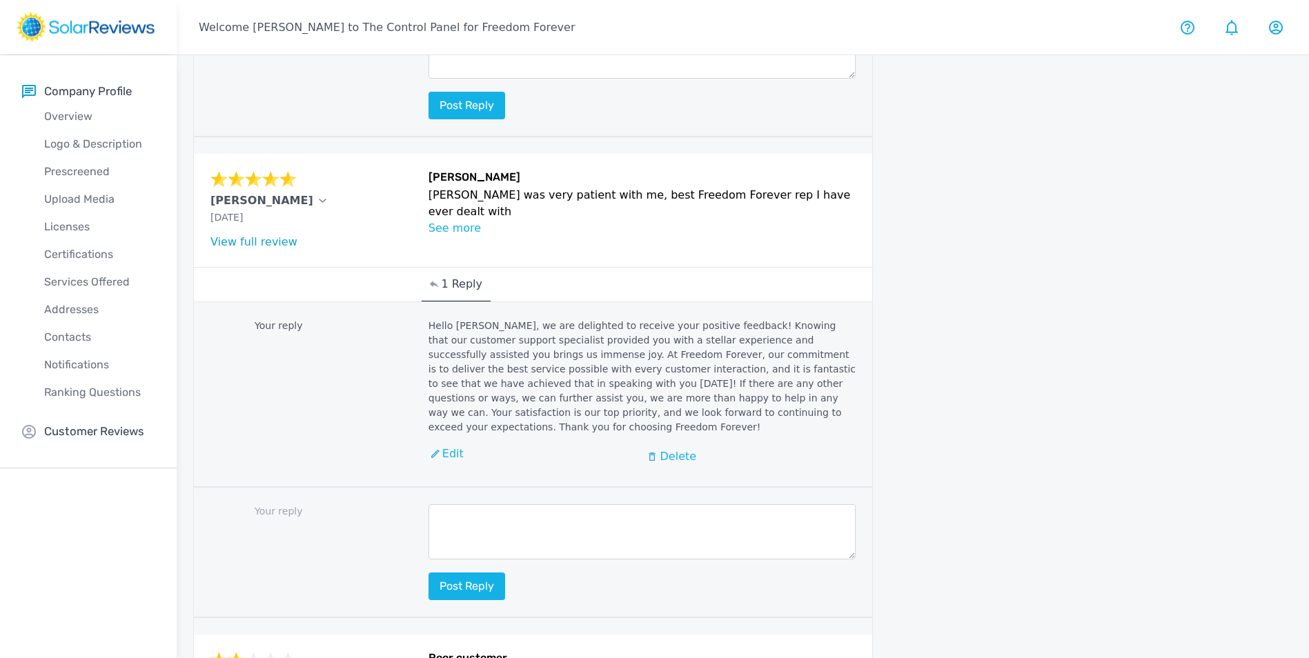
scroll to position [1615, 0]
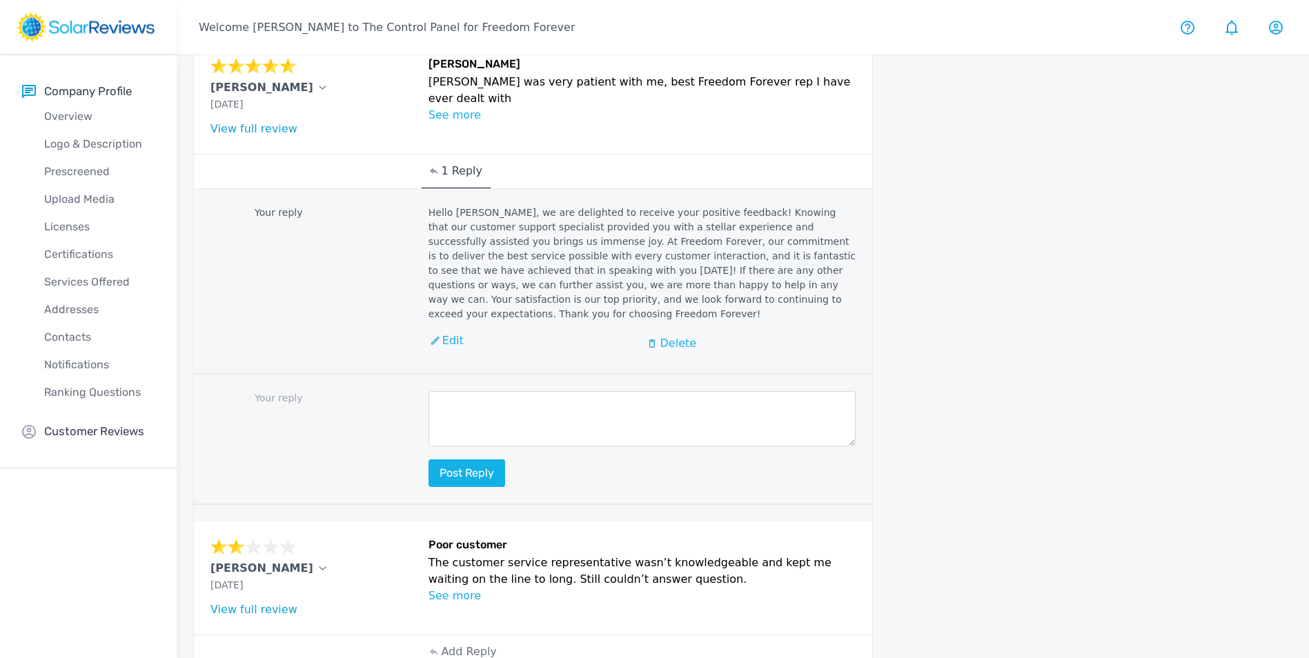
click at [465, 588] on p "See more" at bounding box center [642, 596] width 428 height 17
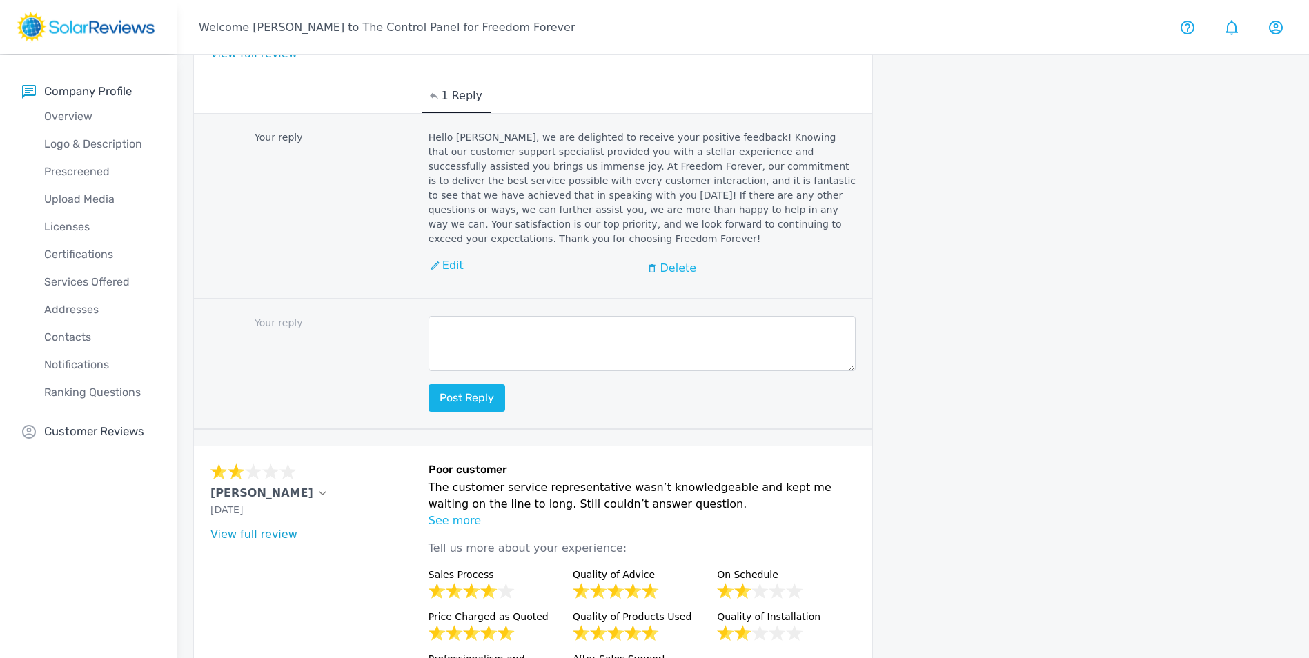
scroll to position [1774, 0]
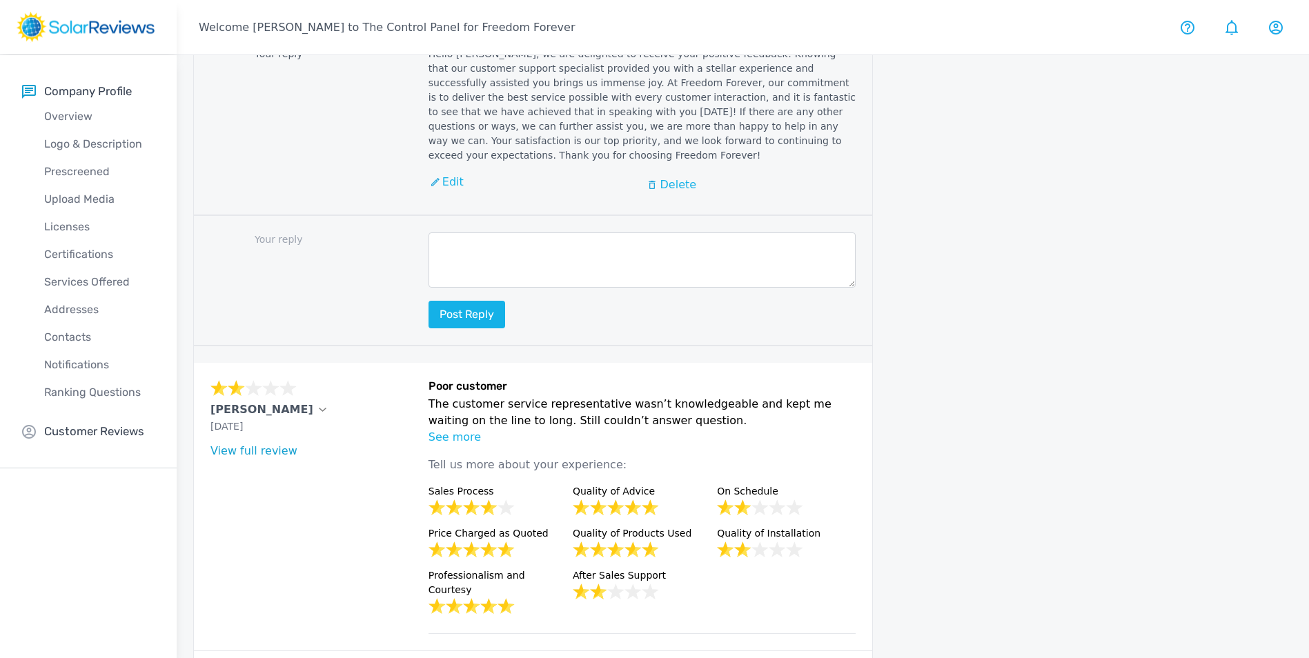
drag, startPoint x: 458, startPoint y: 586, endPoint x: 467, endPoint y: 586, distance: 9.0
click at [465, 657] on p "Add Reply" at bounding box center [468, 667] width 55 height 17
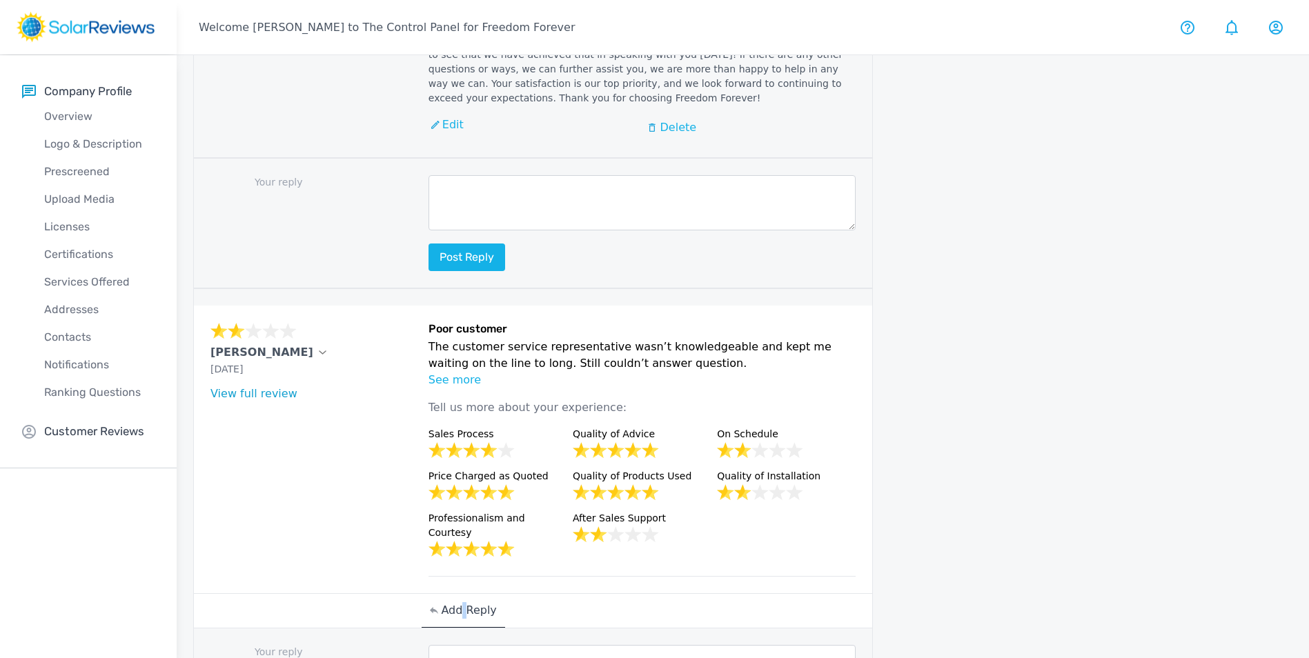
scroll to position [1904, 0]
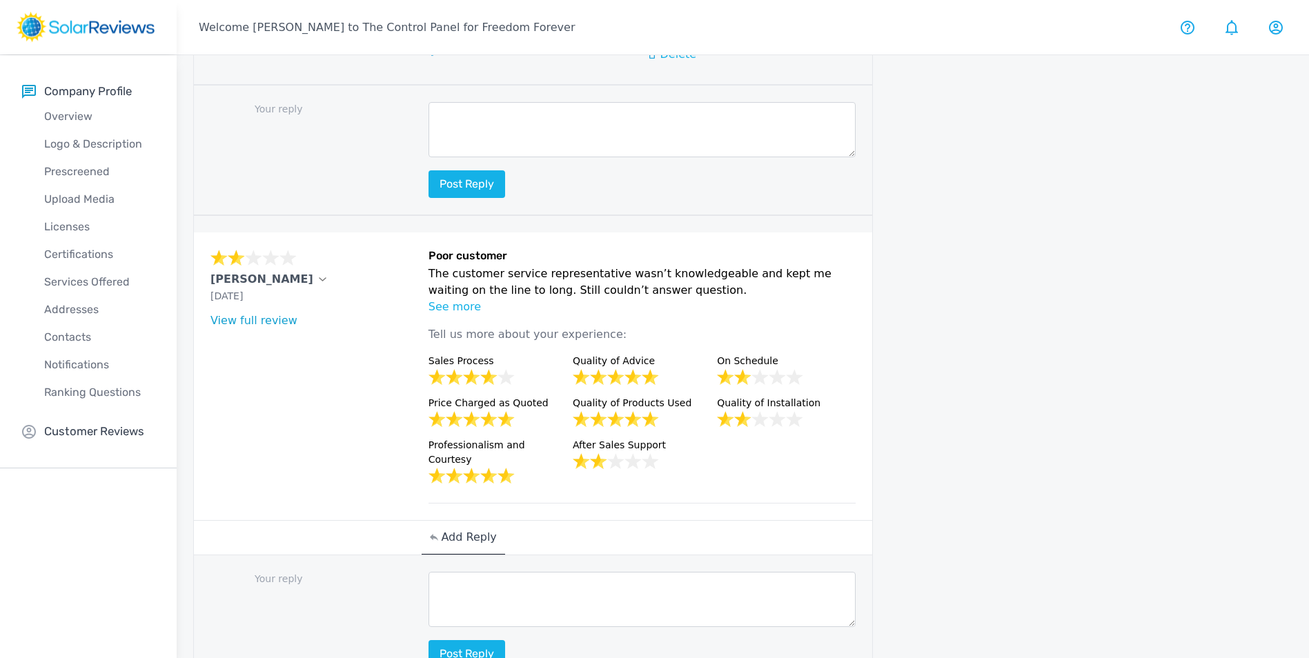
click at [492, 572] on textarea at bounding box center [642, 599] width 428 height 55
paste textarea "Hello [Customer Name], your feedback means a lot to us here at Freedom Forever,…"
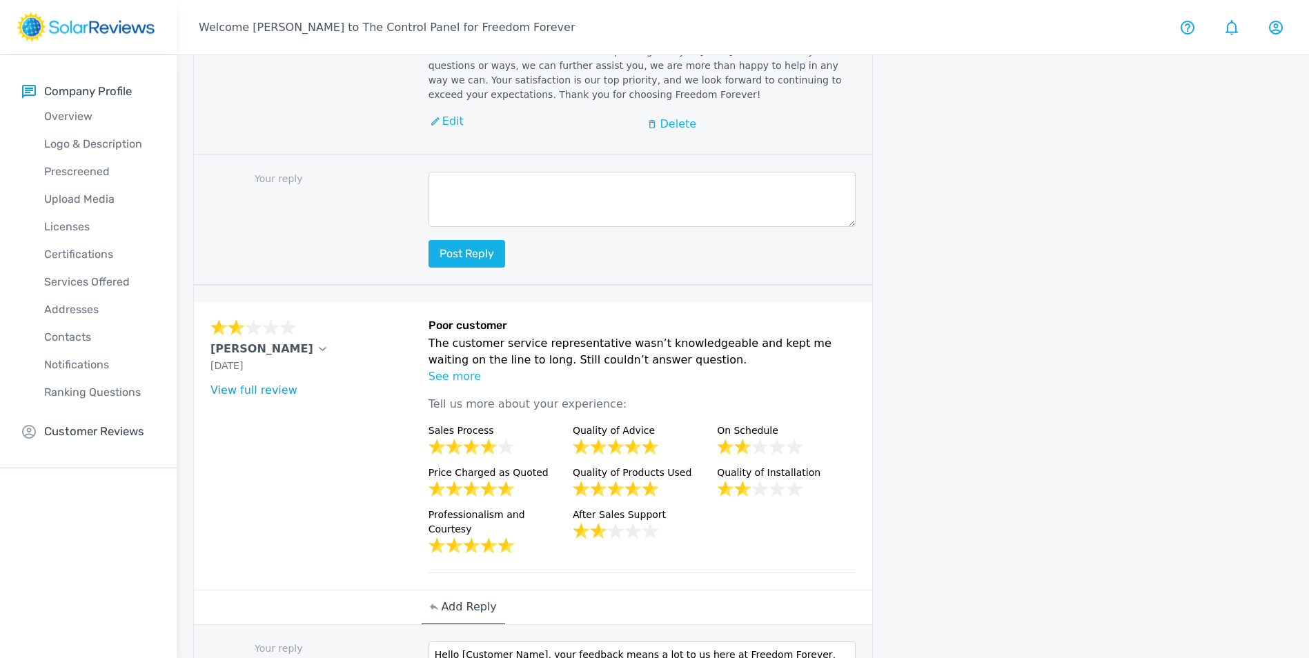
scroll to position [1835, 0]
drag, startPoint x: 539, startPoint y: 570, endPoint x: 460, endPoint y: 574, distance: 79.4
click at [460, 641] on textarea "Hello [Customer Name], your feedback means a lot to us here at Freedom Forever,…" at bounding box center [642, 668] width 428 height 55
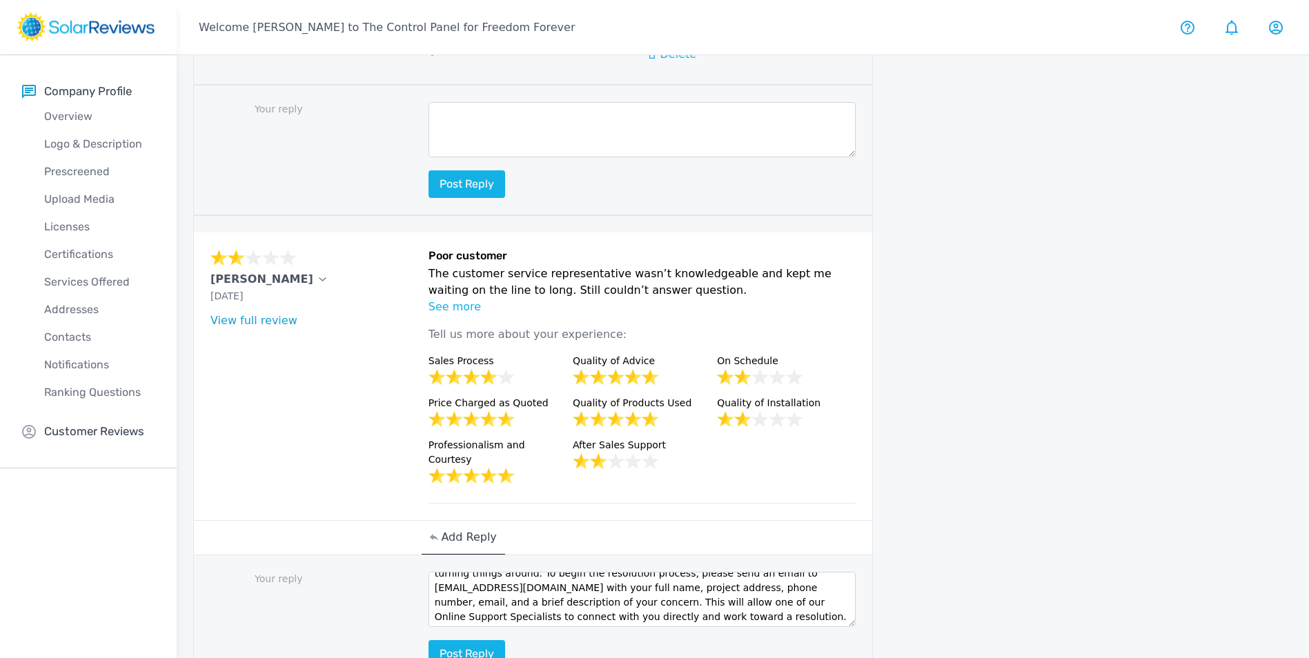
scroll to position [33, 0]
type textarea "Hello [PERSON_NAME], your feedback means a lot to us here at Freedom Forever, a…"
click at [484, 640] on button "Post reply" at bounding box center [466, 654] width 77 height 28
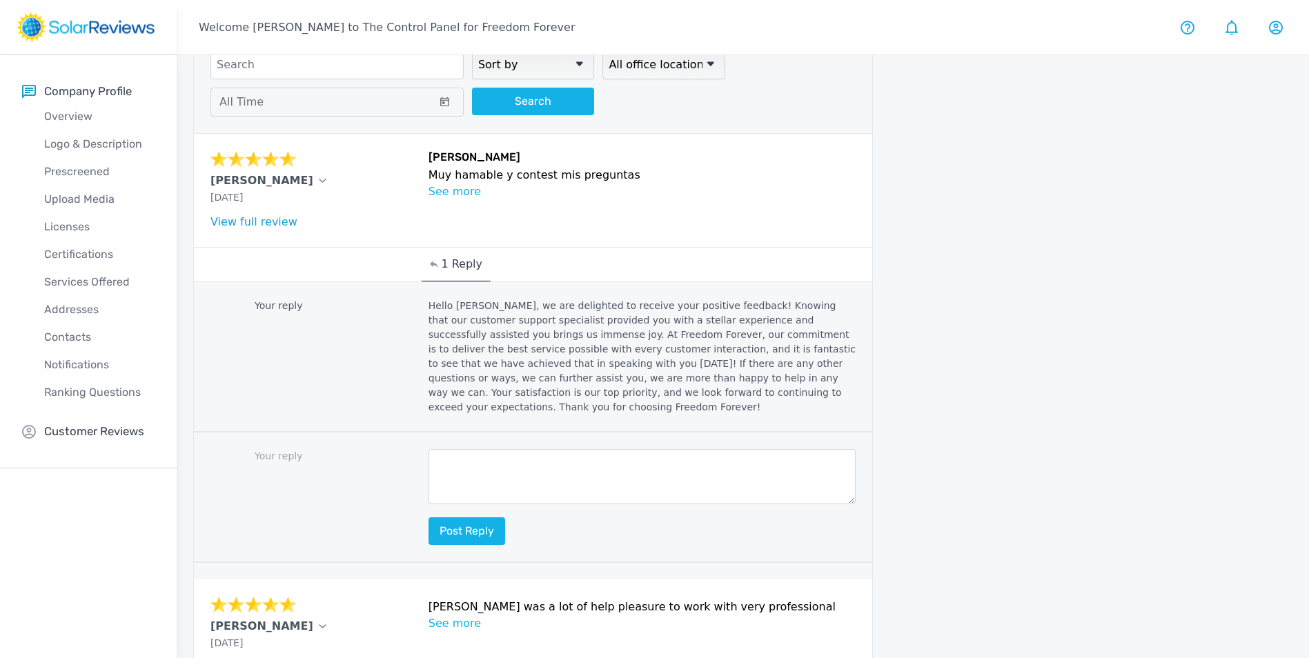
scroll to position [0, 0]
